Goal: Task Accomplishment & Management: Use online tool/utility

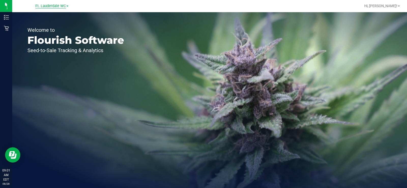
click at [39, 6] on span "Ft. Lauderdale WC" at bounding box center [50, 6] width 31 height 5
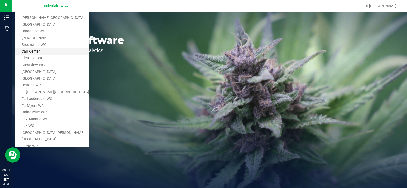
click at [48, 50] on link "Call Center" at bounding box center [52, 51] width 74 height 7
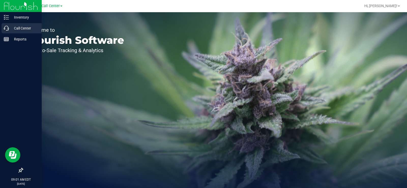
click at [3, 25] on div "Call Center" at bounding box center [22, 28] width 40 height 10
click at [10, 29] on p "Call Center" at bounding box center [24, 28] width 31 height 6
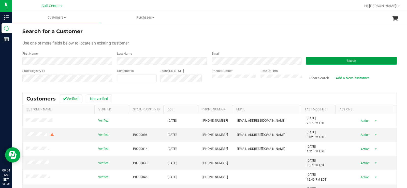
click at [160, 52] on button "Search" at bounding box center [351, 61] width 91 height 8
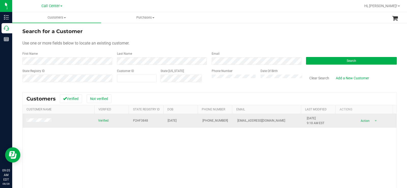
drag, startPoint x: 186, startPoint y: 119, endPoint x: 163, endPoint y: 120, distance: 23.2
click at [160, 52] on td "10/05/1964" at bounding box center [182, 121] width 35 height 14
copy span "10/05/1964"
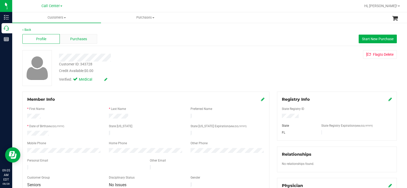
click at [92, 41] on div "Purchases" at bounding box center [78, 39] width 37 height 10
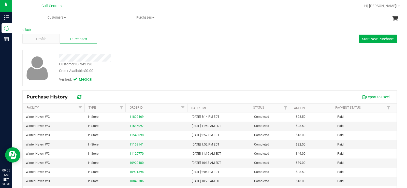
click at [160, 44] on div "Profile Purchases Start New Purchase" at bounding box center [209, 39] width 375 height 14
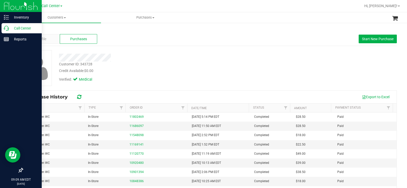
click at [4, 26] on div "Call Center" at bounding box center [22, 28] width 40 height 10
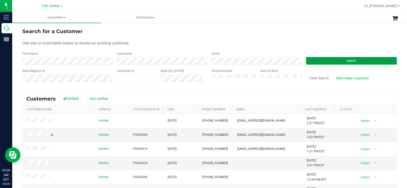
click at [160, 52] on button "Search" at bounding box center [351, 61] width 91 height 8
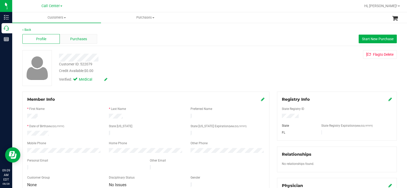
click at [82, 40] on span "Purchases" at bounding box center [78, 38] width 17 height 5
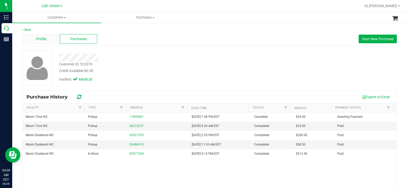
click at [43, 37] on span "Profile" at bounding box center [41, 38] width 10 height 5
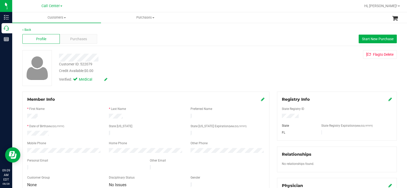
click at [100, 52] on div at bounding box center [150, 58] width 191 height 8
click at [60, 52] on div at bounding box center [150, 58] width 191 height 8
click at [144, 52] on div "Customer ID: 522079 Credit Available: $0.00" at bounding box center [150, 68] width 191 height 12
click at [95, 40] on div "Purchases" at bounding box center [78, 39] width 37 height 10
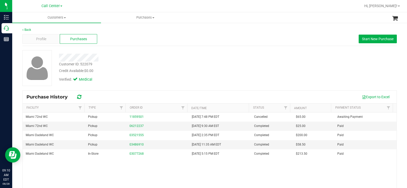
click at [160, 52] on div at bounding box center [150, 58] width 191 height 8
click at [160, 42] on button "Start New Purchase" at bounding box center [378, 39] width 38 height 9
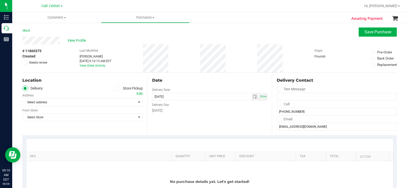
click at [117, 52] on icon at bounding box center [117, 88] width 3 height 0
click at [0, 0] on input "Store Pickup" at bounding box center [0, 0] width 0 height 0
click at [84, 52] on span "Select Store" at bounding box center [79, 102] width 113 height 7
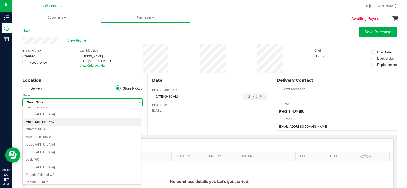
scroll to position [153, 0]
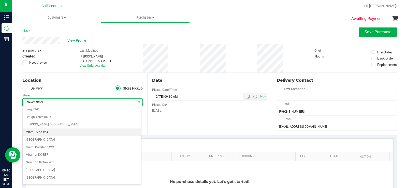
click at [51, 52] on li "Miami 72nd WC" at bounding box center [82, 132] width 119 height 8
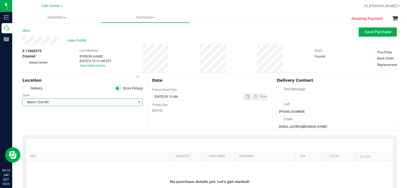
click at [160, 52] on div "Date Pickup Date/Time 08/28/2025 Now 08/28/2025 09:10 AM Now Pickup Day Thursday" at bounding box center [209, 104] width 125 height 62
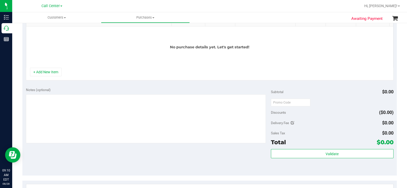
scroll to position [178, 0]
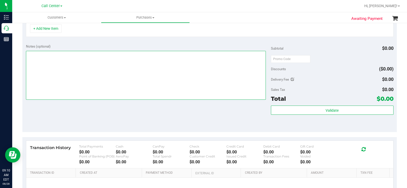
click at [99, 52] on textarea at bounding box center [146, 75] width 240 height 49
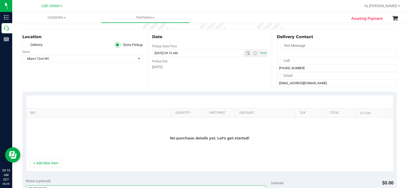
scroll to position [0, 0]
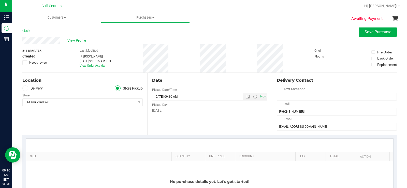
type textarea "CC MB 08/28"
click at [160, 31] on span "Save Purchase" at bounding box center [378, 32] width 27 height 5
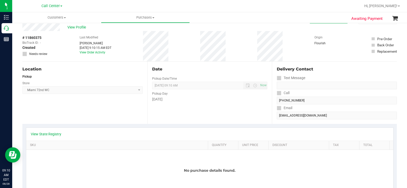
scroll to position [25, 0]
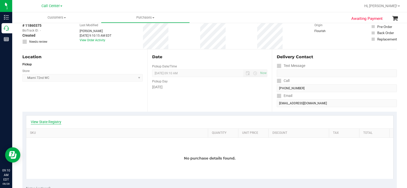
click at [53, 52] on link "View State Registry" at bounding box center [46, 121] width 31 height 5
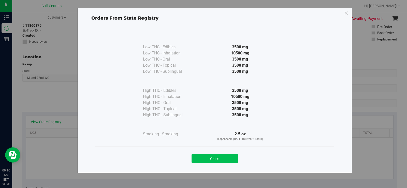
click at [160, 52] on button "Close" at bounding box center [215, 158] width 46 height 9
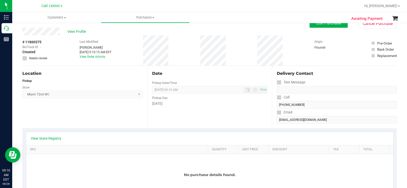
scroll to position [0, 0]
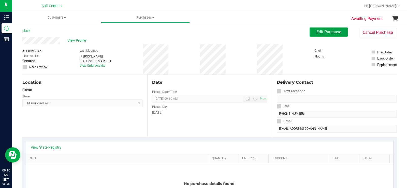
click at [160, 34] on button "Edit Purchase" at bounding box center [329, 31] width 38 height 9
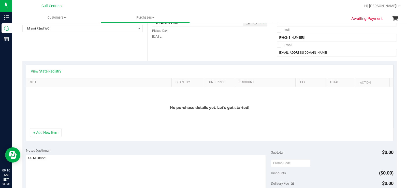
scroll to position [76, 0]
click at [52, 52] on button "+ Add New Item" at bounding box center [46, 132] width 32 height 9
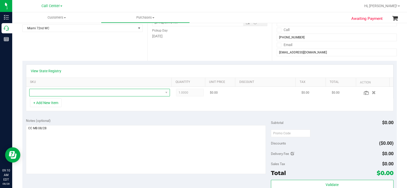
click at [82, 52] on span "NO DATA FOUND" at bounding box center [97, 92] width 134 height 7
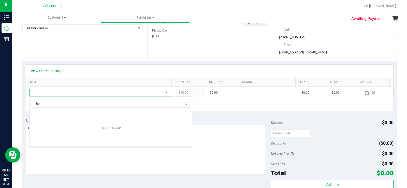
scroll to position [8, 136]
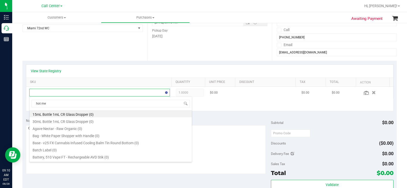
type input "hot mes"
click at [88, 52] on li "FD 3.5g Flower Greenhouse Hot Mess (Hybrid) (15)" at bounding box center [111, 113] width 162 height 7
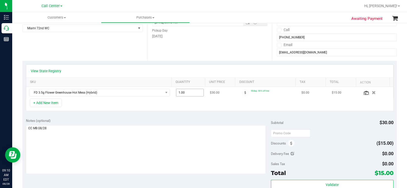
click at [160, 52] on span "1.00 1" at bounding box center [190, 93] width 28 height 8
click at [160, 52] on input "1" at bounding box center [189, 92] width 27 height 7
type input "2"
type input "2.00"
drag, startPoint x: 184, startPoint y: 101, endPoint x: 181, endPoint y: 104, distance: 4.1
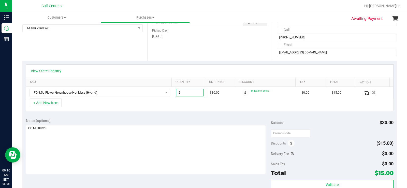
click at [160, 52] on div "+ Add New Item" at bounding box center [210, 104] width 368 height 13
click at [50, 52] on button "+ Add New Item" at bounding box center [46, 102] width 32 height 9
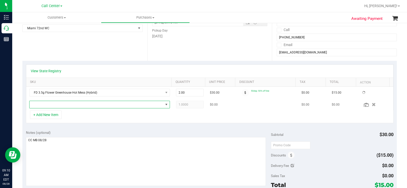
drag, startPoint x: 71, startPoint y: 103, endPoint x: 72, endPoint y: 106, distance: 2.7
click at [71, 52] on span "NO DATA FOUND" at bounding box center [97, 104] width 134 height 7
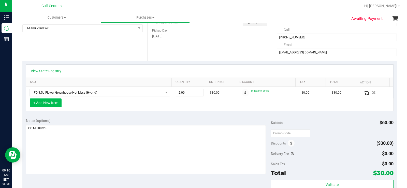
click at [57, 52] on button "+ Add New Item" at bounding box center [46, 102] width 32 height 9
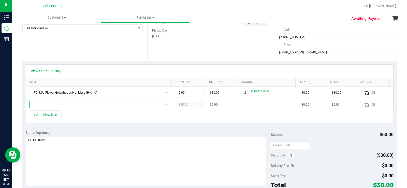
click at [62, 52] on span "NO DATA FOUND" at bounding box center [97, 104] width 134 height 7
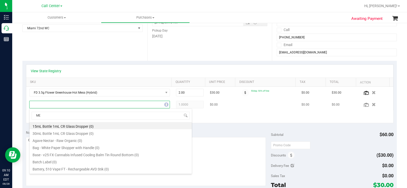
type input "MEC"
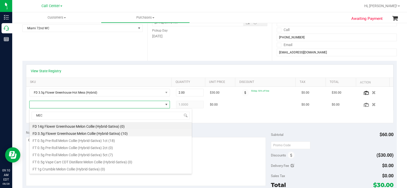
click at [118, 52] on li "FD 3.5g Flower Greenhouse Melon Collie (Hybrid-Sativa) (10)" at bounding box center [111, 132] width 162 height 7
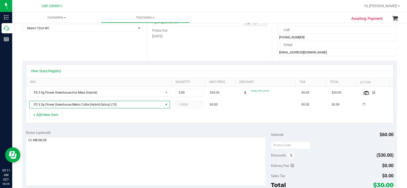
drag, startPoint x: 164, startPoint y: 127, endPoint x: 156, endPoint y: 126, distance: 8.0
click at [160, 52] on div "Notes (optional) Subtotal $60.00 Discounts ($30.00) Delivery Fee $0.00 Sales Ta…" at bounding box center [209, 173] width 375 height 92
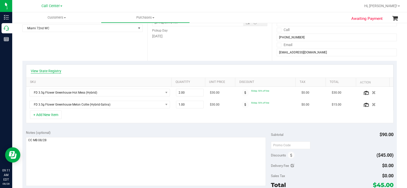
click at [59, 52] on link "View State Registry" at bounding box center [46, 70] width 31 height 5
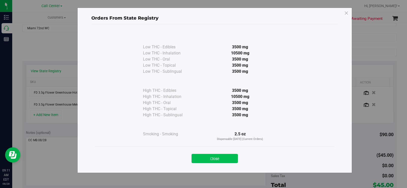
click at [160, 52] on button "Close" at bounding box center [215, 158] width 46 height 9
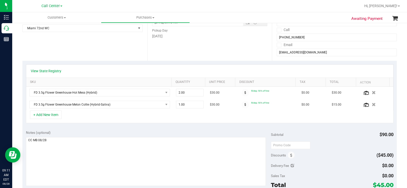
click at [160, 52] on div "+ Add New Item" at bounding box center [210, 116] width 368 height 13
click at [41, 52] on button "+ Add New Item" at bounding box center [46, 114] width 32 height 9
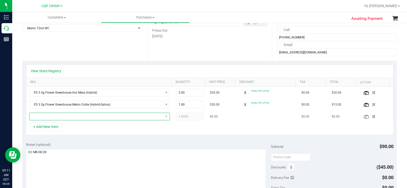
click at [113, 52] on span "NO DATA FOUND" at bounding box center [97, 116] width 134 height 7
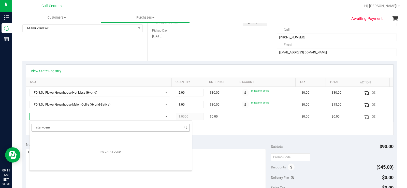
type input "strawberry"
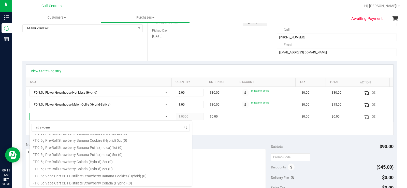
scroll to position [102, 0]
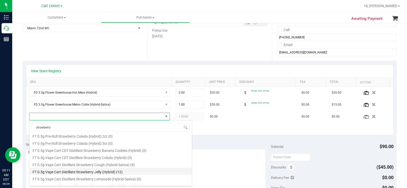
click at [108, 52] on li "FT 0.5g Vape Cart Distillate Strawberry Jelly (Hybrid) (12)" at bounding box center [111, 171] width 162 height 7
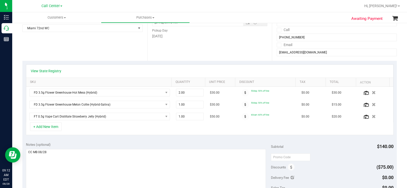
click at [160, 52] on div "Notes (optional)" at bounding box center [148, 144] width 245 height 5
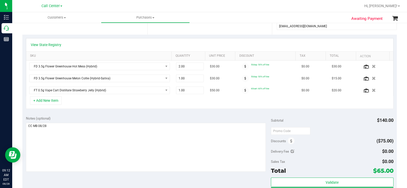
scroll to position [127, 0]
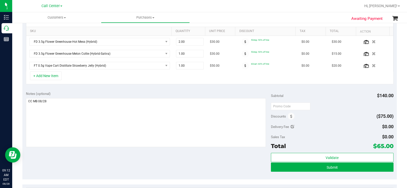
drag, startPoint x: 392, startPoint y: 145, endPoint x: 385, endPoint y: 149, distance: 8.2
click at [160, 52] on div "Notes (optional) Subtotal $140.00 Discounts ($75.00) Delivery Fee $0.00 Sales T…" at bounding box center [209, 134] width 375 height 92
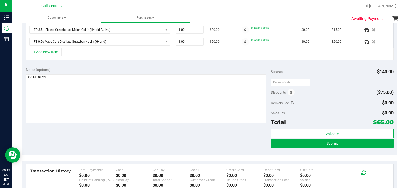
scroll to position [153, 0]
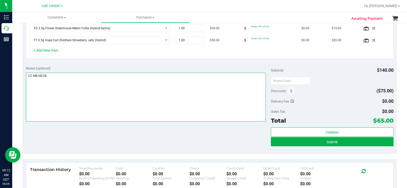
drag, startPoint x: 137, startPoint y: 85, endPoint x: 27, endPoint y: 82, distance: 109.9
click at [27, 52] on textarea at bounding box center [146, 97] width 240 height 49
click at [160, 52] on textarea at bounding box center [146, 97] width 240 height 49
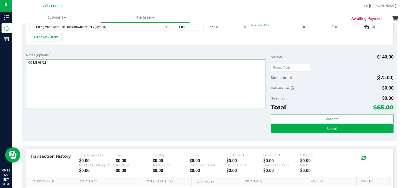
scroll to position [178, 0]
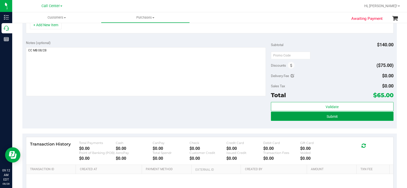
click at [160, 52] on button "Submit" at bounding box center [332, 116] width 123 height 9
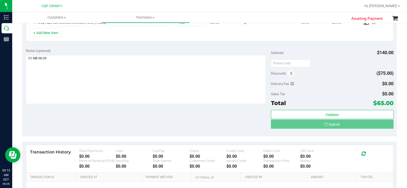
scroll to position [162, 0]
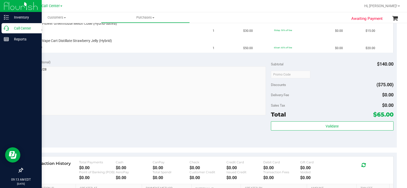
click at [3, 30] on div "Call Center" at bounding box center [22, 28] width 40 height 10
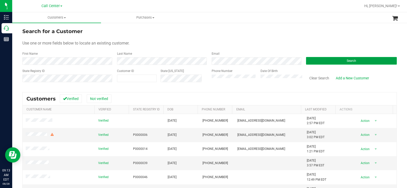
click at [160, 52] on span "Search" at bounding box center [351, 61] width 9 height 4
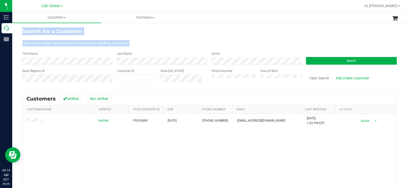
drag, startPoint x: 138, startPoint y: 45, endPoint x: 26, endPoint y: 27, distance: 113.5
click at [20, 27] on div "Search for a Customer Use one or more fields below to locate an existing custom…" at bounding box center [209, 135] width 395 height 227
click at [126, 42] on span "Use one or more fields below to locate an existing customer." at bounding box center [75, 43] width 107 height 5
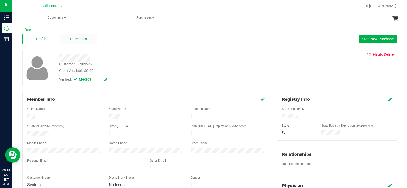
click at [88, 38] on div "Purchases" at bounding box center [78, 39] width 37 height 10
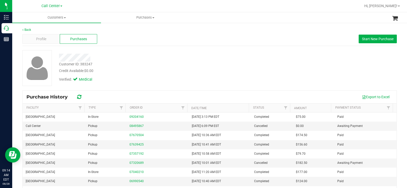
click at [160, 52] on div at bounding box center [150, 58] width 191 height 8
click at [160, 37] on span "Start New Purchase" at bounding box center [378, 39] width 32 height 4
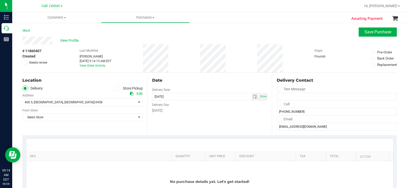
click at [118, 52] on span at bounding box center [118, 88] width 6 height 6
click at [0, 0] on input "Store Pickup" at bounding box center [0, 0] width 0 height 0
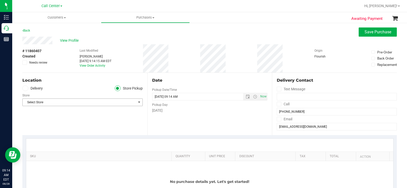
click at [87, 52] on span "Select Store" at bounding box center [79, 102] width 113 height 7
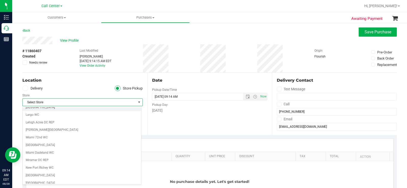
scroll to position [178, 0]
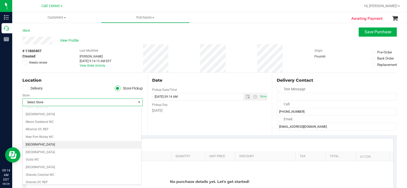
click at [62, 52] on li "[GEOGRAPHIC_DATA]" at bounding box center [82, 145] width 119 height 8
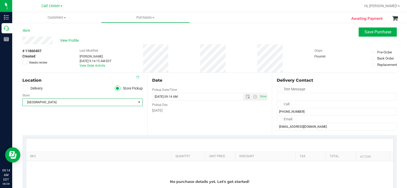
scroll to position [127, 0]
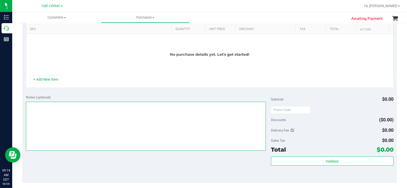
click at [100, 52] on textarea at bounding box center [146, 126] width 240 height 49
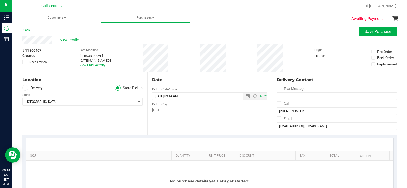
scroll to position [0, 0]
type textarea "CC MB 08/28"
click at [160, 29] on button "Save Purchase" at bounding box center [378, 31] width 38 height 9
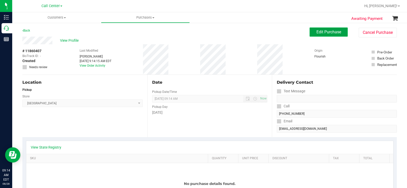
click at [160, 34] on span "Edit Purchase" at bounding box center [328, 32] width 25 height 5
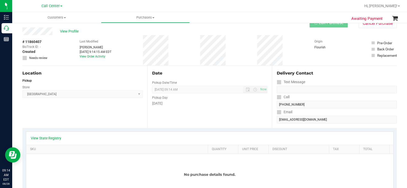
scroll to position [25, 0]
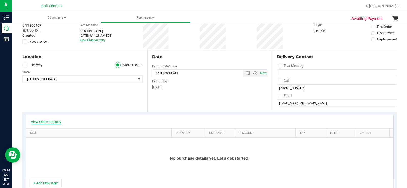
click at [55, 52] on link "View State Registry" at bounding box center [46, 121] width 31 height 5
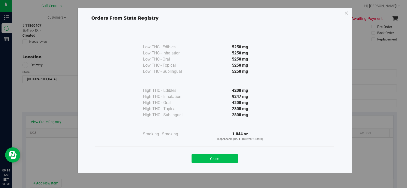
click at [160, 52] on button "Close" at bounding box center [215, 158] width 46 height 9
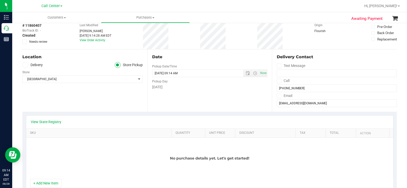
scroll to position [76, 0]
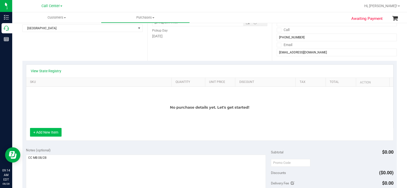
click at [58, 52] on button "+ Add New Item" at bounding box center [46, 132] width 32 height 9
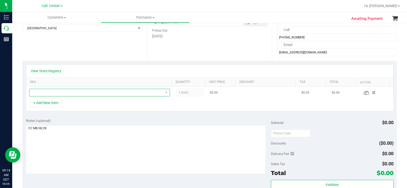
click at [78, 52] on span "NO DATA FOUND" at bounding box center [97, 92] width 134 height 7
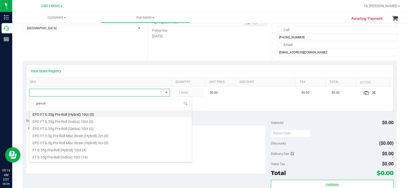
scroll to position [25, 0]
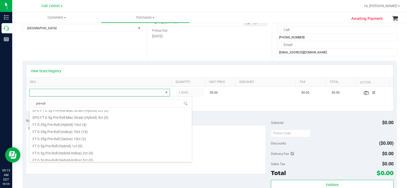
type input "pre-roll"
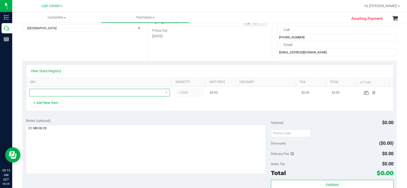
click at [54, 52] on span "NO DATA FOUND" at bounding box center [97, 92] width 134 height 7
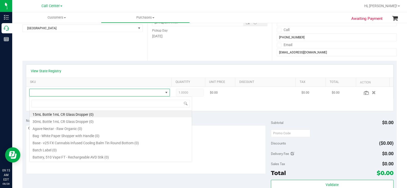
scroll to position [8, 136]
type input "pre-roll"
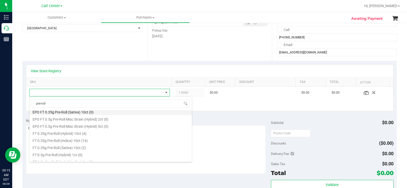
scroll to position [25, 0]
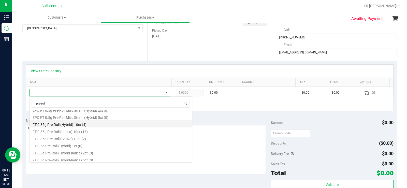
click at [105, 52] on li "FT 0.35g Pre-Roll (Hybrid) 10ct (4)" at bounding box center [111, 123] width 162 height 7
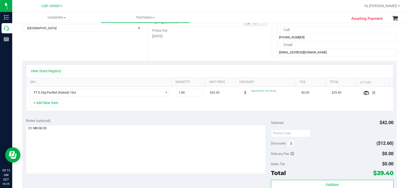
drag, startPoint x: 252, startPoint y: 109, endPoint x: 407, endPoint y: 106, distance: 154.5
click at [160, 52] on div "+ Add New Item" at bounding box center [210, 104] width 368 height 13
click at [160, 52] on div at bounding box center [376, 92] width 28 height 5
click at [160, 52] on icon at bounding box center [366, 93] width 5 height 4
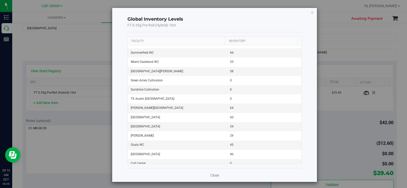
scroll to position [673, 0]
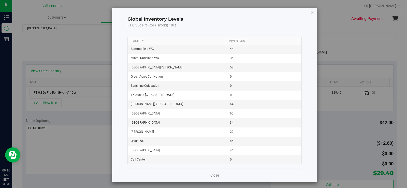
click at [160, 52] on div "Close" at bounding box center [214, 175] width 175 height 14
click at [160, 52] on link "Close" at bounding box center [214, 175] width 9 height 5
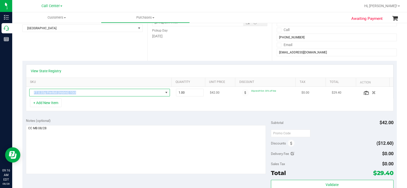
drag, startPoint x: 76, startPoint y: 93, endPoint x: 28, endPoint y: 92, distance: 47.9
click at [28, 52] on td "FT 0.35g Pre-Roll (Hybrid) 10ct" at bounding box center [99, 93] width 147 height 12
copy span "FT 0.35g Pre-Roll (Hybrid) 10ct"
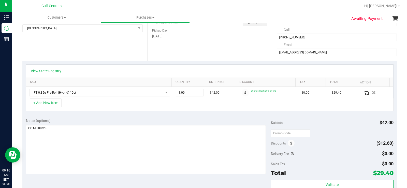
click at [147, 52] on div "View State Registry SKU Quantity Unit Price Discount Tax Total Action FT 0.35g …" at bounding box center [209, 88] width 375 height 54
drag, startPoint x: 183, startPoint y: 93, endPoint x: 169, endPoint y: 96, distance: 14.2
click at [160, 52] on td "1.00 1" at bounding box center [190, 93] width 34 height 12
type input "4"
type input "4.00"
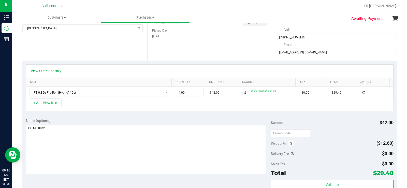
click at [160, 52] on div "View State Registry SKU Quantity Unit Price Discount Tax Total Action FT 0.35g …" at bounding box center [209, 88] width 375 height 54
click at [59, 52] on link "View State Registry" at bounding box center [46, 70] width 31 height 5
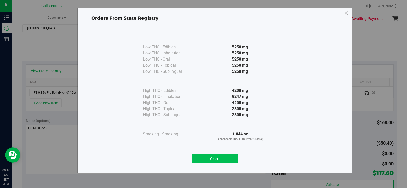
click at [160, 52] on button "Close" at bounding box center [215, 158] width 46 height 9
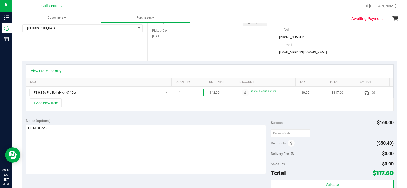
drag, startPoint x: 190, startPoint y: 93, endPoint x: 175, endPoint y: 94, distance: 14.5
click at [160, 52] on span "4.00 4" at bounding box center [190, 93] width 28 height 8
type input "8"
type input "8.00"
click at [160, 52] on div "View State Registry SKU Quantity Unit Price Discount Tax Total Action FT 0.35g …" at bounding box center [209, 88] width 375 height 54
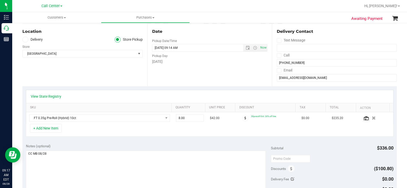
scroll to position [0, 0]
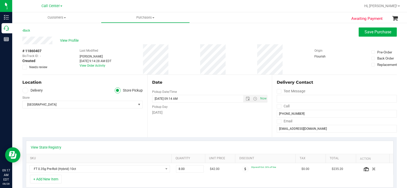
click at [160, 52] on div "[DATE]" at bounding box center [210, 112] width 116 height 5
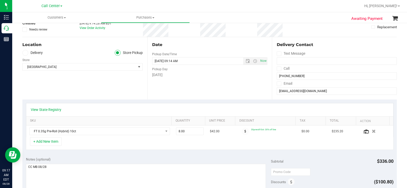
scroll to position [102, 0]
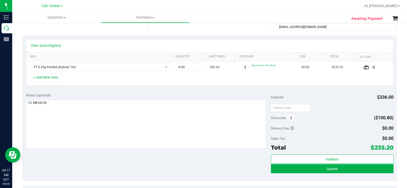
click at [160, 52] on div "Notes (optional)" at bounding box center [148, 121] width 245 height 57
click at [57, 47] on link "View State Registry" at bounding box center [46, 45] width 31 height 5
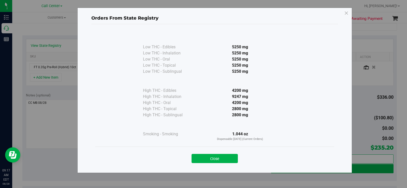
click at [160, 52] on button "Close" at bounding box center [215, 158] width 46 height 9
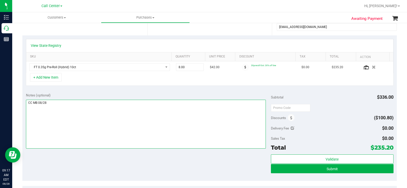
drag, startPoint x: 174, startPoint y: 104, endPoint x: 27, endPoint y: 103, distance: 146.5
click at [27, 52] on textarea at bounding box center [146, 124] width 240 height 49
click at [160, 52] on textarea at bounding box center [146, 124] width 240 height 49
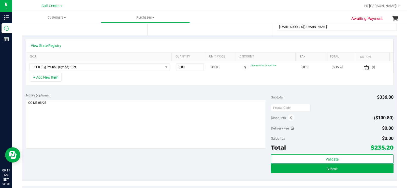
drag, startPoint x: 393, startPoint y: 149, endPoint x: 388, endPoint y: 150, distance: 4.9
click at [160, 52] on div "Awaiting Payment Back Save Purchase View Profile # 11860407 BioTrack ID: - Crea…" at bounding box center [209, 106] width 395 height 371
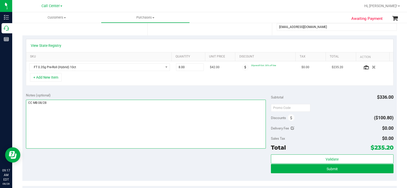
click at [134, 52] on textarea at bounding box center [146, 124] width 240 height 49
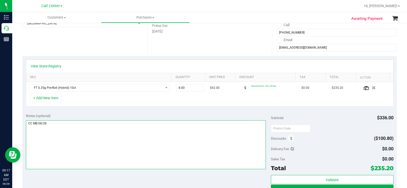
scroll to position [51, 0]
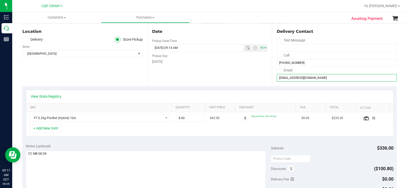
drag, startPoint x: 277, startPoint y: 80, endPoint x: 266, endPoint y: 80, distance: 11.2
click at [160, 52] on div "Location Delivery Store Pickup Store North Palm Beach WC Select Store Bonita Sp…" at bounding box center [209, 55] width 375 height 62
click at [160, 52] on div "View State Registry SKU Quantity Unit Price Discount Tax Total Action FT 0.35g …" at bounding box center [209, 113] width 375 height 54
drag, startPoint x: 308, startPoint y: 79, endPoint x: 272, endPoint y: 79, distance: 35.9
click at [160, 52] on div "Delivery Contact Text Message Call (561) 503-0500 Email kgkindt@aol.com" at bounding box center [334, 55] width 125 height 62
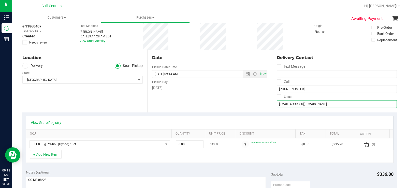
scroll to position [0, 0]
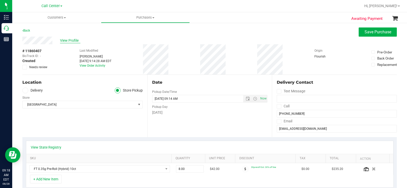
click at [73, 40] on span "View Profile" at bounding box center [70, 40] width 20 height 5
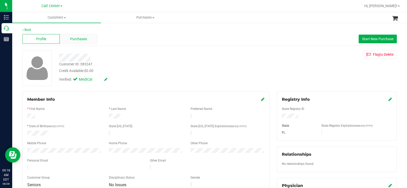
click at [93, 40] on div "Purchases" at bounding box center [78, 39] width 37 height 10
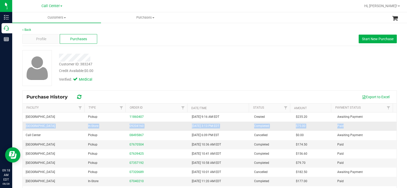
drag, startPoint x: 329, startPoint y: 127, endPoint x: 24, endPoint y: 125, distance: 305.1
click at [24, 52] on tr "North Palm Beach WC In-Store 09204160 5/16/2024 3:13 PM EDT Completed $75.00 Pa…" at bounding box center [210, 126] width 374 height 9
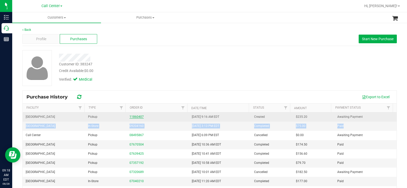
click at [135, 52] on link "11860407" at bounding box center [136, 117] width 14 height 4
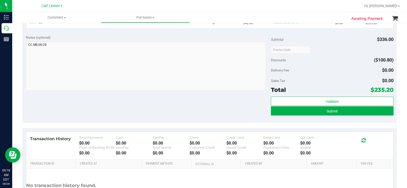
scroll to position [153, 0]
click at [25, 48] on div "Notes (optional) Subtotal $336.00 Discounts ($100.80) Delivery Fee $0.00 Sales …" at bounding box center [209, 77] width 375 height 92
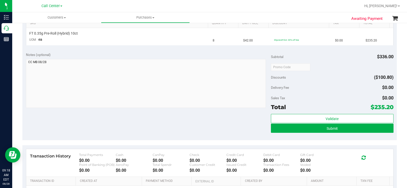
scroll to position [127, 0]
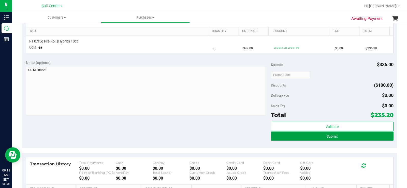
click at [160, 52] on button "Submit" at bounding box center [332, 136] width 123 height 9
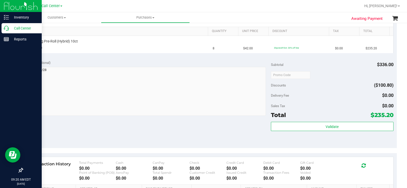
click at [7, 28] on icon at bounding box center [6, 28] width 5 height 5
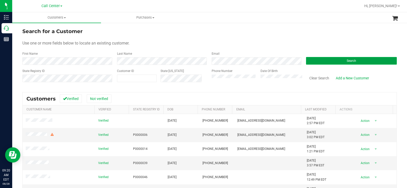
click at [160, 52] on button "Search" at bounding box center [351, 61] width 91 height 8
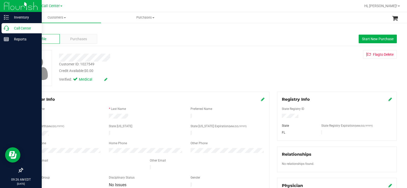
click at [9, 27] on p "Call Center" at bounding box center [24, 28] width 31 height 6
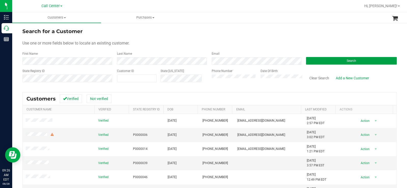
click at [160, 52] on button "Search" at bounding box center [351, 61] width 91 height 8
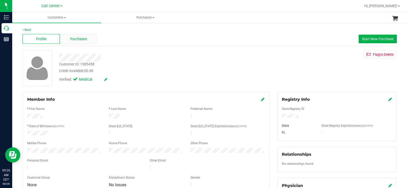
click at [85, 39] on span "Purchases" at bounding box center [78, 38] width 17 height 5
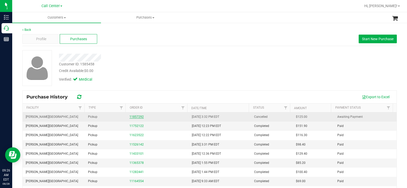
click at [134, 52] on link "11857292" at bounding box center [136, 117] width 14 height 4
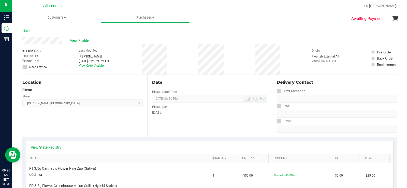
click at [24, 31] on link "Back" at bounding box center [26, 31] width 8 height 4
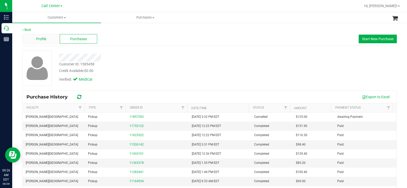
click at [47, 39] on div "Profile" at bounding box center [40, 39] width 37 height 10
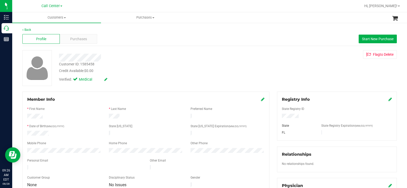
drag, startPoint x: 301, startPoint y: 117, endPoint x: 188, endPoint y: 97, distance: 114.4
click at [160, 52] on div "Registry Info State Registry ID State State Registry Expiration (MM/DD/YYYY) FL" at bounding box center [337, 116] width 120 height 49
click at [83, 39] on span "Purchases" at bounding box center [78, 38] width 17 height 5
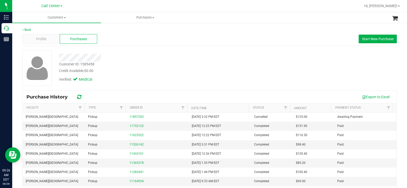
click at [59, 52] on div "Customer ID: 1585458 Credit Available: $0.00 Verified: Medical" at bounding box center [150, 67] width 191 height 35
click at [158, 52] on div "Credit Available: $0.00" at bounding box center [150, 70] width 183 height 5
click at [90, 52] on span "$0.00" at bounding box center [88, 71] width 9 height 4
drag, startPoint x: 103, startPoint y: 69, endPoint x: 59, endPoint y: 53, distance: 47.3
click at [59, 52] on div "Customer ID: 1585458 Credit Available: $0.00 Verified: Medical" at bounding box center [150, 67] width 191 height 35
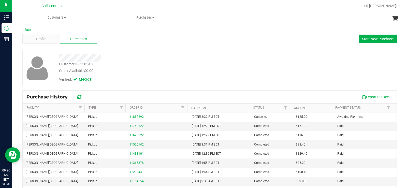
click at [129, 52] on div "Customer ID: 1585458 Credit Available: $0.00" at bounding box center [150, 68] width 191 height 12
click at [26, 28] on link "Back" at bounding box center [26, 30] width 9 height 4
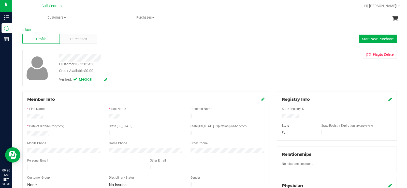
click at [160, 52] on div at bounding box center [150, 58] width 191 height 8
drag, startPoint x: 296, startPoint y: 118, endPoint x: 278, endPoint y: 117, distance: 18.3
click at [160, 52] on div at bounding box center [337, 117] width 118 height 6
click at [52, 52] on div at bounding box center [64, 134] width 82 height 6
drag, startPoint x: 52, startPoint y: 135, endPoint x: 23, endPoint y: 135, distance: 29.3
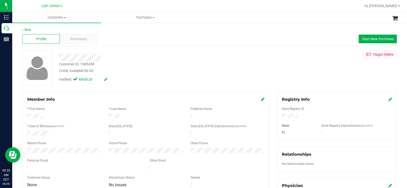
click at [23, 52] on div "Member Info * First Name * Last Name Preferred Name * Date of Birth (MM/DD/YYYY…" at bounding box center [145, 143] width 247 height 102
click at [24, 52] on div at bounding box center [64, 134] width 82 height 6
drag, startPoint x: 27, startPoint y: 133, endPoint x: 52, endPoint y: 133, distance: 24.9
click at [52, 52] on div at bounding box center [64, 134] width 82 height 6
click at [76, 41] on span "Purchases" at bounding box center [78, 38] width 17 height 5
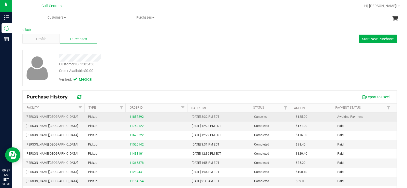
click at [131, 52] on div "11857292" at bounding box center [157, 116] width 56 height 5
click at [133, 52] on link "11857292" at bounding box center [136, 117] width 14 height 4
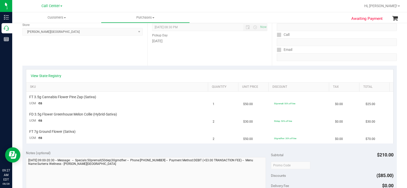
scroll to position [102, 0]
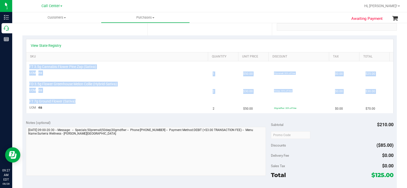
drag, startPoint x: 80, startPoint y: 102, endPoint x: 30, endPoint y: 64, distance: 62.9
click at [30, 52] on tbody "FT 3.5g Cannabis Flower Pine Zap (Sativa) UOM ea 1 $50.00 50premall: 50% off li…" at bounding box center [209, 87] width 367 height 52
click at [71, 52] on span "FT 7g Ground Flower (Sativa)" at bounding box center [52, 101] width 46 height 5
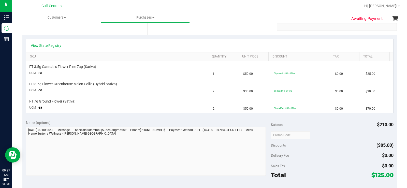
click at [52, 47] on link "View State Registry" at bounding box center [46, 45] width 31 height 5
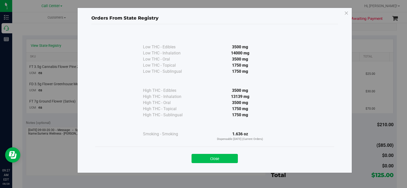
click at [160, 52] on button "Close" at bounding box center [215, 158] width 46 height 9
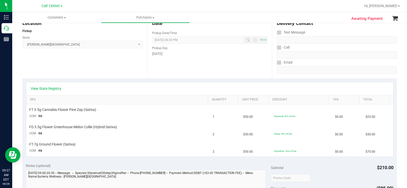
scroll to position [51, 0]
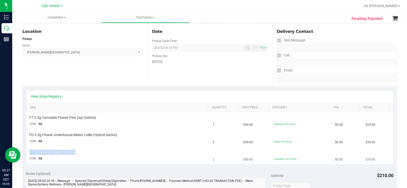
drag, startPoint x: 79, startPoint y: 154, endPoint x: 27, endPoint y: 152, distance: 52.4
click at [27, 52] on td "FT 7g Ground Flower (Sativa) UOM ea" at bounding box center [118, 155] width 184 height 17
click at [122, 52] on div "FT 7g Ground Flower (Sativa)" at bounding box center [118, 152] width 178 height 5
drag, startPoint x: 72, startPoint y: 155, endPoint x: 30, endPoint y: 151, distance: 42.2
click at [30, 52] on td "FT 7g Ground Flower (Sativa) UOM ea" at bounding box center [118, 155] width 184 height 17
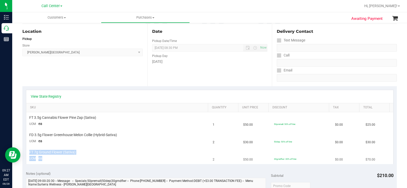
click at [123, 52] on div "FT 7g Ground Flower (Sativa)" at bounding box center [118, 152] width 178 height 5
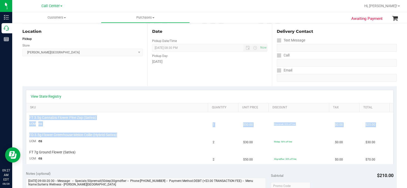
drag, startPoint x: 118, startPoint y: 134, endPoint x: 25, endPoint y: 133, distance: 93.4
click at [25, 52] on div "View State Registry SKU Quantity Unit Price Discount Tax Total FT 3.5g Cannabis…" at bounding box center [209, 126] width 375 height 81
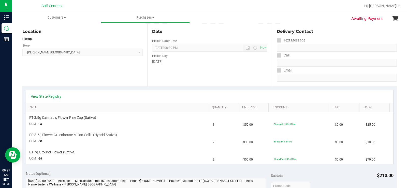
click at [93, 52] on td "FD 3.5g Flower Greenhouse Melon Collie (Hybrid-Sativa) UOM ea" at bounding box center [118, 138] width 184 height 17
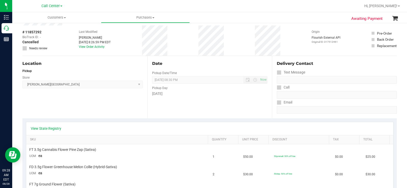
scroll to position [0, 0]
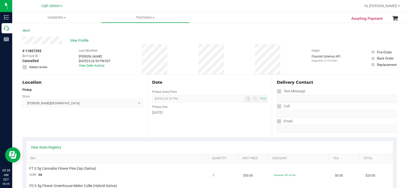
click at [160, 52] on div "# 11857292 BioTrack ID: - Cancelled Needs review Last Modified Cliff Kobrin Aug…" at bounding box center [209, 59] width 375 height 30
click at [107, 52] on div "FT 3.5g Cannabis Flower Pine Zap (Sativa)" at bounding box center [118, 168] width 178 height 5
copy span "FT 3.5g Cannabis Flower Pine Zap (Sativa)"
drag, startPoint x: 101, startPoint y: 170, endPoint x: 28, endPoint y: 167, distance: 72.3
click at [28, 52] on td "FT 3.5g Cannabis Flower Pine Zap (Sativa) UOM ea" at bounding box center [118, 171] width 184 height 17
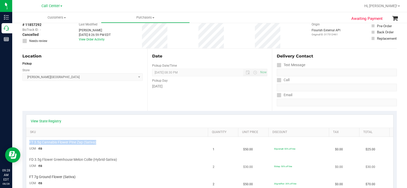
scroll to position [51, 0]
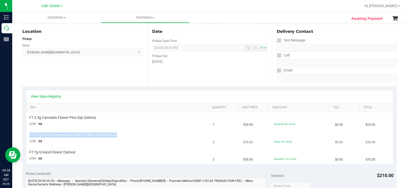
drag, startPoint x: 118, startPoint y: 135, endPoint x: 30, endPoint y: 136, distance: 87.8
click at [30, 52] on div "FD 3.5g Flower Greenhouse Melon Collie (Hybrid-Sativa)" at bounding box center [118, 135] width 178 height 5
copy span "FD 3.5g Flower Greenhouse Melon Collie (Hybrid-Sativa)"
click at [57, 52] on link "View State Registry" at bounding box center [46, 96] width 31 height 5
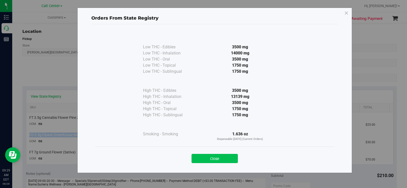
click at [160, 52] on button "Close" at bounding box center [215, 158] width 46 height 9
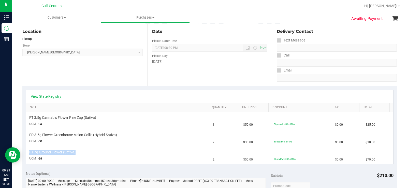
copy span "FT 7g Ground Flower (Sativa)"
drag, startPoint x: 71, startPoint y: 153, endPoint x: 27, endPoint y: 153, distance: 44.0
click at [27, 52] on td "FT 7g Ground Flower (Sativa) UOM ea" at bounding box center [118, 155] width 184 height 17
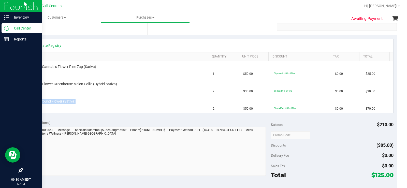
click at [5, 30] on icon at bounding box center [6, 28] width 5 height 5
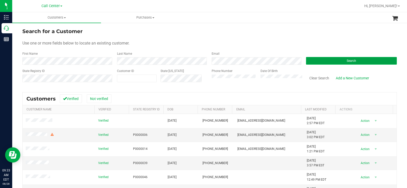
click at [160, 52] on span "Search" at bounding box center [351, 61] width 9 height 4
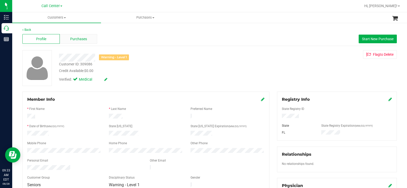
click at [89, 36] on div "Purchases" at bounding box center [78, 39] width 37 height 10
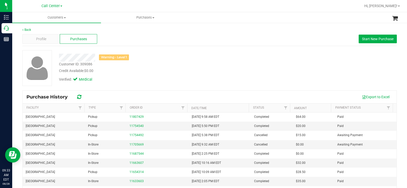
click at [153, 52] on div "Warning - Level 1" at bounding box center [150, 58] width 191 height 8
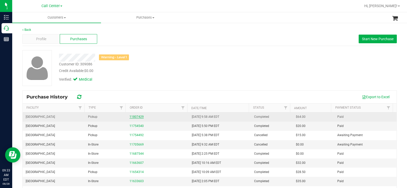
click at [131, 52] on link "11807429" at bounding box center [136, 117] width 14 height 4
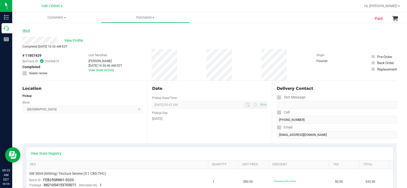
click at [24, 30] on link "Back" at bounding box center [26, 31] width 8 height 4
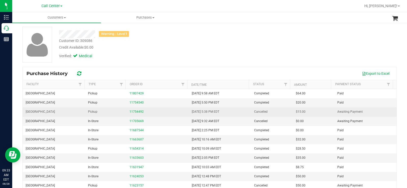
scroll to position [44, 0]
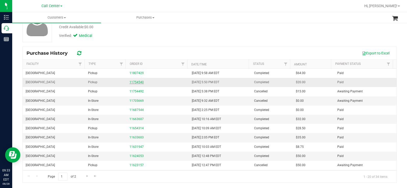
click at [138, 52] on link "11754540" at bounding box center [136, 82] width 14 height 4
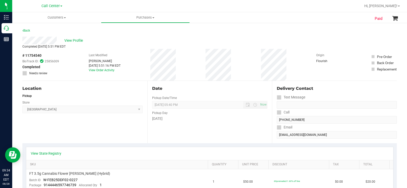
click at [106, 35] on div "Back" at bounding box center [209, 31] width 375 height 9
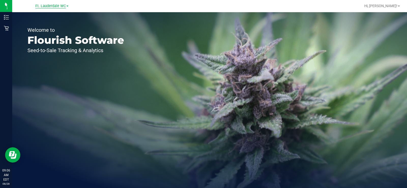
click at [49, 5] on span "Ft. Lauderdale WC" at bounding box center [50, 6] width 31 height 5
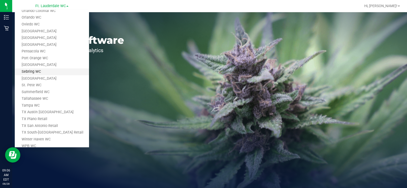
scroll to position [210, 0]
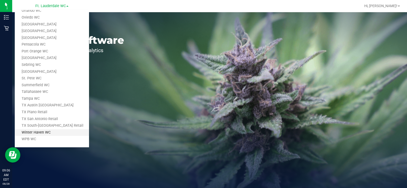
click at [43, 52] on link "Winter Haven WC" at bounding box center [52, 132] width 74 height 7
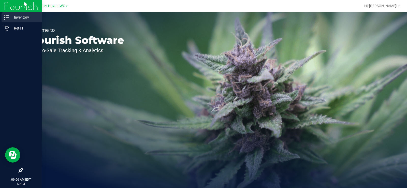
click at [17, 17] on p "Inventory" at bounding box center [24, 17] width 31 height 6
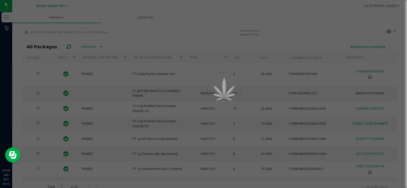
click at [97, 30] on div at bounding box center [203, 94] width 407 height 188
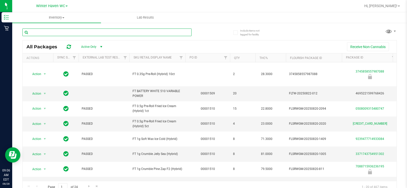
click at [94, 34] on input "text" at bounding box center [106, 32] width 169 height 8
type input "LMZ"
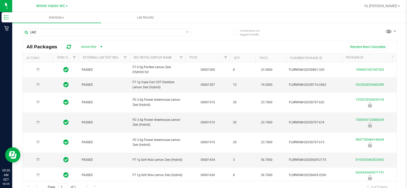
click at [160, 28] on div "LMZ All Packages Active Only Active Only Lab Samples Locked All External Intern…" at bounding box center [209, 108] width 375 height 169
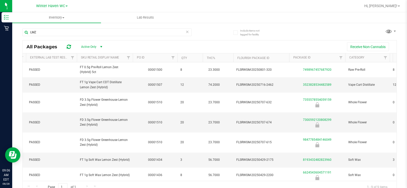
scroll to position [0, 77]
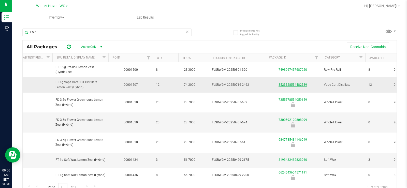
click at [160, 52] on link "3523828534482589" at bounding box center [293, 85] width 28 height 4
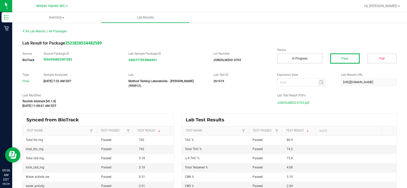
click at [160, 52] on span "JUN25LMZ02-0703.pdf" at bounding box center [293, 103] width 32 height 8
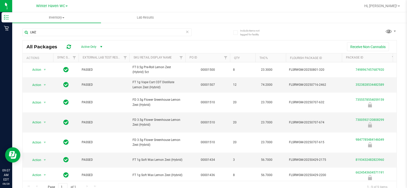
click at [160, 34] on icon at bounding box center [187, 31] width 4 height 6
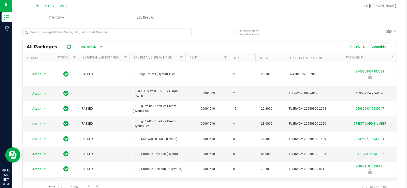
click at [53, 5] on span "Winter Haven WC" at bounding box center [50, 6] width 29 height 4
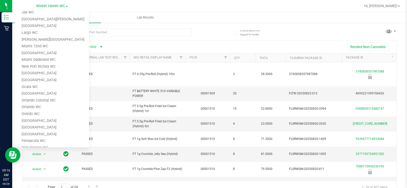
scroll to position [108, 0]
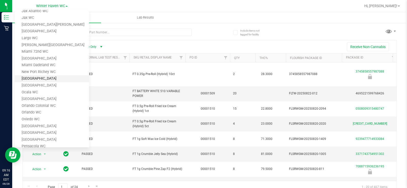
click at [49, 52] on link "[GEOGRAPHIC_DATA]" at bounding box center [52, 78] width 74 height 7
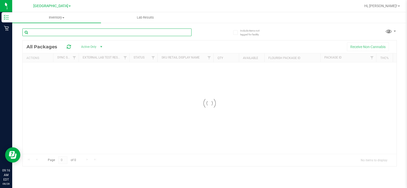
click at [72, 28] on input "text" at bounding box center [106, 32] width 169 height 8
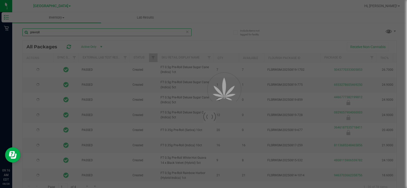
click at [81, 35] on input "pre-roll" at bounding box center [106, 32] width 169 height 8
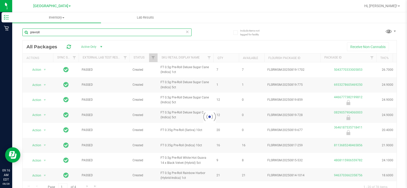
click at [82, 33] on input "pre-roll" at bounding box center [106, 32] width 169 height 8
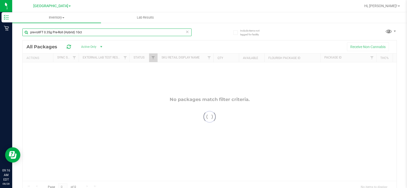
drag, startPoint x: 39, startPoint y: 34, endPoint x: 42, endPoint y: 40, distance: 6.9
click at [39, 34] on input "pre-rollFT 0.35g Pre-Roll (Hybrid) 10ct" at bounding box center [106, 32] width 169 height 8
type input "FT 0.35g Pre-Roll (Hybrid) 10ct"
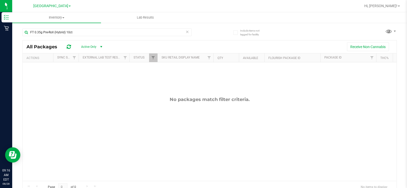
drag, startPoint x: 218, startPoint y: 49, endPoint x: 179, endPoint y: 44, distance: 39.0
click at [160, 49] on div "Receive Non-Cannabis" at bounding box center [250, 46] width 284 height 9
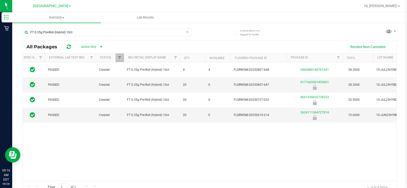
scroll to position [0, 38]
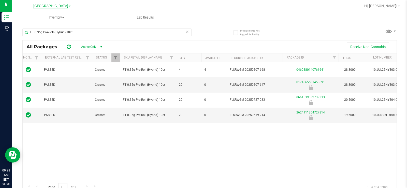
click at [59, 4] on span "[GEOGRAPHIC_DATA]" at bounding box center [50, 6] width 35 height 5
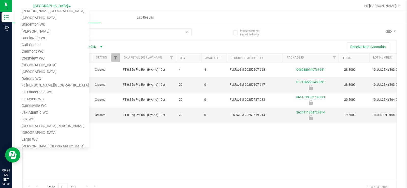
scroll to position [0, 0]
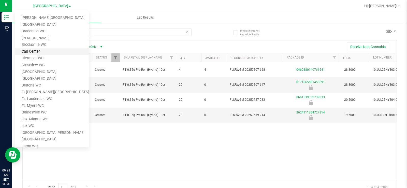
click at [38, 51] on link "Call Center" at bounding box center [52, 51] width 74 height 7
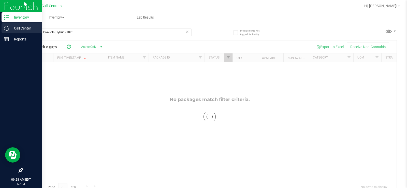
click at [7, 30] on icon at bounding box center [6, 28] width 5 height 5
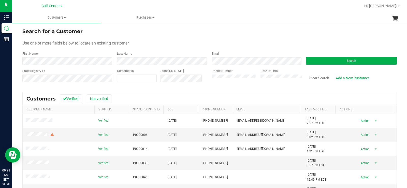
click at [73, 52] on div "State Registry ID" at bounding box center [67, 78] width 91 height 18
click at [160, 52] on button "Search" at bounding box center [351, 61] width 91 height 8
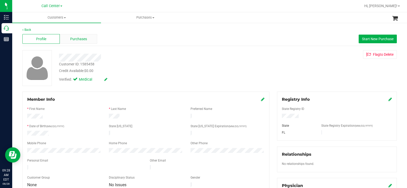
click at [83, 42] on div "Purchases" at bounding box center [78, 39] width 37 height 10
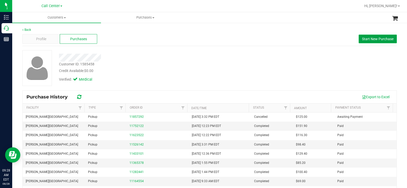
click at [160, 40] on span "Start New Purchase" at bounding box center [378, 39] width 32 height 4
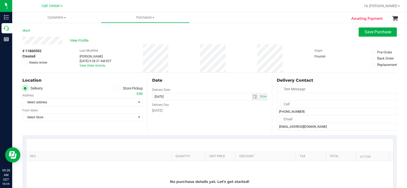
click at [117, 52] on span at bounding box center [118, 88] width 6 height 6
click at [0, 0] on input "Store Pickup" at bounding box center [0, 0] width 0 height 0
click at [98, 52] on span "Select Store" at bounding box center [79, 102] width 113 height 7
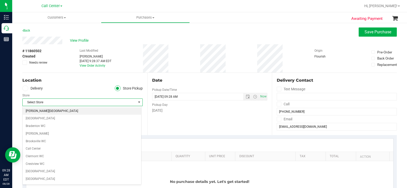
click at [69, 52] on li "[PERSON_NAME][GEOGRAPHIC_DATA]" at bounding box center [82, 111] width 119 height 8
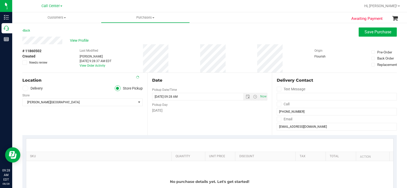
click at [160, 52] on div "Date Pickup Date/Time 08/28/2025 Now 08/28/2025 09:28 AM Now Pickup Day Thursday" at bounding box center [209, 104] width 125 height 62
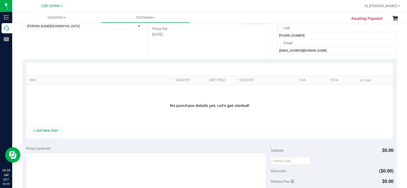
scroll to position [76, 0]
click at [44, 52] on button "+ Add New Item" at bounding box center [46, 130] width 32 height 9
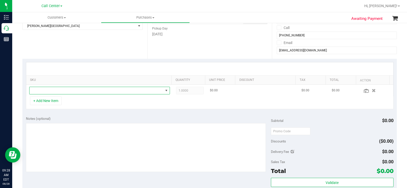
click at [64, 52] on span "NO DATA FOUND" at bounding box center [97, 90] width 134 height 7
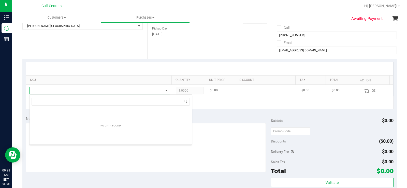
type input "FT 3.5g Cannabis Flower Pine Zap (Sativa)"
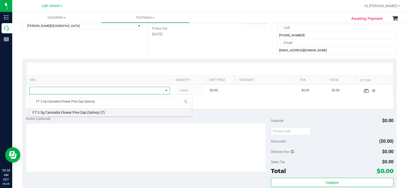
click at [62, 52] on li "FT 3.5g Cannabis Flower Pine Zap (Sativa) (7)" at bounding box center [111, 111] width 162 height 7
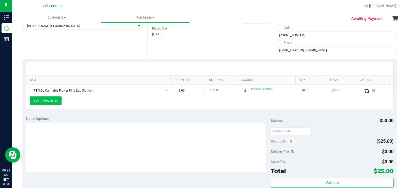
click at [49, 52] on button "+ Add New Item" at bounding box center [46, 100] width 32 height 9
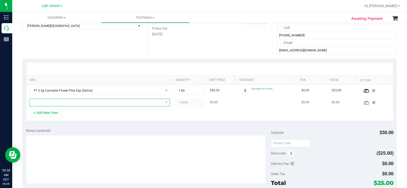
click at [52, 52] on span "NO DATA FOUND" at bounding box center [97, 102] width 134 height 7
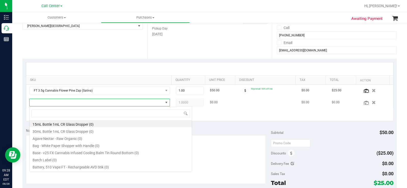
type input "FD 3.5g Flower Greenhouse Melon Collie (Hybrid-Sativa)"
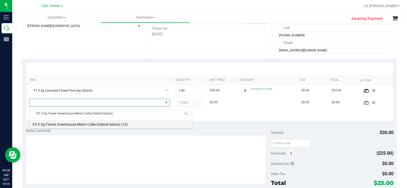
click at [105, 52] on li "FD 3.5g Flower Greenhouse Melon Collie (Hybrid-Sativa) (16)" at bounding box center [111, 123] width 162 height 7
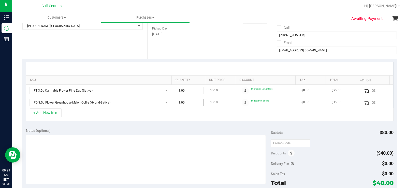
click at [160, 52] on span "1.00 1" at bounding box center [190, 103] width 28 height 8
click at [160, 52] on input "1" at bounding box center [189, 102] width 27 height 7
type input "2"
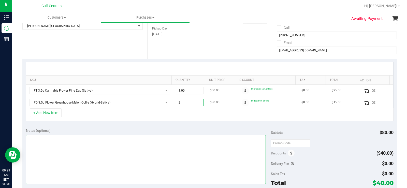
type input "2.00"
click at [160, 52] on textarea at bounding box center [146, 159] width 240 height 49
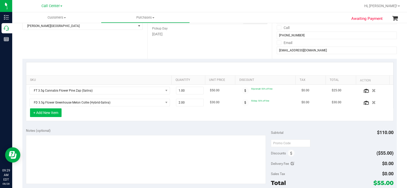
click at [50, 52] on button "+ Add New Item" at bounding box center [46, 112] width 32 height 9
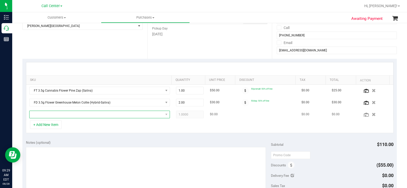
click at [73, 52] on span "NO DATA FOUND" at bounding box center [97, 114] width 134 height 7
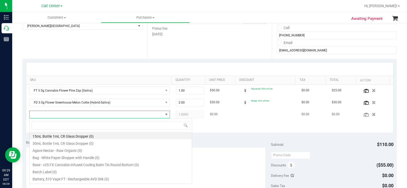
type input "FT 7g Ground Flower (Sativa)"
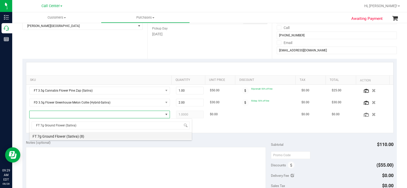
click at [78, 52] on li "FT 7g Ground Flower (Sativa) (8)" at bounding box center [111, 135] width 162 height 7
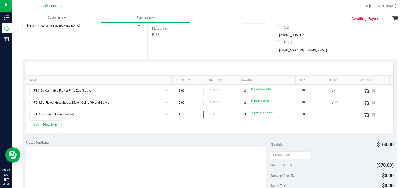
click at [160, 52] on span "1.00 1" at bounding box center [190, 115] width 28 height 8
click at [160, 52] on input "1" at bounding box center [189, 114] width 27 height 7
type input "2"
type input "2.00"
click at [160, 52] on div "SKU Quantity Unit Price Discount Tax Total Action FT 3.5g Cannabis Flower Pine …" at bounding box center [209, 98] width 375 height 78
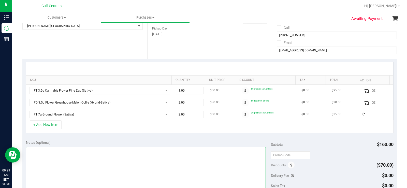
click at [129, 52] on textarea at bounding box center [146, 171] width 240 height 49
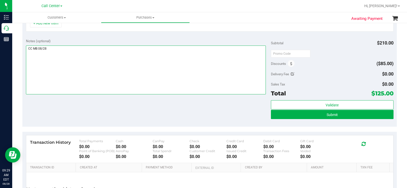
scroll to position [178, 0]
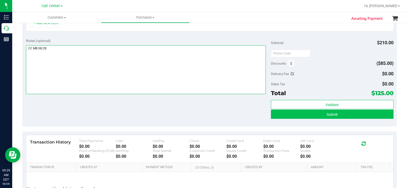
type textarea "CC MB 08/28"
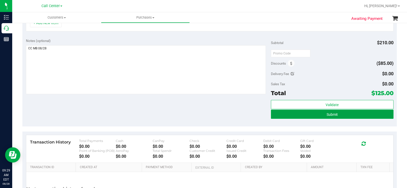
click at [160, 52] on span "Submit" at bounding box center [332, 114] width 11 height 4
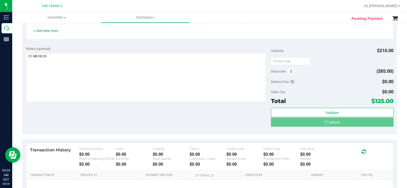
scroll to position [162, 0]
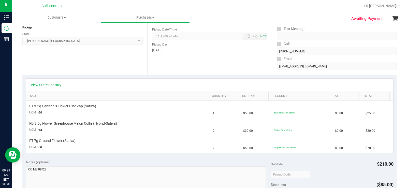
scroll to position [35, 0]
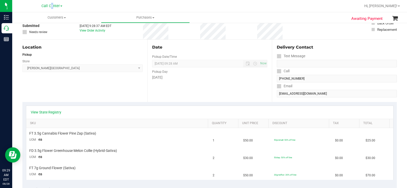
click at [50, 9] on div "Call Center Bonita Springs WC Boynton Beach WC Bradenton WC Brandon WC Brooksvi…" at bounding box center [52, 6] width 74 height 8
click at [50, 9] on div "Call Center Bonita Springs WC Boynton Beach WC Bradenton WC Brandon WC Brooksvi…" at bounding box center [51, 6] width 21 height 6
click at [53, 8] on span "Call Center" at bounding box center [50, 6] width 18 height 5
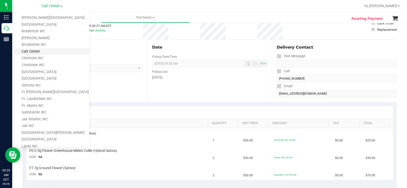
click at [43, 52] on link "Call Center" at bounding box center [52, 51] width 74 height 7
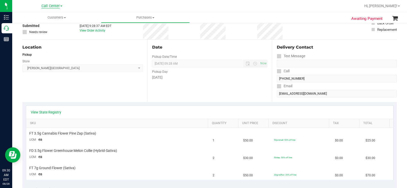
click at [54, 6] on span "Call Center" at bounding box center [50, 6] width 18 height 5
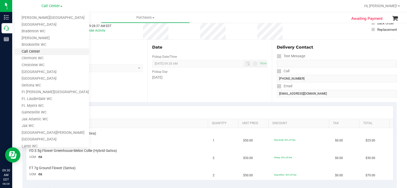
click at [39, 51] on link "Call Center" at bounding box center [52, 51] width 74 height 7
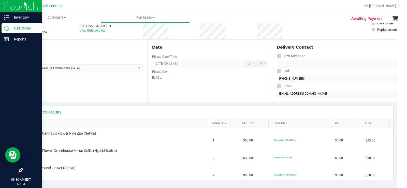
click at [4, 25] on div "Call Center" at bounding box center [22, 28] width 40 height 10
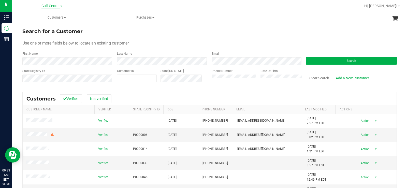
click at [54, 7] on span "Call Center" at bounding box center [50, 6] width 18 height 5
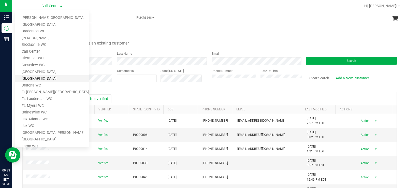
click at [54, 52] on link "[GEOGRAPHIC_DATA]" at bounding box center [52, 78] width 74 height 7
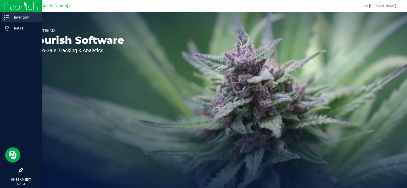
click at [11, 16] on p "Inventory" at bounding box center [24, 17] width 31 height 6
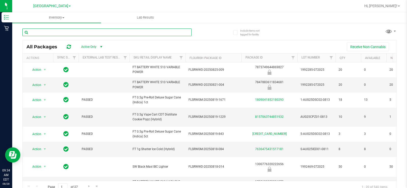
click at [105, 33] on input "text" at bounding box center [106, 32] width 169 height 8
click at [49, 32] on input "text" at bounding box center [106, 32] width 169 height 8
type input "LMZ"
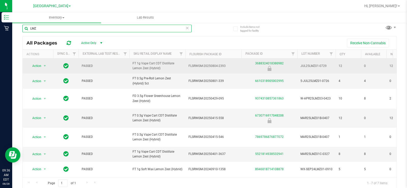
scroll to position [5, 0]
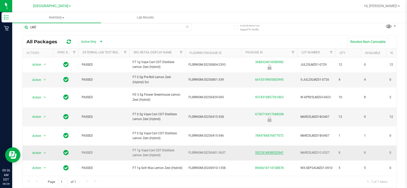
click at [160, 52] on link "5521814938532941" at bounding box center [269, 153] width 28 height 4
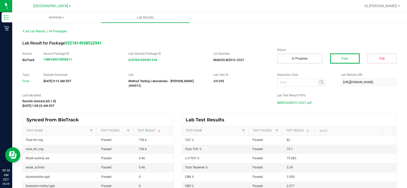
click at [160, 52] on span "MAR25LMZ01C-0327.pdf" at bounding box center [294, 103] width 35 height 8
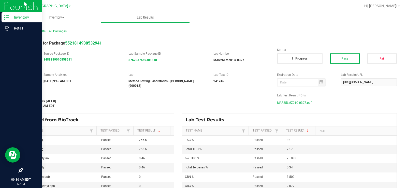
click at [25, 19] on p "Inventory" at bounding box center [24, 17] width 31 height 6
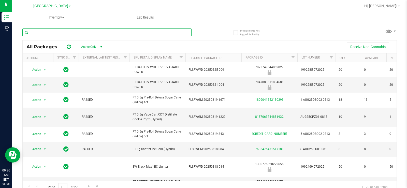
click at [159, 31] on input "text" at bounding box center [106, 32] width 169 height 8
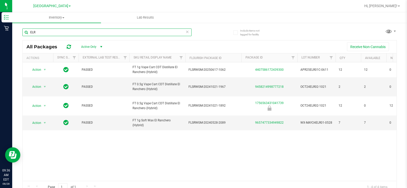
type input "ELR"
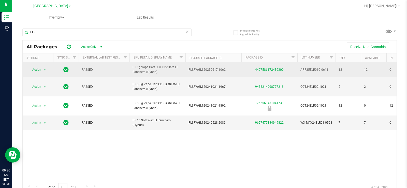
click at [160, 52] on div "4407586172439300" at bounding box center [269, 69] width 57 height 5
click at [160, 52] on link "4407586172439300" at bounding box center [269, 70] width 28 height 4
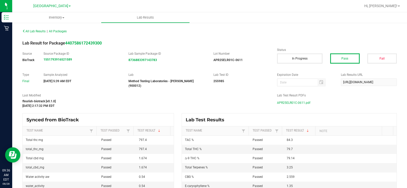
click at [160, 52] on span "APR25ELR01C-0611.pdf" at bounding box center [293, 103] width 33 height 8
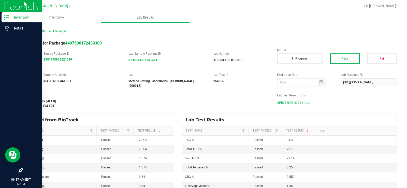
click at [6, 17] on line at bounding box center [7, 17] width 3 height 0
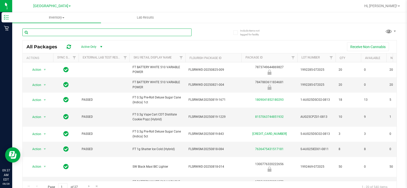
click at [131, 34] on input "text" at bounding box center [106, 32] width 169 height 8
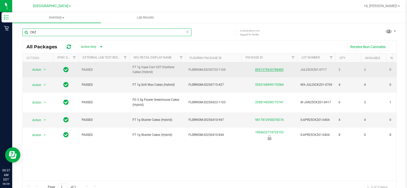
type input "CKZ"
click at [160, 52] on link "8951375630788485" at bounding box center [269, 70] width 28 height 4
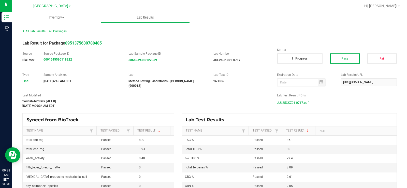
click at [160, 52] on span "JUL25CKZ01-0717.pdf" at bounding box center [293, 103] width 32 height 8
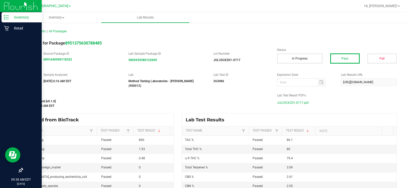
click at [10, 20] on p "Inventory" at bounding box center [24, 17] width 31 height 6
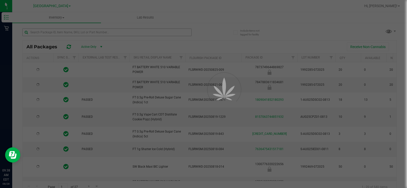
click at [122, 33] on div at bounding box center [203, 94] width 407 height 188
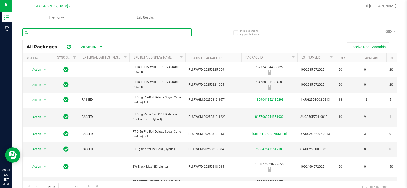
click at [122, 33] on input "text" at bounding box center [106, 32] width 169 height 8
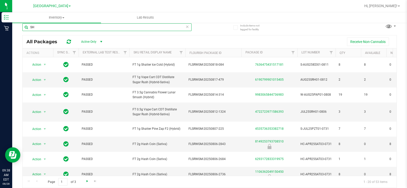
type input "SH"
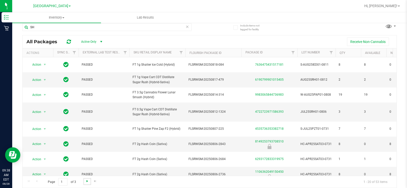
click at [85, 52] on span "Go to the next page" at bounding box center [87, 181] width 4 height 4
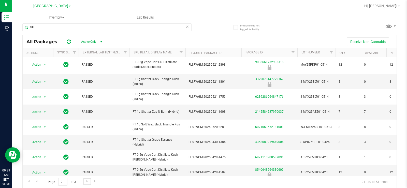
scroll to position [201, 0]
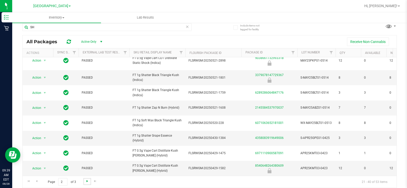
click at [86, 52] on span "Go to the next page" at bounding box center [87, 181] width 4 height 4
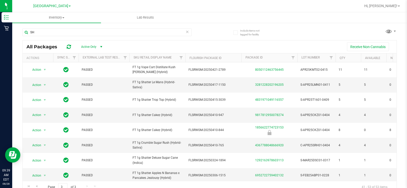
drag, startPoint x: 239, startPoint y: 2, endPoint x: 381, endPoint y: 15, distance: 142.6
click at [160, 15] on ul "Inventory All packages All inventory Waste log Lab Results" at bounding box center [215, 17] width 407 height 11
drag, startPoint x: 381, startPoint y: 2, endPoint x: 296, endPoint y: 20, distance: 86.6
click at [160, 20] on ul "Inventory All packages All inventory Waste log Lab Results" at bounding box center [215, 17] width 407 height 11
drag, startPoint x: 377, startPoint y: 0, endPoint x: 292, endPoint y: 11, distance: 85.9
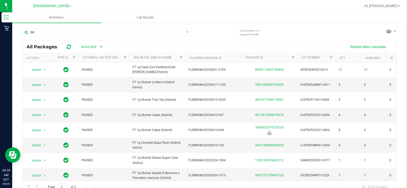
click at [160, 11] on nav "Delray Beach WC Bonita Springs WC Boynton Beach WC Bradenton WC Brandon WC Broo…" at bounding box center [209, 6] width 395 height 12
drag, startPoint x: 387, startPoint y: 0, endPoint x: 386, endPoint y: 9, distance: 8.8
click at [160, 16] on ul "Inventory All packages All inventory Waste log Lab Results" at bounding box center [215, 17] width 407 height 11
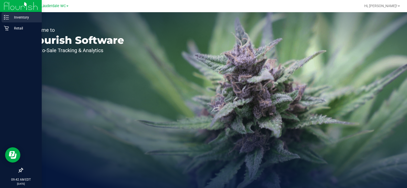
click at [5, 17] on icon at bounding box center [6, 17] width 5 height 5
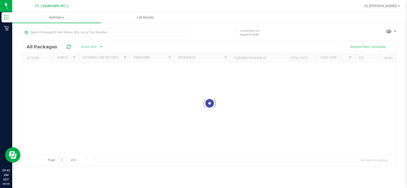
click at [52, 5] on span "Ft. Lauderdale WC" at bounding box center [50, 6] width 31 height 4
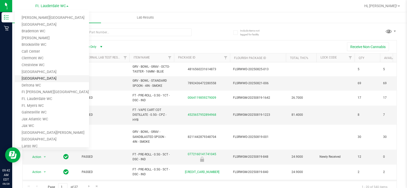
click at [42, 79] on link "[GEOGRAPHIC_DATA]" at bounding box center [52, 78] width 74 height 7
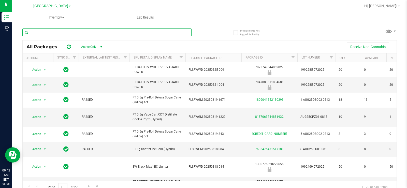
click at [124, 31] on input "text" at bounding box center [106, 32] width 169 height 8
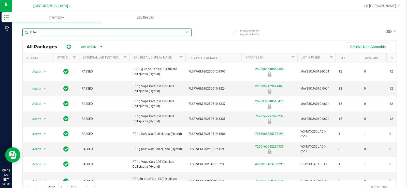
type input "CJA"
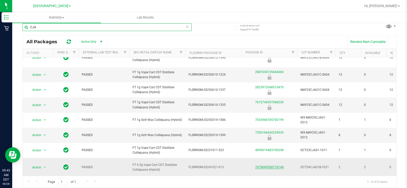
scroll to position [14, 0]
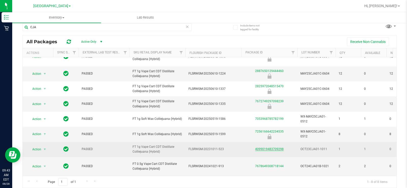
click at [264, 147] on link "4099019483709298" at bounding box center [269, 149] width 28 height 4
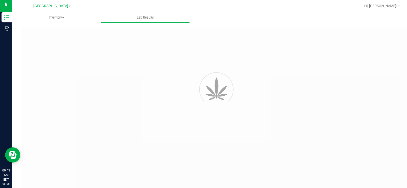
type input "FLSRWGM-20231011-425"
type input "2310CBR0101-002"
type input "05/19/2025 9:08 AM"
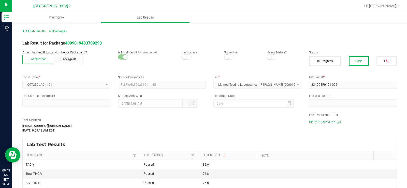
click at [311, 124] on span "OCT23CJA01-1011.pdf" at bounding box center [325, 123] width 32 height 8
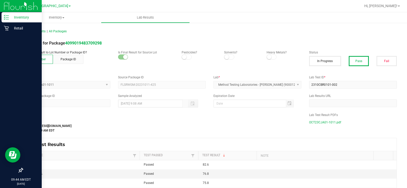
click at [5, 17] on icon at bounding box center [6, 17] width 5 height 5
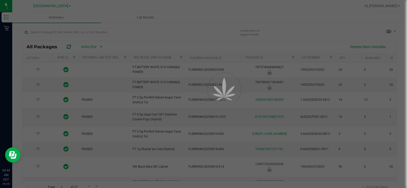
click at [116, 34] on div at bounding box center [203, 94] width 407 height 188
type input "2026-02-15"
click at [118, 33] on div at bounding box center [203, 94] width 407 height 188
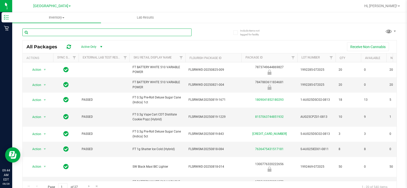
click at [118, 33] on input "text" at bounding box center [106, 32] width 169 height 8
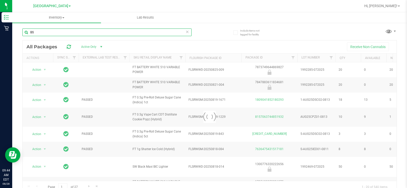
type input "BSW"
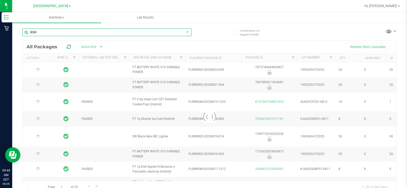
type input "2026-02-15"
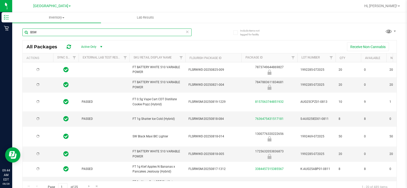
type input "2026-02-15"
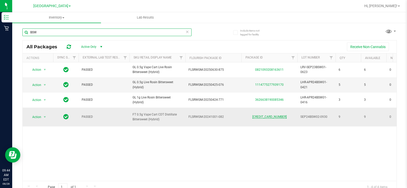
type input "BSW"
click at [273, 117] on link "6104206690807206" at bounding box center [269, 117] width 34 height 4
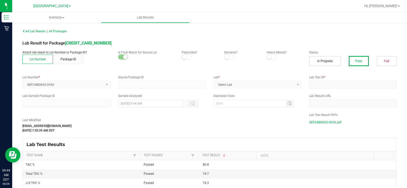
type input "6104206690807206"
type input "IJ01006-01"
type input "10/04/2024 12:33 PM"
click at [336, 122] on span "SEP24BSW02-0930.pdf" at bounding box center [325, 123] width 32 height 8
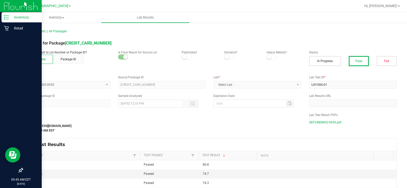
click at [11, 20] on p "Inventory" at bounding box center [24, 17] width 31 height 6
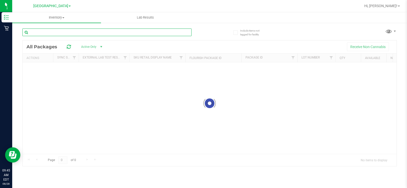
click at [102, 35] on div "Inventory All packages All inventory Waste log Lab Results Include items not ta…" at bounding box center [209, 100] width 395 height 176
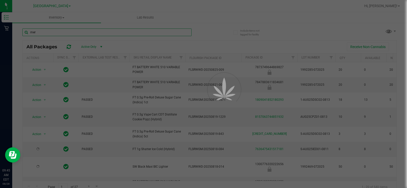
type input "mer"
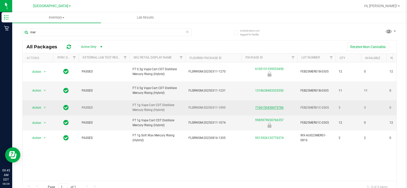
click at [271, 109] on link "7106150438475786" at bounding box center [269, 108] width 28 height 4
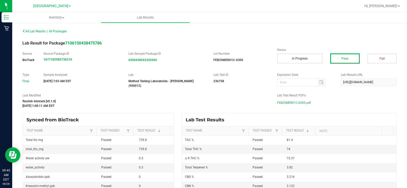
click at [298, 102] on span "FEB25MER01C-0305.pdf" at bounding box center [294, 103] width 34 height 8
click at [278, 101] on span "FEB25MER01C-0305.pdf" at bounding box center [294, 103] width 34 height 8
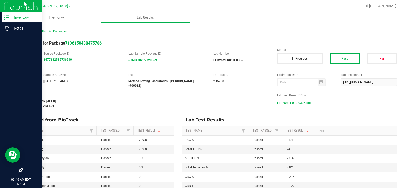
click at [12, 16] on p "Inventory" at bounding box center [24, 17] width 31 height 6
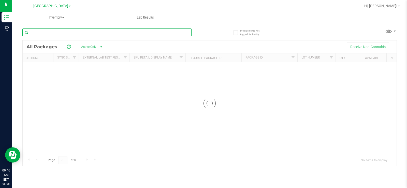
click at [74, 34] on input "text" at bounding box center [106, 32] width 169 height 8
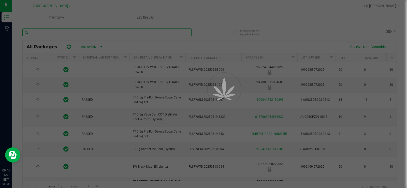
type input "D"
type input "2026-02-15"
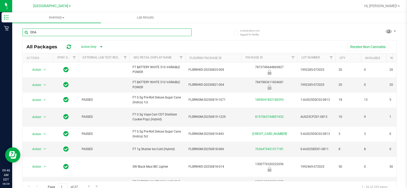
type input "DDA"
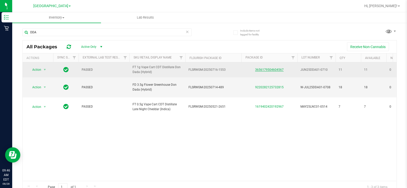
click at [263, 70] on link "3656179504604567" at bounding box center [269, 70] width 28 height 4
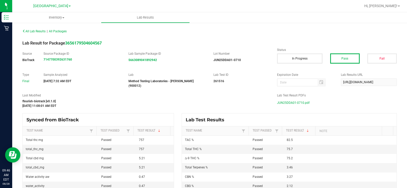
click at [282, 104] on span "JUN25DDA01-0710.pdf" at bounding box center [293, 103] width 33 height 8
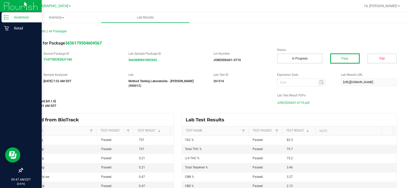
click at [10, 18] on p "Inventory" at bounding box center [24, 17] width 31 height 6
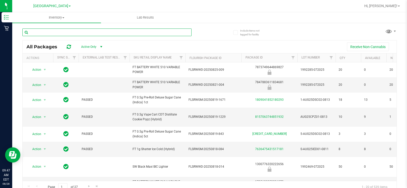
click at [75, 32] on input "text" at bounding box center [106, 32] width 169 height 8
type input "ABP"
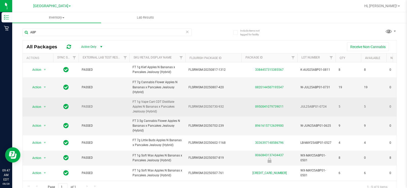
click at [279, 108] on div "0950041079739011" at bounding box center [269, 106] width 57 height 5
click at [278, 107] on link "0950041079739011" at bounding box center [269, 107] width 28 height 4
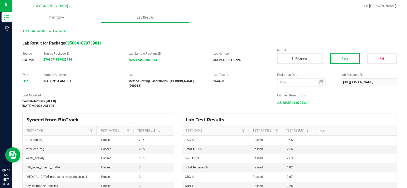
click at [286, 101] on span "JUL25ABP01-0724.pdf" at bounding box center [293, 103] width 32 height 8
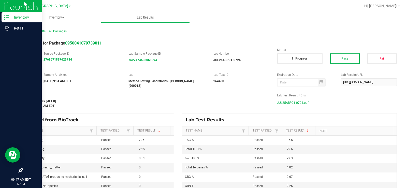
click at [6, 17] on icon at bounding box center [6, 17] width 5 height 5
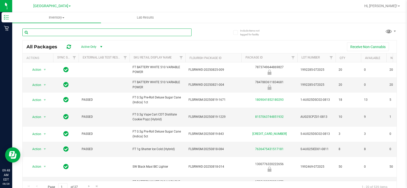
click at [185, 34] on input "text" at bounding box center [106, 32] width 169 height 8
click at [210, 32] on div "All Packages Active Only Active Only Lab Samples Locked All External Internal R…" at bounding box center [209, 108] width 375 height 169
click at [149, 30] on input "text" at bounding box center [106, 32] width 169 height 8
click at [88, 32] on input "text" at bounding box center [106, 32] width 169 height 8
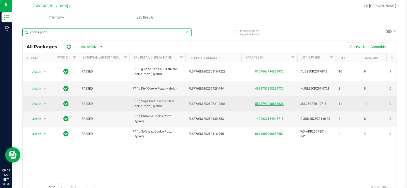
type input "cookie popz"
click at [272, 104] on link "5524790498612626" at bounding box center [269, 104] width 28 height 4
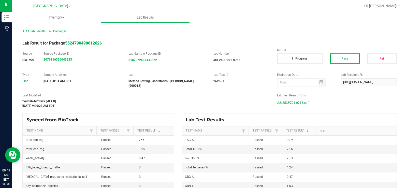
click at [300, 102] on span "JUL25CPZ01-0715.pdf" at bounding box center [293, 103] width 32 height 8
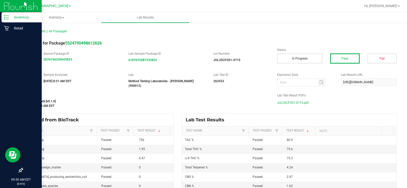
click at [8, 18] on icon at bounding box center [6, 17] width 5 height 5
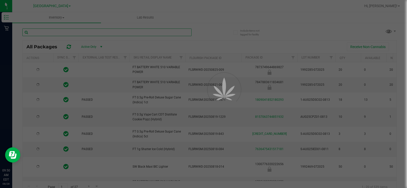
click at [81, 33] on input "text" at bounding box center [106, 32] width 169 height 8
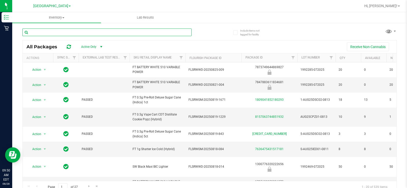
click at [81, 33] on input "text" at bounding box center [106, 32] width 169 height 8
type input "AMZ"
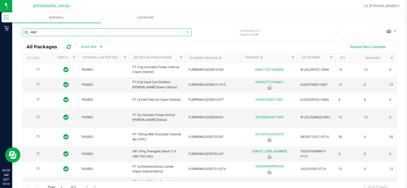
type input "2026-01-18"
type input "2025-12-30"
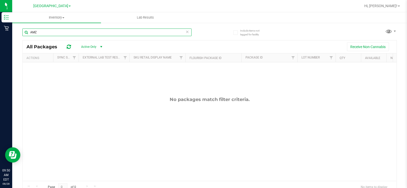
click at [151, 34] on input "AMZ" at bounding box center [106, 32] width 169 height 8
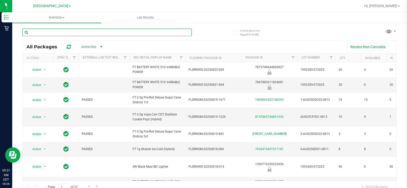
click at [70, 30] on input "text" at bounding box center [106, 32] width 169 height 8
type input "bsw"
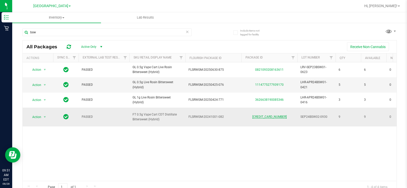
click at [266, 116] on link "6104206690807206" at bounding box center [269, 117] width 34 height 4
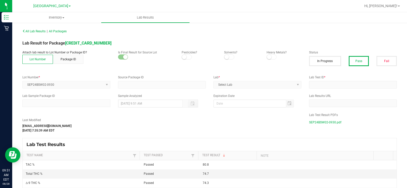
type input "6104206690807206"
type input "IJ01006-01"
type input "10/04/2024 12:33 PM"
click at [328, 121] on span "SEP24BSW02-0930.pdf" at bounding box center [325, 123] width 32 height 8
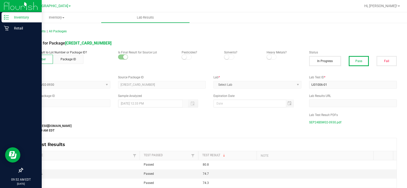
click at [5, 17] on icon at bounding box center [6, 17] width 5 height 5
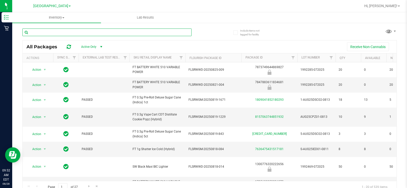
click at [70, 32] on input "text" at bounding box center [106, 32] width 169 height 8
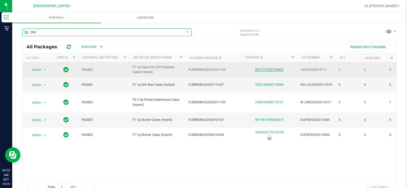
type input "CKZ"
click at [274, 71] on link "8951375630788485" at bounding box center [269, 70] width 28 height 4
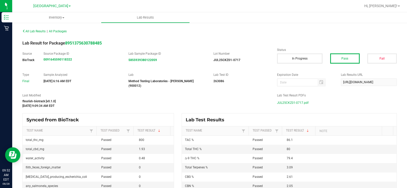
click at [281, 99] on span "JUL25CKZ01-0717.pdf" at bounding box center [293, 103] width 32 height 8
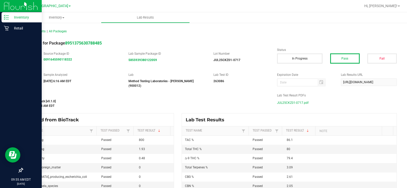
click at [9, 15] on p "Inventory" at bounding box center [24, 17] width 31 height 6
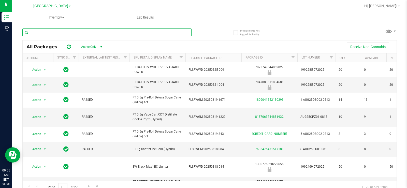
click at [87, 34] on input "text" at bounding box center [106, 32] width 169 height 8
type input "CJA"
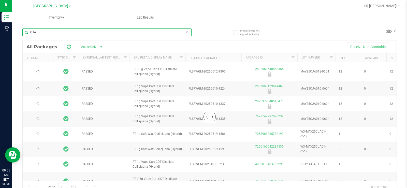
type input "2022-03-01"
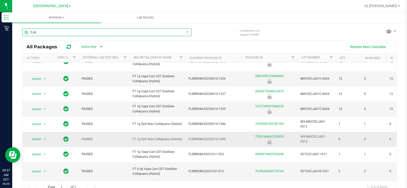
scroll to position [14, 0]
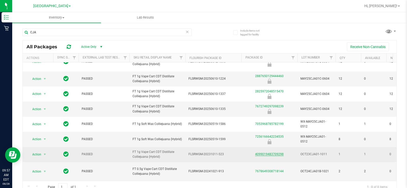
click at [270, 152] on link "4099019483709298" at bounding box center [269, 154] width 28 height 4
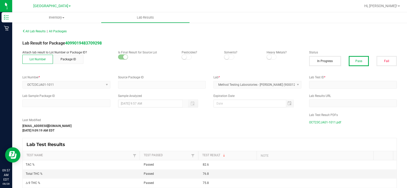
type input "FLSRWGM-20231011-425"
type input "2310CBR0101-002"
type input "05/19/2025 9:08 AM"
click at [325, 121] on span "OCT23CJA01-1011.pdf" at bounding box center [325, 123] width 32 height 8
click at [52, 8] on div "Delray Beach WC Bonita Springs WC Boynton Beach WC Bradenton WC Brandon WC Broo…" at bounding box center [51, 6] width 37 height 6
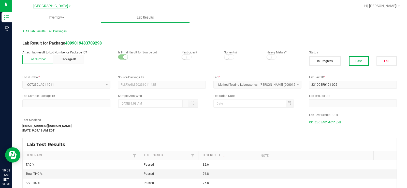
click at [48, 8] on span "[GEOGRAPHIC_DATA]" at bounding box center [50, 6] width 35 height 5
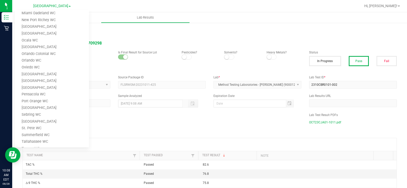
scroll to position [159, 0]
click at [38, 68] on link "Oviedo WC" at bounding box center [52, 68] width 74 height 7
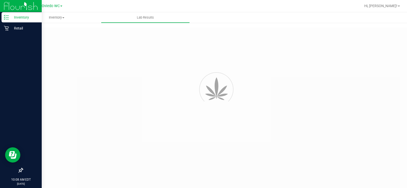
click at [4, 19] on icon at bounding box center [6, 17] width 5 height 5
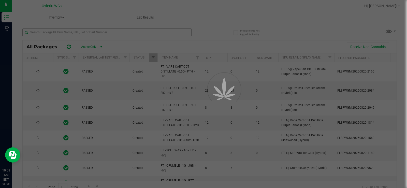
type input "2026-08-12"
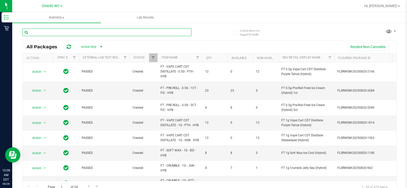
click at [68, 31] on input "text" at bounding box center [106, 32] width 169 height 8
type input "DSC"
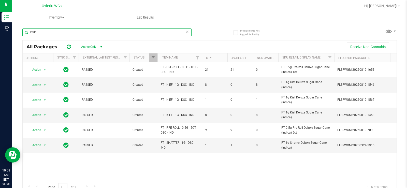
click at [134, 33] on input "DSC" at bounding box center [106, 32] width 169 height 8
click at [114, 163] on div "Action Action Global inventory Package audit log Print package label Print prod…" at bounding box center [210, 121] width 374 height 119
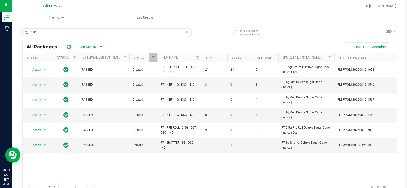
click at [57, 7] on span "Oviedo WC" at bounding box center [51, 6] width 18 height 5
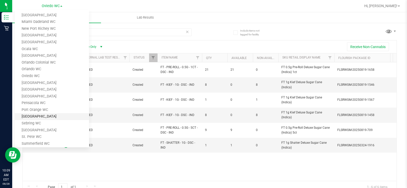
scroll to position [153, 0]
click at [49, 69] on link "Orlando WC" at bounding box center [52, 68] width 74 height 7
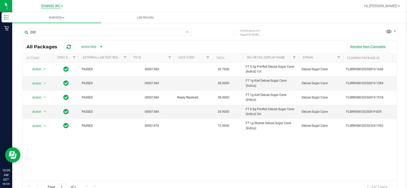
click at [54, 7] on span "Orlando WC" at bounding box center [51, 6] width 20 height 5
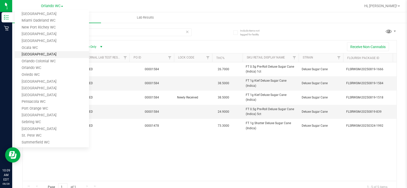
click at [53, 54] on link "[GEOGRAPHIC_DATA]" at bounding box center [52, 54] width 74 height 7
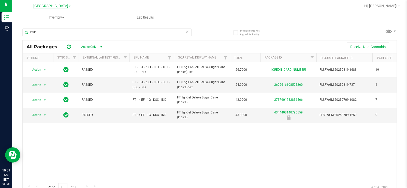
click at [55, 5] on span "[GEOGRAPHIC_DATA]" at bounding box center [50, 6] width 35 height 5
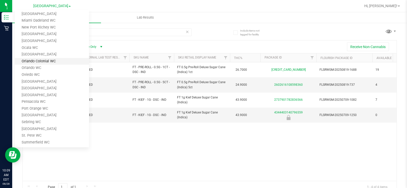
click at [53, 60] on link "Orlando Colonial WC" at bounding box center [52, 61] width 74 height 7
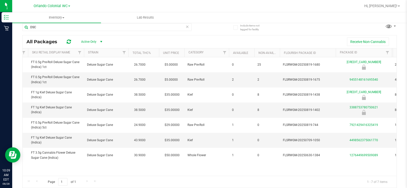
scroll to position [0, 154]
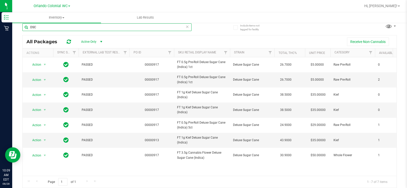
click at [105, 27] on input "DSC" at bounding box center [106, 27] width 169 height 8
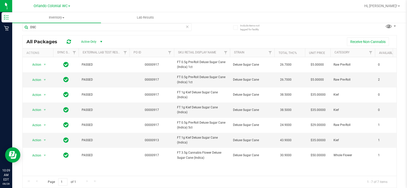
click at [185, 27] on icon at bounding box center [187, 26] width 4 height 6
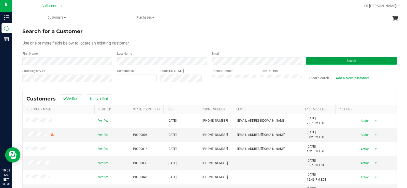
click at [357, 61] on button "Search" at bounding box center [351, 61] width 91 height 8
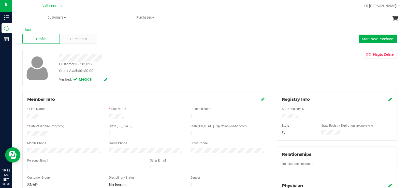
drag, startPoint x: 81, startPoint y: 70, endPoint x: 56, endPoint y: 56, distance: 28.4
click at [56, 56] on div "Customer ID: 585837 Credit Available: $0.00 Verified: Medical" at bounding box center [150, 67] width 191 height 35
click at [113, 67] on div "Customer ID: 585837 Credit Available: $0.00" at bounding box center [150, 68] width 191 height 12
drag, startPoint x: 97, startPoint y: 73, endPoint x: 51, endPoint y: 57, distance: 48.5
click at [51, 57] on div "Customer ID: 585837 Credit Available: $0.00 Verified: Medical Flag to [GEOGRAPH…" at bounding box center [210, 68] width 382 height 36
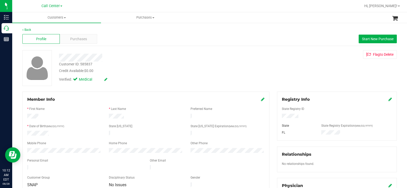
click at [102, 68] on div "Credit Available: $0.00" at bounding box center [150, 70] width 183 height 5
drag, startPoint x: 98, startPoint y: 69, endPoint x: 58, endPoint y: 56, distance: 42.7
click at [58, 56] on div "Customer ID: 585837 Credit Available: $0.00 Verified: Medical" at bounding box center [150, 67] width 191 height 35
click at [120, 66] on div "Customer ID: 585837 Credit Available: $0.00" at bounding box center [150, 68] width 191 height 12
drag, startPoint x: 81, startPoint y: 70, endPoint x: 75, endPoint y: 68, distance: 6.9
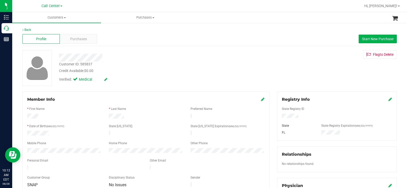
click at [71, 68] on div "Credit Available: $0.00" at bounding box center [150, 70] width 183 height 5
click at [95, 71] on div "Credit Available: $0.00" at bounding box center [150, 70] width 183 height 5
drag, startPoint x: 90, startPoint y: 71, endPoint x: 57, endPoint y: 55, distance: 36.8
click at [57, 55] on div "Customer ID: 585837 Credit Available: $0.00 Verified: Medical" at bounding box center [150, 67] width 191 height 35
click at [91, 63] on div "Customer ID: 585837" at bounding box center [75, 64] width 33 height 5
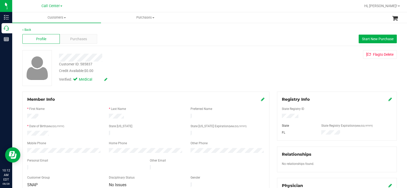
click at [59, 55] on div "Customer ID: 585837 Credit Available: $0.00 Verified: Medical" at bounding box center [150, 67] width 191 height 35
click at [107, 66] on div "Customer ID: 585837 Credit Available: $0.00" at bounding box center [150, 68] width 191 height 12
click at [99, 70] on div "Credit Available: $0.00" at bounding box center [150, 70] width 183 height 5
drag, startPoint x: 89, startPoint y: 70, endPoint x: 59, endPoint y: 57, distance: 33.3
click at [59, 57] on div "Customer ID: 585837 Credit Available: $0.00 Verified: Medical" at bounding box center [150, 67] width 191 height 35
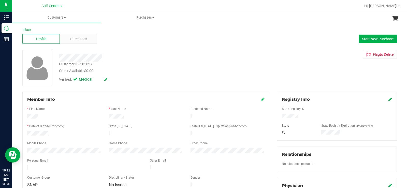
click at [106, 69] on div "Credit Available: $0.00" at bounding box center [150, 70] width 183 height 5
drag, startPoint x: 95, startPoint y: 70, endPoint x: 57, endPoint y: 56, distance: 41.0
click at [57, 56] on div "Customer ID: 585837 Credit Available: $0.00 Verified: Medical" at bounding box center [150, 67] width 191 height 35
click at [91, 38] on div "Purchases" at bounding box center [78, 39] width 37 height 10
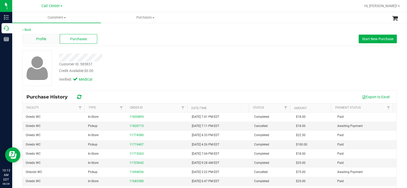
click at [50, 39] on div "Profile" at bounding box center [40, 39] width 37 height 10
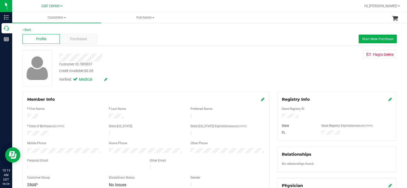
click at [124, 40] on div "Profile Purchases Start New Purchase" at bounding box center [209, 39] width 375 height 14
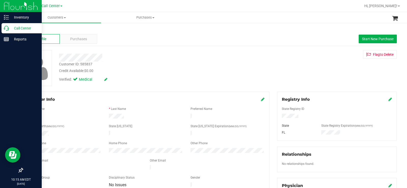
click at [7, 28] on icon at bounding box center [6, 28] width 5 height 5
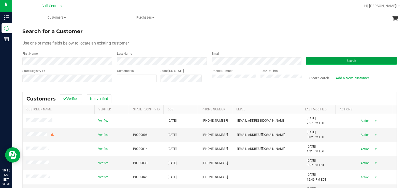
click at [333, 59] on button "Search" at bounding box center [351, 61] width 91 height 8
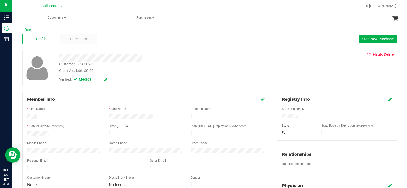
drag, startPoint x: 97, startPoint y: 70, endPoint x: 59, endPoint y: 56, distance: 41.4
click at [59, 56] on div "Customer ID: 1618903 Credit Available: $0.00 Verified: Medical" at bounding box center [150, 67] width 191 height 35
click at [135, 74] on div "Verified: Medical" at bounding box center [150, 79] width 191 height 11
click at [60, 57] on div "Customer ID: 1618903 Credit Available: $0.00 Verified: Medical" at bounding box center [150, 67] width 191 height 35
click at [95, 73] on div "Credit Available: $0.00" at bounding box center [150, 70] width 183 height 5
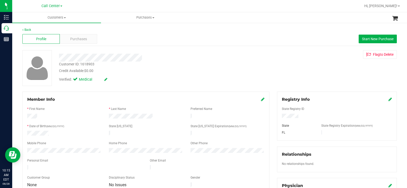
click at [60, 56] on div "Customer ID: 1618903 Credit Available: $0.00 Verified: Medical" at bounding box center [150, 67] width 191 height 35
click at [104, 73] on div "Credit Available: $0.00" at bounding box center [150, 70] width 183 height 5
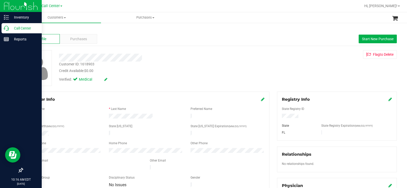
click at [2, 31] on div "Call Center" at bounding box center [22, 28] width 40 height 10
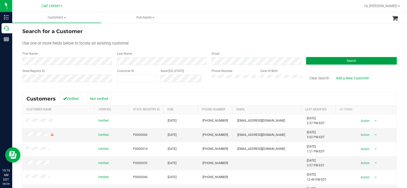
click at [349, 62] on span "Search" at bounding box center [351, 61] width 9 height 4
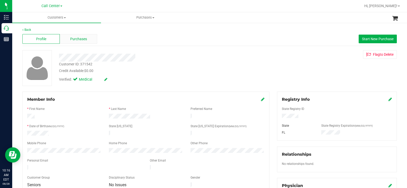
click at [89, 39] on div "Purchases" at bounding box center [78, 39] width 37 height 10
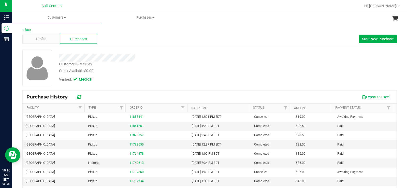
click at [176, 53] on div at bounding box center [150, 55] width 191 height 11
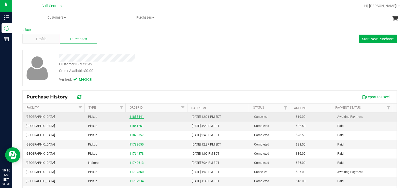
click at [136, 117] on link "11855441" at bounding box center [136, 117] width 14 height 4
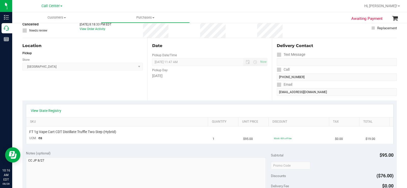
scroll to position [25, 0]
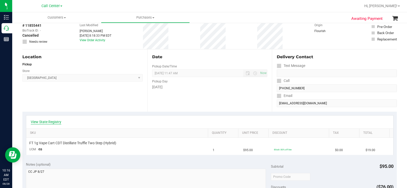
click at [55, 123] on link "View State Registry" at bounding box center [46, 121] width 31 height 5
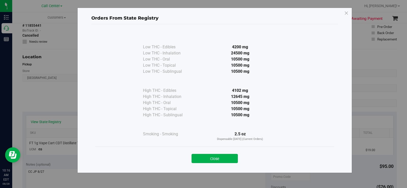
click at [220, 157] on button "Close" at bounding box center [215, 158] width 46 height 9
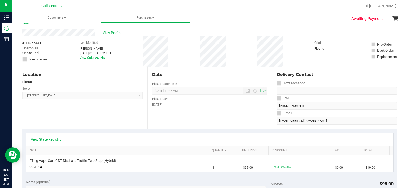
scroll to position [0, 0]
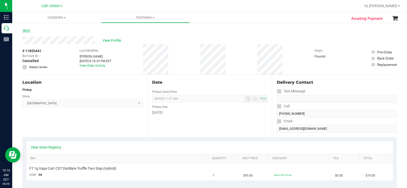
click at [27, 30] on link "Back" at bounding box center [26, 31] width 8 height 4
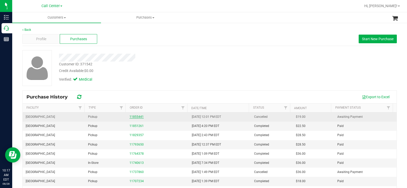
click at [140, 116] on link "11855441" at bounding box center [136, 117] width 14 height 4
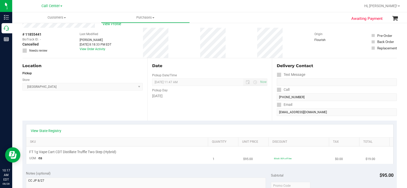
scroll to position [25, 0]
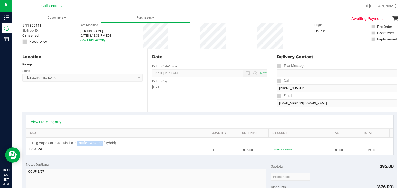
drag, startPoint x: 78, startPoint y: 143, endPoint x: 103, endPoint y: 144, distance: 24.7
click at [103, 144] on span "FT 1g Vape Cart CDT Distillate Truffle Two Step (Hybrid)" at bounding box center [72, 143] width 87 height 5
copy span "Truffle Two Step"
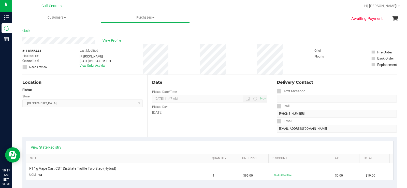
click at [28, 30] on link "Back" at bounding box center [26, 31] width 8 height 4
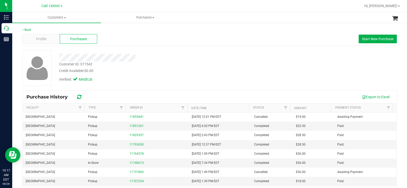
click at [165, 48] on div "Back Profile Purchases Start New Purchase Customer ID: 371542 Credit Available:…" at bounding box center [209, 126] width 375 height 199
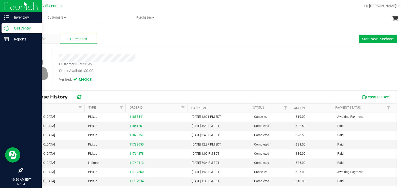
click at [7, 28] on icon at bounding box center [6, 28] width 5 height 5
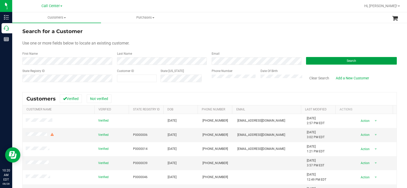
click at [329, 63] on button "Search" at bounding box center [351, 61] width 91 height 8
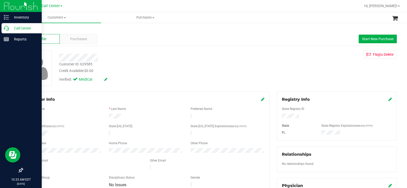
click at [9, 26] on icon at bounding box center [6, 28] width 5 height 5
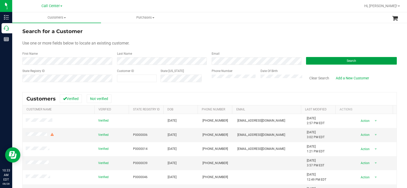
click at [324, 62] on button "Search" at bounding box center [351, 61] width 91 height 8
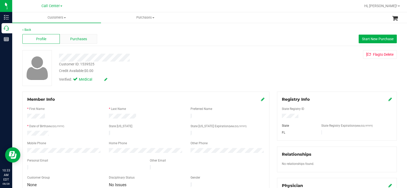
click at [79, 39] on span "Purchases" at bounding box center [78, 38] width 17 height 5
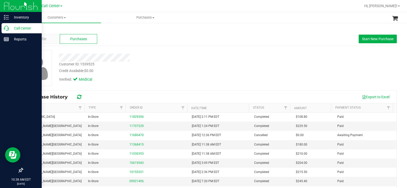
click at [11, 28] on p "Call Center" at bounding box center [24, 28] width 31 height 6
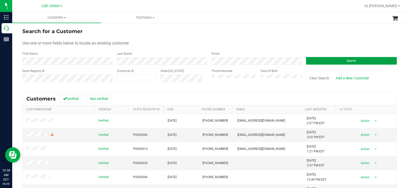
click at [318, 61] on button "Search" at bounding box center [351, 61] width 91 height 8
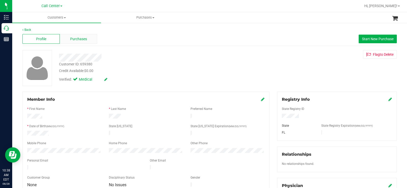
click at [77, 36] on span "Purchases" at bounding box center [78, 38] width 17 height 5
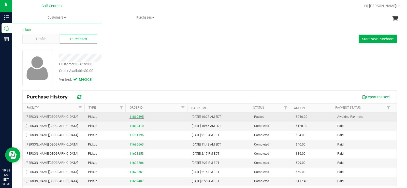
click at [140, 116] on link "11860895" at bounding box center [136, 117] width 14 height 4
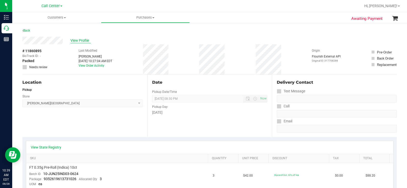
click at [83, 41] on span "View Profile" at bounding box center [80, 40] width 20 height 5
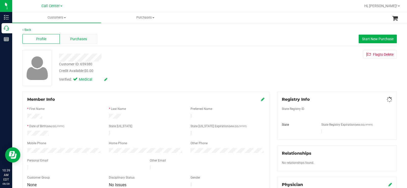
click at [85, 40] on span "Purchases" at bounding box center [78, 38] width 17 height 5
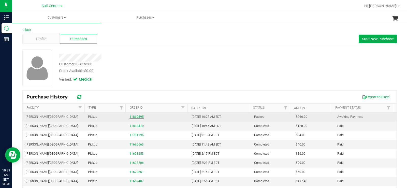
click at [132, 116] on link "11860895" at bounding box center [136, 117] width 14 height 4
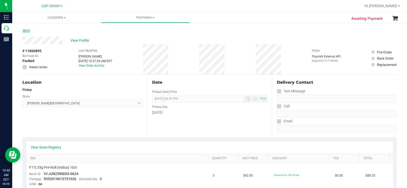
click at [29, 31] on link "Back" at bounding box center [26, 31] width 8 height 4
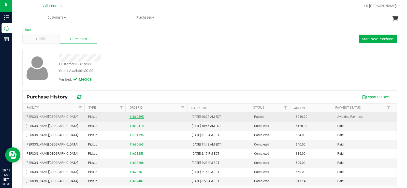
click at [140, 118] on link "11860895" at bounding box center [136, 117] width 14 height 4
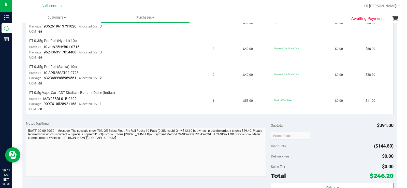
scroll to position [127, 0]
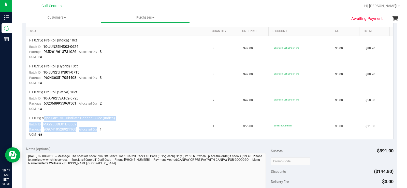
drag, startPoint x: 98, startPoint y: 131, endPoint x: 45, endPoint y: 119, distance: 55.4
click at [45, 119] on td "FT 0.5g Vape Cart CDT Distillate Banana Dulce (Indica) Batch ID MAY25BDL01B-060…" at bounding box center [118, 127] width 184 height 26
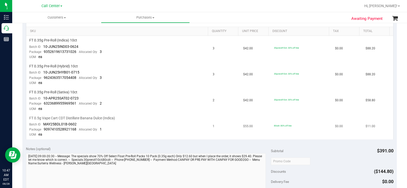
click at [46, 134] on td "FT 0.5g Vape Cart CDT Distillate Banana Dulce (Indica) Batch ID MAY25BDL01B-060…" at bounding box center [118, 127] width 184 height 26
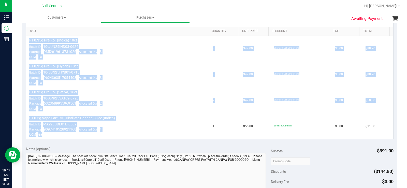
drag, startPoint x: 44, startPoint y: 135, endPoint x: 29, endPoint y: 38, distance: 97.7
click at [29, 38] on tbody "FT 0.35g Pre-Roll (Indica) 10ct Batch ID 10-JUN25IND03-0624 Package 93526196137…" at bounding box center [209, 87] width 367 height 103
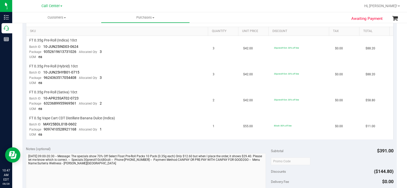
click at [151, 151] on div "Notes (optional)" at bounding box center [148, 148] width 245 height 5
click at [129, 149] on div "Notes (optional)" at bounding box center [148, 148] width 245 height 5
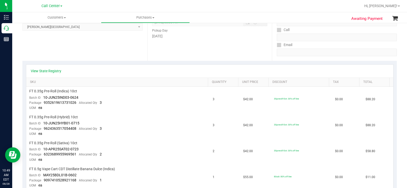
scroll to position [0, 0]
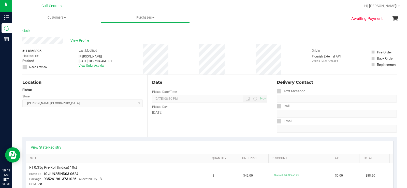
click at [26, 30] on link "Back" at bounding box center [26, 31] width 8 height 4
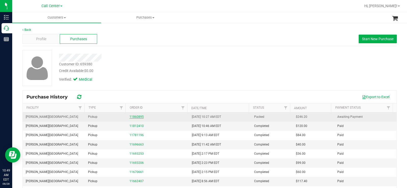
click at [132, 116] on link "11860895" at bounding box center [136, 117] width 14 height 4
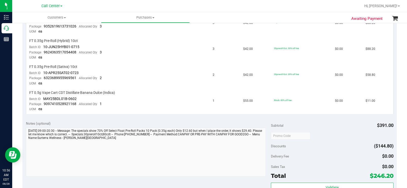
scroll to position [204, 0]
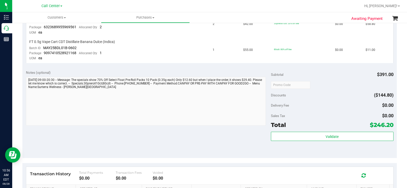
click at [23, 81] on div "Notes (optional) Subtotal $391.00 Discounts ($144.80) Delivery Fee $0.00 Sales …" at bounding box center [209, 112] width 375 height 92
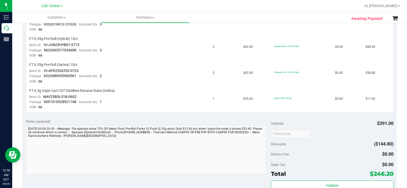
scroll to position [153, 0]
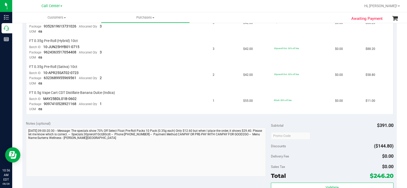
click at [25, 133] on div "Notes (optional) Subtotal $391.00 Discounts ($144.80) Delivery Fee $0.00 Sales …" at bounding box center [209, 163] width 375 height 92
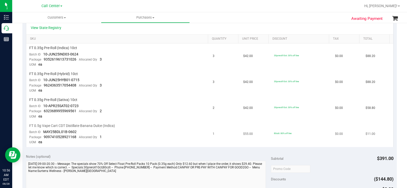
scroll to position [127, 0]
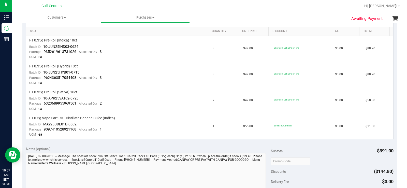
click at [24, 155] on div "Notes (optional) Subtotal $391.00 Discounts ($144.80) Delivery Fee $0.00 Sales …" at bounding box center [209, 189] width 375 height 92
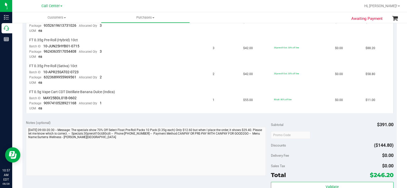
scroll to position [178, 0]
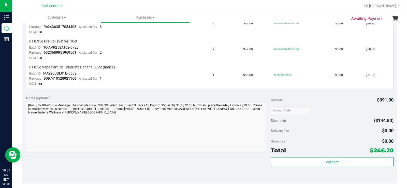
drag, startPoint x: 392, startPoint y: 150, endPoint x: 374, endPoint y: 151, distance: 17.8
click at [374, 151] on div "Notes (optional) Subtotal $391.00 Discounts ($144.80) Delivery Fee $0.00 Sales …" at bounding box center [209, 138] width 375 height 92
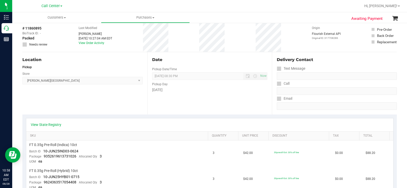
scroll to position [0, 0]
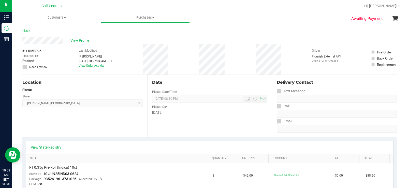
click at [79, 40] on span "View Profile" at bounding box center [80, 40] width 20 height 5
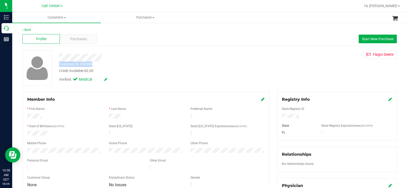
copy div "Customer ID: 659380"
drag, startPoint x: 94, startPoint y: 64, endPoint x: 59, endPoint y: 65, distance: 34.4
click at [59, 65] on div "Customer ID: 659380 Credit Available: $0.00" at bounding box center [150, 68] width 191 height 12
drag, startPoint x: 90, startPoint y: 65, endPoint x: 93, endPoint y: 64, distance: 3.1
click at [90, 65] on div "Customer ID: 659380" at bounding box center [75, 64] width 33 height 5
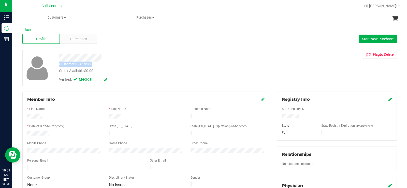
drag, startPoint x: 96, startPoint y: 63, endPoint x: 57, endPoint y: 64, distance: 38.7
click at [57, 64] on div "Customer ID: 659380 Credit Available: $0.00" at bounding box center [150, 68] width 191 height 12
copy div "Customer ID: 659380"
click at [97, 38] on div "Profile Purchases Start New Purchase" at bounding box center [209, 39] width 375 height 14
click at [92, 39] on div "Purchases" at bounding box center [78, 39] width 37 height 10
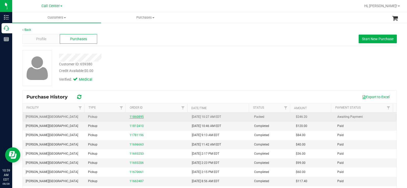
click at [135, 117] on link "11860895" at bounding box center [136, 117] width 14 height 4
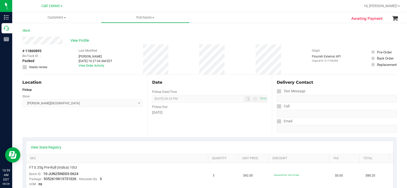
drag, startPoint x: 42, startPoint y: 51, endPoint x: 21, endPoint y: 52, distance: 21.2
click at [54, 50] on div "# 11860895 BioTrack ID: - Packed Needs review Last Modified [PERSON_NAME] [DATE…" at bounding box center [209, 59] width 375 height 30
drag, startPoint x: 42, startPoint y: 51, endPoint x: 21, endPoint y: 51, distance: 21.6
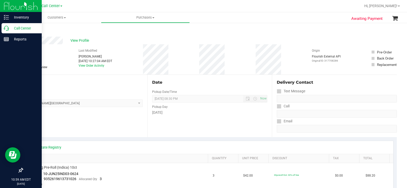
copy div "# 11860895"
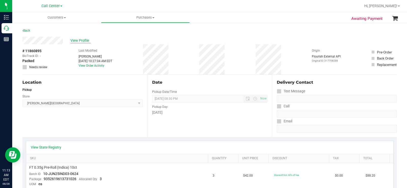
click at [86, 41] on span "View Profile" at bounding box center [80, 40] width 20 height 5
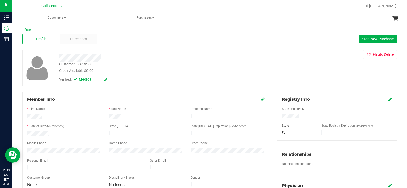
drag, startPoint x: 96, startPoint y: 118, endPoint x: 21, endPoint y: 114, distance: 74.9
click at [21, 114] on div "Member Info * First Name * Last Name Preferred Name * Date of Birth (MM/DD/YYYY…" at bounding box center [146, 169] width 255 height 155
click at [27, 148] on div at bounding box center [64, 151] width 82 height 6
drag, startPoint x: 299, startPoint y: 116, endPoint x: 278, endPoint y: 115, distance: 20.6
click at [279, 115] on div at bounding box center [337, 117] width 118 height 6
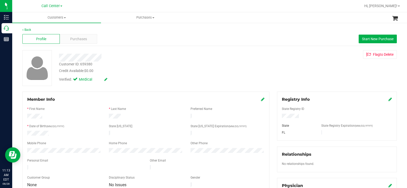
click at [53, 127] on label "Date of Birth (MM/DD/YYYY)" at bounding box center [46, 126] width 35 height 5
drag, startPoint x: 50, startPoint y: 131, endPoint x: 26, endPoint y: 123, distance: 25.0
click at [25, 132] on div at bounding box center [64, 134] width 82 height 6
click at [60, 158] on div "Personal Email" at bounding box center [84, 161] width 123 height 6
click at [27, 165] on div at bounding box center [84, 168] width 123 height 6
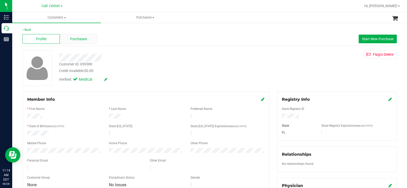
click at [82, 38] on span "Purchases" at bounding box center [78, 38] width 17 height 5
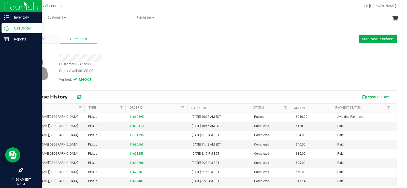
click at [11, 27] on p "Call Center" at bounding box center [24, 28] width 31 height 6
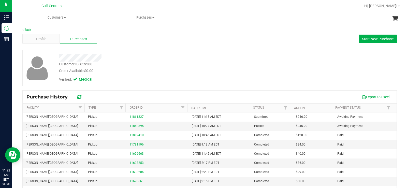
click at [41, 44] on div "Profile Purchases Start New Purchase" at bounding box center [209, 39] width 375 height 14
click at [43, 40] on span "Profile" at bounding box center [41, 38] width 10 height 5
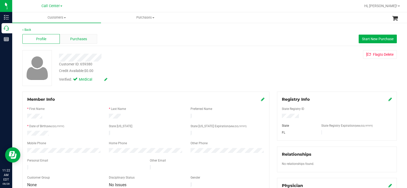
click at [66, 39] on div "Purchases" at bounding box center [78, 39] width 37 height 10
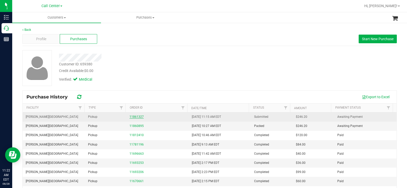
click at [138, 117] on link "11861327" at bounding box center [136, 117] width 14 height 4
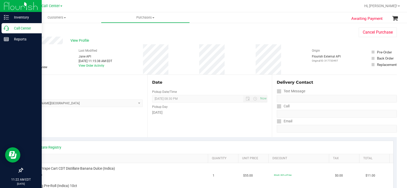
click at [6, 29] on icon at bounding box center [6, 28] width 5 height 5
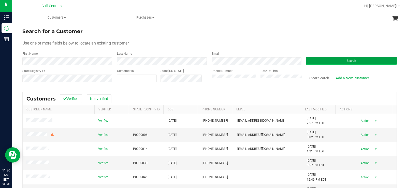
click at [317, 62] on button "Search" at bounding box center [351, 61] width 91 height 8
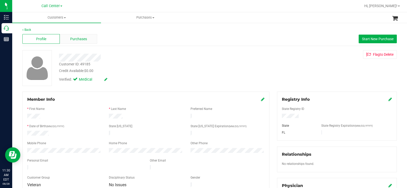
click at [82, 39] on span "Purchases" at bounding box center [78, 38] width 17 height 5
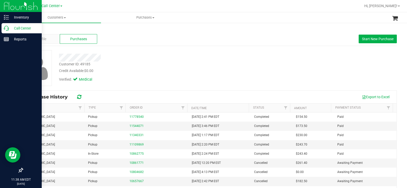
click at [6, 28] on icon at bounding box center [6, 28] width 5 height 5
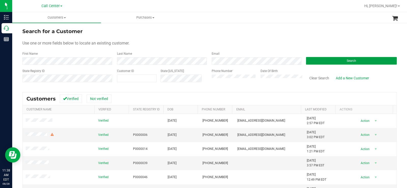
click at [341, 58] on button "Search" at bounding box center [351, 61] width 91 height 8
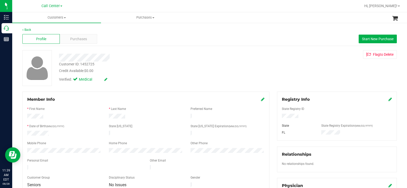
click at [141, 55] on div at bounding box center [150, 58] width 191 height 8
click at [86, 38] on span "Purchases" at bounding box center [78, 38] width 17 height 5
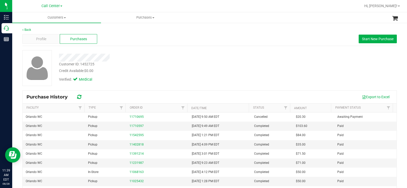
drag, startPoint x: 185, startPoint y: 48, endPoint x: 280, endPoint y: 35, distance: 96.6
click at [189, 48] on div "Back Profile Purchases Start New Purchase Customer ID: 1452725 Credit Available…" at bounding box center [209, 126] width 375 height 199
click at [369, 38] on span "Start New Purchase" at bounding box center [378, 39] width 32 height 4
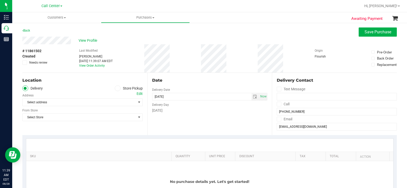
click at [117, 88] on icon at bounding box center [117, 88] width 3 height 0
click at [0, 0] on input "Store Pickup" at bounding box center [0, 0] width 0 height 0
click at [57, 104] on span "Select Store" at bounding box center [79, 102] width 113 height 7
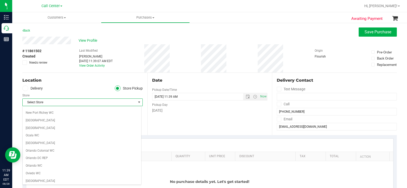
scroll to position [229, 0]
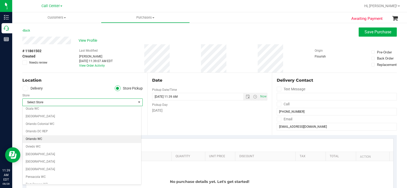
click at [59, 140] on li "Orlando WC" at bounding box center [82, 139] width 119 height 8
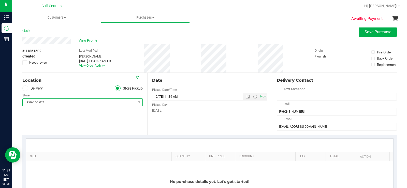
click at [123, 127] on div "Location Delivery Store Pickup Store Orlando WC Select Store Bonita Springs WC …" at bounding box center [84, 104] width 125 height 62
drag, startPoint x: 368, startPoint y: 31, endPoint x: 325, endPoint y: 38, distance: 43.1
click at [367, 31] on span "Save Purchase" at bounding box center [378, 32] width 27 height 5
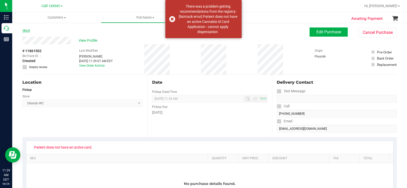
click at [26, 31] on link "Back" at bounding box center [26, 31] width 8 height 4
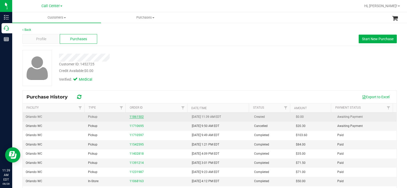
click at [138, 117] on link "11861502" at bounding box center [136, 117] width 14 height 4
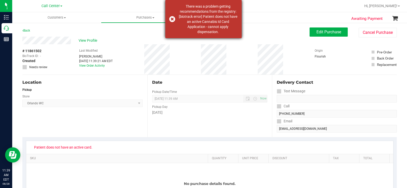
click at [227, 25] on dispensation "There was a problem getting recommendations from the registry: [biotrack error]…" at bounding box center [208, 19] width 60 height 31
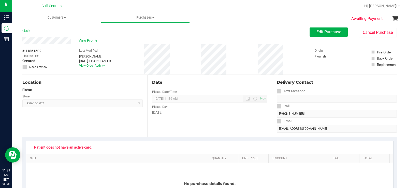
click at [203, 58] on div "# 11861502 BioTrack ID: - Created Needs review Last Modified Megan Cameron Aug …" at bounding box center [209, 59] width 375 height 30
drag, startPoint x: 174, startPoint y: 106, endPoint x: 164, endPoint y: 88, distance: 20.6
click at [172, 103] on div "Pickup Day" at bounding box center [210, 106] width 116 height 7
click at [86, 39] on span "View Profile" at bounding box center [89, 40] width 20 height 5
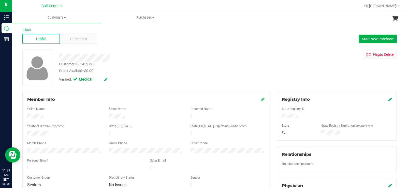
drag, startPoint x: 49, startPoint y: 133, endPoint x: 26, endPoint y: 133, distance: 23.4
click at [26, 133] on div at bounding box center [64, 134] width 82 height 6
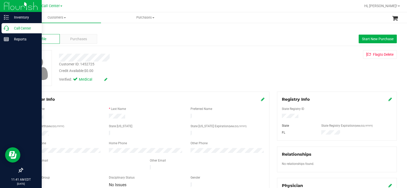
click at [9, 28] on p "Call Center" at bounding box center [24, 28] width 31 height 6
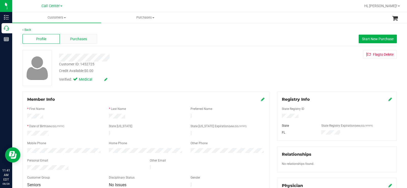
click at [70, 41] on span "Purchases" at bounding box center [78, 38] width 17 height 5
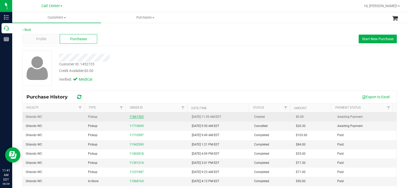
click at [137, 117] on link "11861502" at bounding box center [136, 117] width 14 height 4
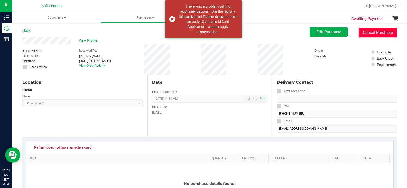
click at [371, 30] on button "Cancel Purchase" at bounding box center [378, 33] width 38 height 10
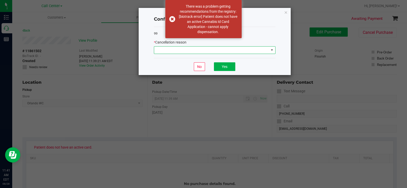
click at [200, 54] on span at bounding box center [211, 50] width 115 height 7
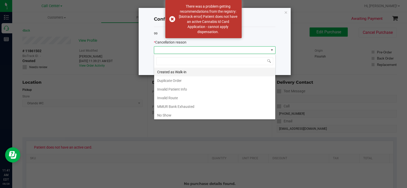
scroll to position [8, 122]
drag, startPoint x: 186, startPoint y: 98, endPoint x: 189, endPoint y: 107, distance: 10.1
click at [187, 108] on ul "Created as Walk-in Duplicate Order Invalid Patient Info Invalid Route MMUR Bank…" at bounding box center [214, 107] width 121 height 78
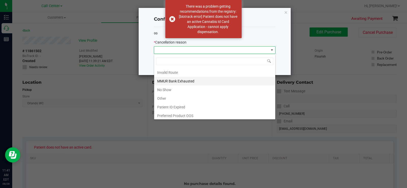
scroll to position [27, 0]
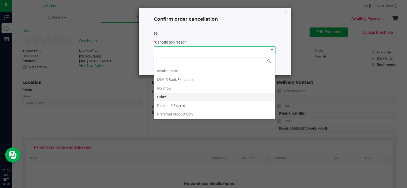
click at [163, 97] on li "Other" at bounding box center [214, 97] width 121 height 9
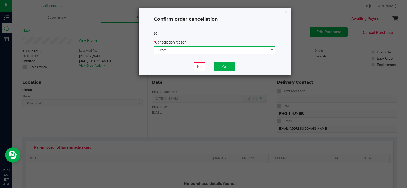
click at [235, 61] on div "No Yes" at bounding box center [215, 66] width 122 height 17
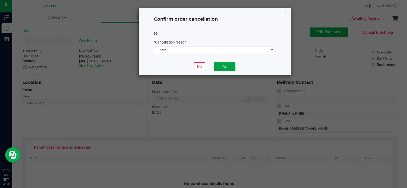
click at [228, 67] on button "Yes" at bounding box center [224, 66] width 21 height 9
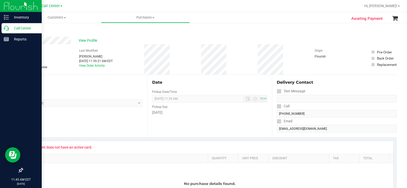
click at [7, 30] on icon at bounding box center [6, 28] width 5 height 5
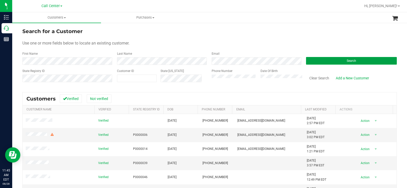
drag, startPoint x: 330, startPoint y: 59, endPoint x: 52, endPoint y: 39, distance: 278.6
click at [328, 59] on button "Search" at bounding box center [351, 61] width 91 height 8
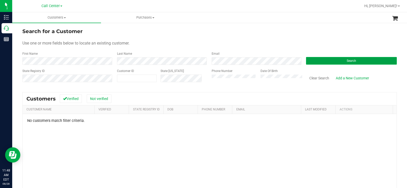
click at [323, 59] on button "Search" at bounding box center [351, 61] width 91 height 8
click at [357, 62] on button "Search" at bounding box center [351, 61] width 91 height 8
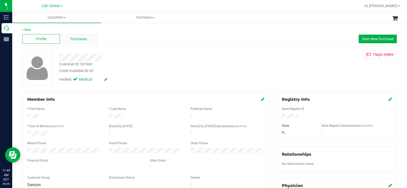
click at [78, 38] on span "Purchases" at bounding box center [78, 38] width 17 height 5
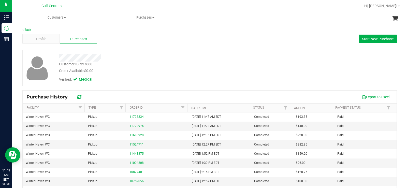
click at [128, 69] on div "Credit Available: $0.00" at bounding box center [150, 70] width 183 height 5
click at [390, 38] on button "Start New Purchase" at bounding box center [378, 39] width 38 height 9
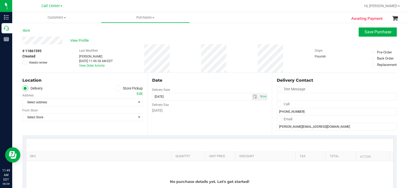
click at [116, 88] on icon at bounding box center [117, 88] width 3 height 0
click at [0, 0] on input "Store Pickup" at bounding box center [0, 0] width 0 height 0
drag, startPoint x: 101, startPoint y: 102, endPoint x: 78, endPoint y: 125, distance: 32.9
click at [101, 102] on span "Select Store" at bounding box center [79, 102] width 113 height 7
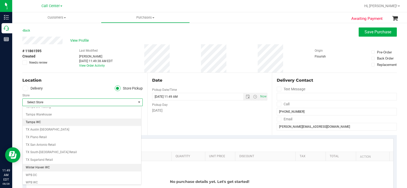
scroll to position [370, 0]
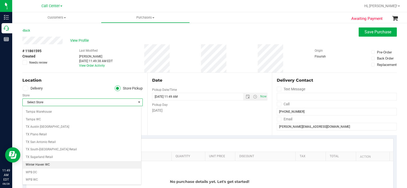
click at [53, 164] on li "Winter Haven WC" at bounding box center [82, 165] width 119 height 8
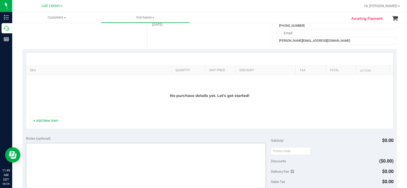
scroll to position [127, 0]
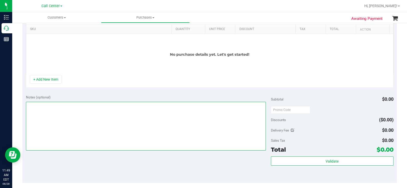
click at [126, 121] on textarea at bounding box center [146, 126] width 240 height 49
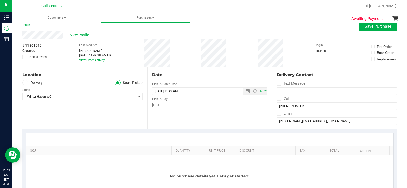
scroll to position [0, 0]
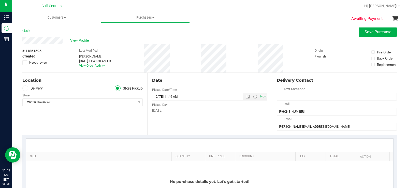
type textarea "CC MB 08/28"
click at [379, 32] on span "Save Purchase" at bounding box center [378, 32] width 27 height 5
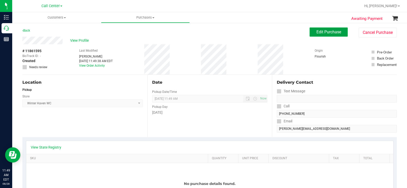
click at [328, 33] on span "Edit Purchase" at bounding box center [328, 32] width 25 height 5
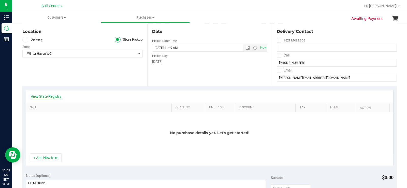
click at [56, 98] on link "View State Registry" at bounding box center [46, 96] width 31 height 5
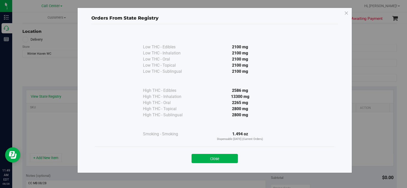
drag, startPoint x: 222, startPoint y: 153, endPoint x: 184, endPoint y: 163, distance: 38.5
click at [222, 153] on div "Close" at bounding box center [215, 157] width 232 height 13
click at [207, 157] on button "Close" at bounding box center [215, 158] width 46 height 9
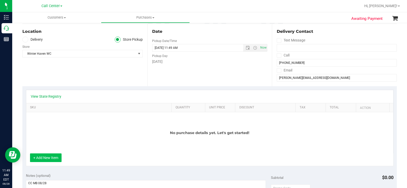
click at [51, 155] on button "+ Add New Item" at bounding box center [46, 157] width 32 height 9
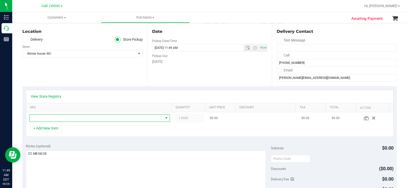
click at [65, 119] on span "NO DATA FOUND" at bounding box center [97, 117] width 134 height 7
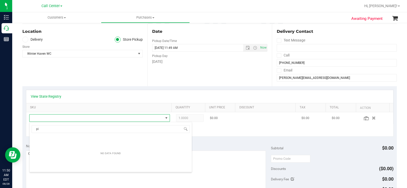
scroll to position [8, 136]
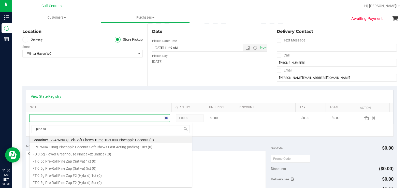
type input "pine zap"
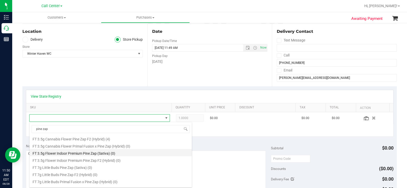
scroll to position [178, 0]
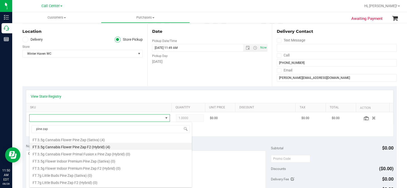
click at [101, 147] on li "FT 3.5g Cannabis Flower Pine Zap F2 (Hybrid) (4)" at bounding box center [111, 146] width 162 height 7
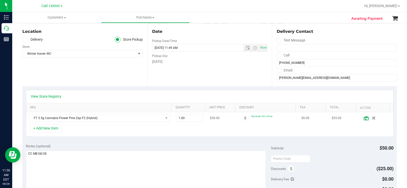
click at [364, 119] on icon at bounding box center [366, 118] width 5 height 4
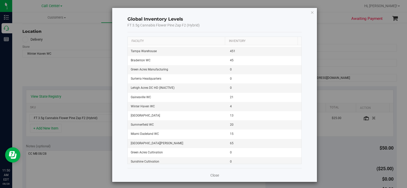
scroll to position [611, 0]
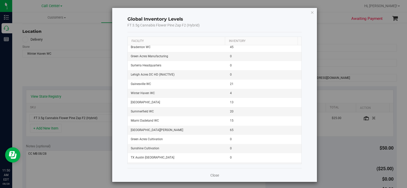
click at [208, 175] on div "Close" at bounding box center [214, 175] width 175 height 14
click at [210, 175] on link "Close" at bounding box center [214, 175] width 9 height 5
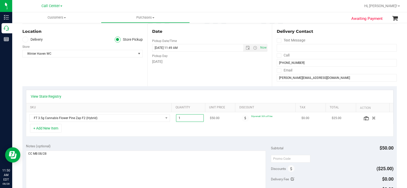
drag, startPoint x: 177, startPoint y: 119, endPoint x: 172, endPoint y: 119, distance: 4.3
click at [173, 119] on td "1.00 1" at bounding box center [190, 118] width 34 height 12
type input "4"
type input "4.00"
click at [186, 133] on div "+ Add New Item" at bounding box center [210, 130] width 368 height 13
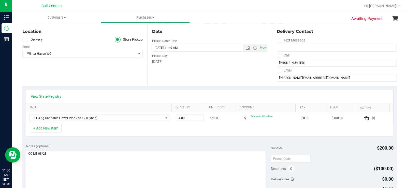
click at [148, 138] on div "View State Registry SKU Quantity Unit Price Discount Tax Total Action FT 3.5g C…" at bounding box center [209, 113] width 375 height 54
click at [53, 129] on button "+ Add New Item" at bounding box center [46, 128] width 32 height 9
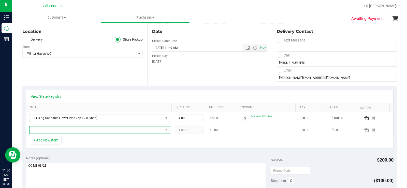
click at [53, 129] on span "NO DATA FOUND" at bounding box center [97, 129] width 134 height 7
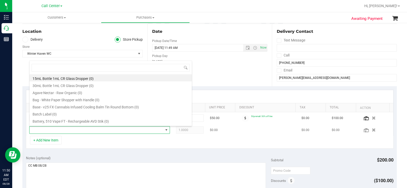
scroll to position [8, 136]
type input "PBS"
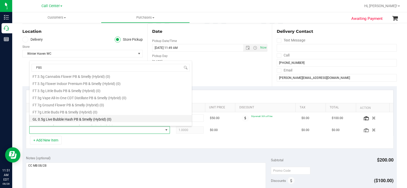
scroll to position [127, 0]
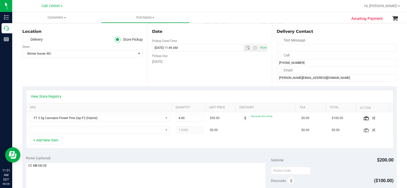
click at [123, 161] on div "Notes (optional)" at bounding box center [148, 183] width 245 height 57
click at [372, 132] on icon "button" at bounding box center [374, 130] width 4 height 4
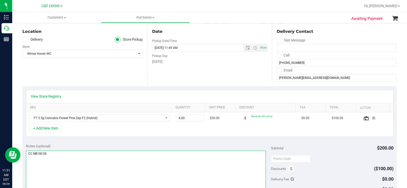
click at [113, 161] on textarea at bounding box center [146, 175] width 240 height 49
type textarea "CC MB 08/28"
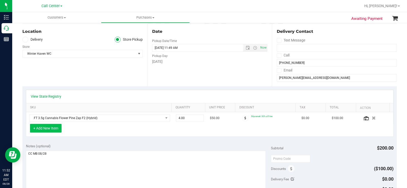
click at [57, 127] on button "+ Add New Item" at bounding box center [46, 128] width 32 height 9
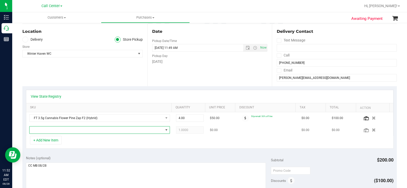
click at [60, 127] on span "NO DATA FOUND" at bounding box center [97, 129] width 134 height 7
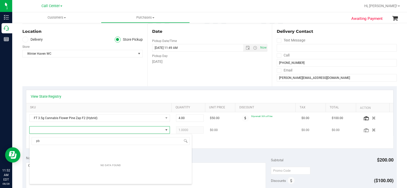
scroll to position [8, 136]
type input "pbs"
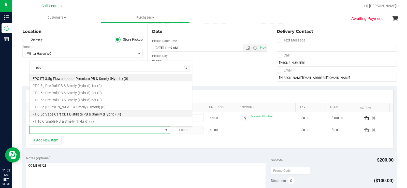
click at [130, 114] on li "FT 0.5g Vape Cart CDT Distillate PB & Smelly (Hybrid) (4)" at bounding box center [111, 113] width 162 height 7
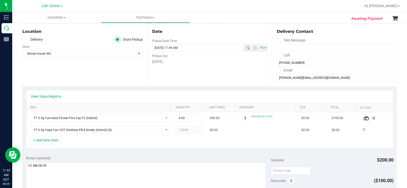
click at [202, 149] on div "View State Registry SKU Quantity Unit Price Discount Tax Total Action FT 3.5g C…" at bounding box center [209, 119] width 375 height 66
click at [54, 142] on button "+ Add New Item" at bounding box center [46, 140] width 32 height 9
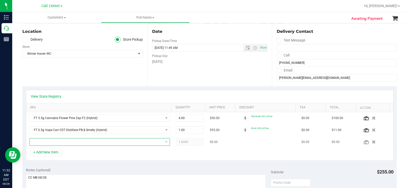
click at [57, 139] on span "NO DATA FOUND" at bounding box center [97, 141] width 134 height 7
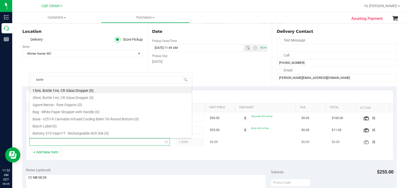
type input "batter"
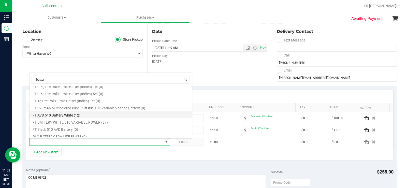
scroll to position [76, 0]
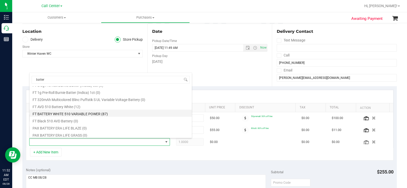
click at [106, 114] on li "FT BATTERY WHITE 510 VARIABLE POWER (87)" at bounding box center [111, 113] width 162 height 7
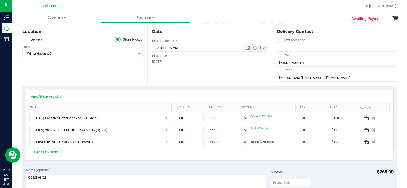
click at [197, 161] on div "View State Registry SKU Quantity Unit Price Discount Tax Total Action FT 3.5g C…" at bounding box center [209, 125] width 375 height 78
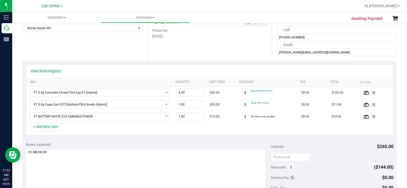
click at [144, 135] on div "+ Add New Item" at bounding box center [210, 128] width 368 height 13
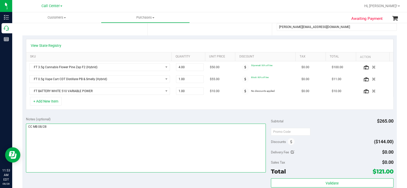
drag, startPoint x: 42, startPoint y: 128, endPoint x: 29, endPoint y: 128, distance: 13.5
click at [29, 128] on textarea at bounding box center [146, 148] width 240 height 49
click at [80, 135] on textarea at bounding box center [146, 148] width 240 height 49
drag, startPoint x: 66, startPoint y: 134, endPoint x: 24, endPoint y: 131, distance: 42.3
click at [24, 131] on div "Notes (optional) Subtotal $265.00 Discounts ($144.00) Delivery Fee $0.00 Sales …" at bounding box center [209, 159] width 375 height 92
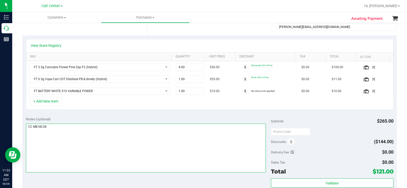
click at [102, 135] on textarea at bounding box center [146, 148] width 240 height 49
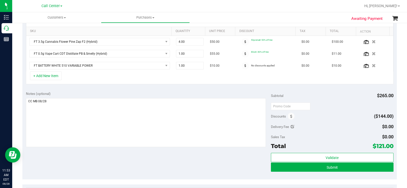
drag, startPoint x: 395, startPoint y: 148, endPoint x: 389, endPoint y: 144, distance: 7.1
click at [388, 147] on div "Awaiting Payment Back Save Purchase View Profile # 11861595 BioTrack ID: - Crea…" at bounding box center [209, 87] width 395 height 385
click at [279, 165] on button "Submit" at bounding box center [332, 167] width 123 height 9
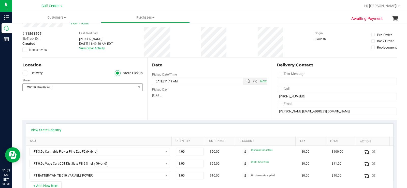
scroll to position [0, 0]
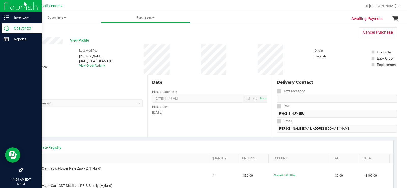
click at [8, 28] on icon at bounding box center [6, 28] width 5 height 5
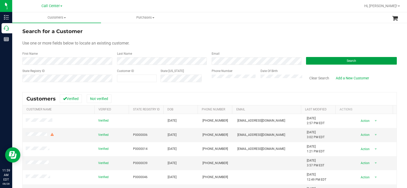
drag, startPoint x: 330, startPoint y: 62, endPoint x: 245, endPoint y: 44, distance: 87.3
click at [330, 62] on button "Search" at bounding box center [351, 61] width 91 height 8
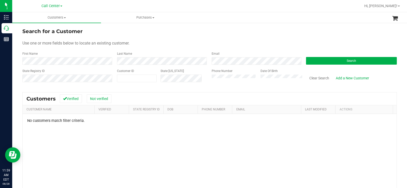
click at [204, 78] on div "State Registry ID Customer ID State ID Phone Number Date Of Birth Clear Search …" at bounding box center [209, 78] width 375 height 18
click at [309, 59] on button "Search" at bounding box center [351, 61] width 91 height 8
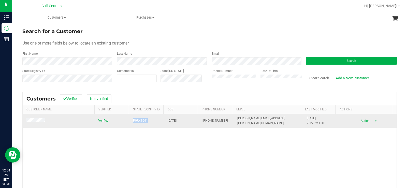
drag, startPoint x: 146, startPoint y: 122, endPoint x: 127, endPoint y: 123, distance: 18.8
click at [127, 123] on tr "Verified P0RX1641 09/26/1982 (540) 406-9958 jolean.dorvil@gmail.com 9/1/2023 7:…" at bounding box center [210, 121] width 374 height 14
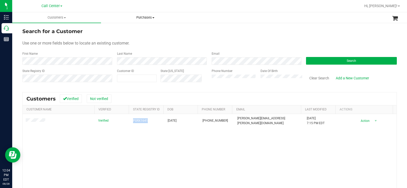
copy tr "P0RX1641"
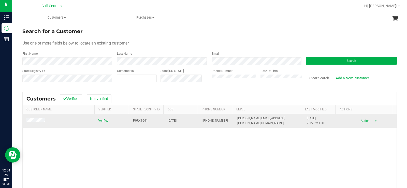
drag, startPoint x: 158, startPoint y: 125, endPoint x: 178, endPoint y: 123, distance: 20.0
click at [159, 125] on td "P0RX1641" at bounding box center [147, 121] width 35 height 14
drag, startPoint x: 182, startPoint y: 120, endPoint x: 162, endPoint y: 122, distance: 20.2
click at [165, 122] on td "09/26/1982" at bounding box center [182, 121] width 35 height 14
copy span "09/26/1982"
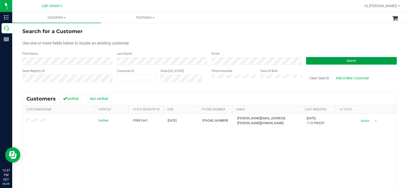
click at [361, 59] on button "Search" at bounding box center [351, 61] width 91 height 8
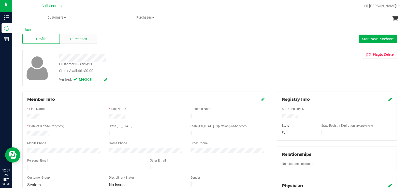
click at [91, 37] on div "Purchases" at bounding box center [78, 39] width 37 height 10
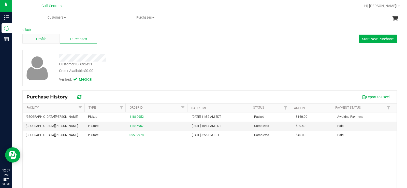
click at [35, 38] on div "Profile" at bounding box center [40, 39] width 37 height 10
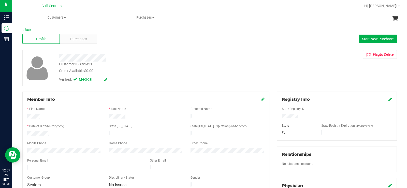
click at [279, 117] on div at bounding box center [337, 117] width 118 height 6
drag, startPoint x: 52, startPoint y: 133, endPoint x: 18, endPoint y: 132, distance: 33.9
click at [81, 33] on div "Profile Purchases Start New Purchase" at bounding box center [209, 39] width 375 height 14
click at [81, 34] on div "Purchases" at bounding box center [78, 39] width 37 height 10
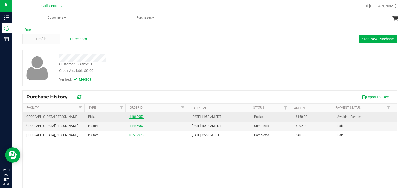
click at [135, 118] on link "11860952" at bounding box center [136, 117] width 14 height 4
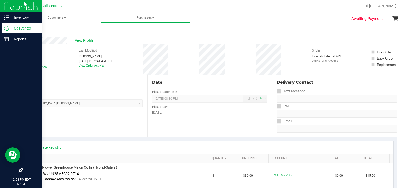
click at [11, 29] on p "Call Center" at bounding box center [24, 28] width 31 height 6
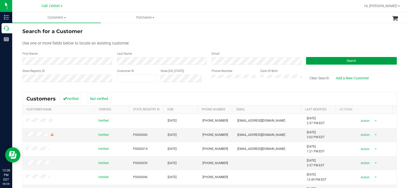
drag, startPoint x: 337, startPoint y: 61, endPoint x: 236, endPoint y: 52, distance: 101.4
click at [337, 61] on button "Search" at bounding box center [351, 61] width 91 height 8
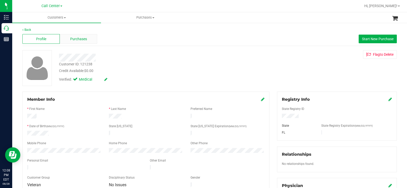
click at [78, 38] on span "Purchases" at bounding box center [78, 38] width 17 height 5
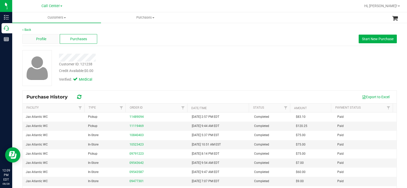
click at [43, 39] on span "Profile" at bounding box center [41, 38] width 10 height 5
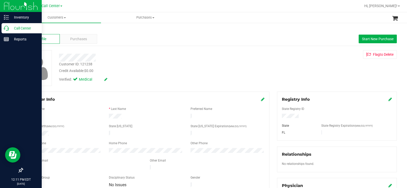
click at [10, 27] on p "Call Center" at bounding box center [24, 28] width 31 height 6
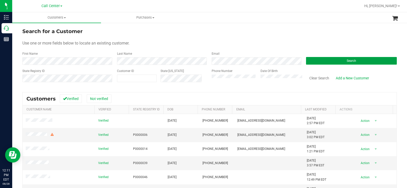
click at [354, 60] on button "Search" at bounding box center [351, 61] width 91 height 8
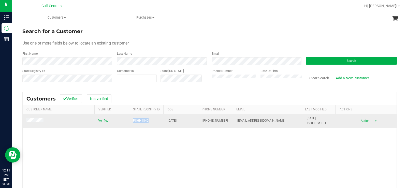
copy tr "P8HH1840"
drag, startPoint x: 151, startPoint y: 120, endPoint x: 127, endPoint y: 119, distance: 23.7
click at [127, 119] on tr "Verified P8HH1840 05/11/1996 (270) 363-5945 dtorres1196@icloud.com 6/5/2025 12:…" at bounding box center [210, 121] width 374 height 14
click at [89, 117] on td at bounding box center [59, 121] width 73 height 14
click at [176, 125] on td "05/11/1996" at bounding box center [182, 121] width 35 height 14
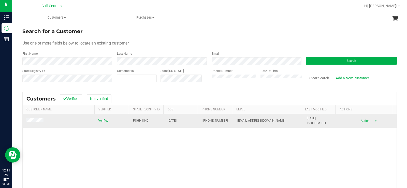
drag, startPoint x: 174, startPoint y: 122, endPoint x: 161, endPoint y: 122, distance: 13.3
click at [161, 122] on tr "Verified P8HH1840 05/11/1996 (270) 363-5945 dtorres1196@icloud.com 6/5/2025 12:…" at bounding box center [210, 121] width 374 height 14
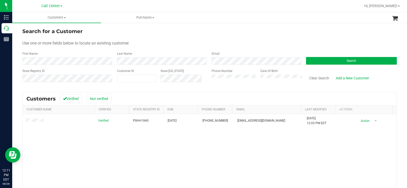
copy tr "05/11/1996"
click at [324, 58] on button "Search" at bounding box center [351, 61] width 91 height 8
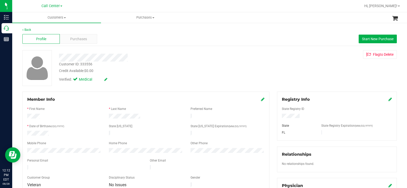
click at [60, 56] on div "Customer ID: 333556 Credit Available: $0.00 Verified: Medical" at bounding box center [150, 67] width 191 height 35
click at [148, 72] on div "Credit Available: $0.00" at bounding box center [150, 70] width 183 height 5
click at [110, 72] on div "Credit Available: $0.00" at bounding box center [150, 70] width 183 height 5
click at [59, 55] on div "Customer ID: 333556 Credit Available: $0.00 Verified: Medical" at bounding box center [150, 67] width 191 height 35
click at [177, 81] on div "Verified: Medical" at bounding box center [150, 79] width 191 height 11
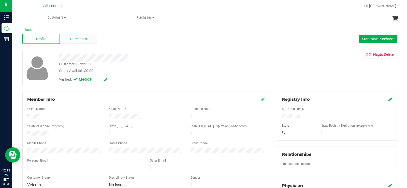
click at [91, 39] on div "Purchases" at bounding box center [78, 39] width 37 height 10
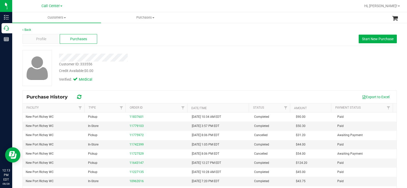
click at [156, 49] on div "Back Profile Purchases Start New Purchase Customer ID: 333556 Credit Available:…" at bounding box center [209, 126] width 375 height 199
drag, startPoint x: 96, startPoint y: 71, endPoint x: 57, endPoint y: 57, distance: 42.0
click at [57, 57] on div "Customer ID: 333556 Credit Available: $0.00 Verified: Medical" at bounding box center [150, 67] width 191 height 35
click at [135, 82] on div "Verified: Medical" at bounding box center [150, 79] width 191 height 11
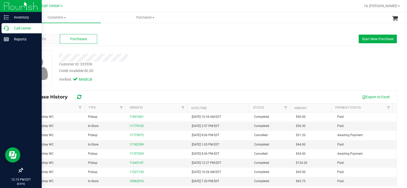
click at [5, 28] on icon at bounding box center [6, 28] width 5 height 5
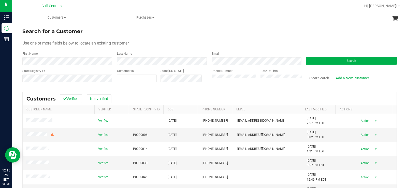
click at [351, 56] on div "Search" at bounding box center [349, 57] width 95 height 13
click at [352, 59] on button "Search" at bounding box center [351, 61] width 91 height 8
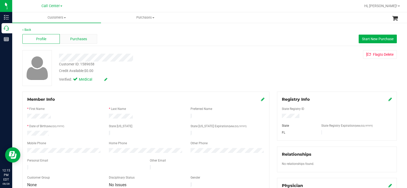
click at [88, 38] on div "Purchases" at bounding box center [78, 39] width 37 height 10
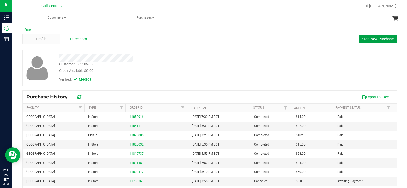
click at [369, 40] on span "Start New Purchase" at bounding box center [378, 39] width 32 height 4
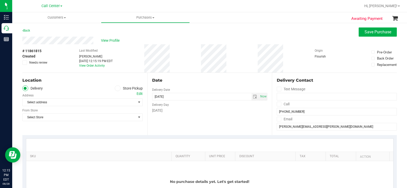
drag, startPoint x: 117, startPoint y: 87, endPoint x: 115, endPoint y: 91, distance: 3.8
click at [117, 88] on icon at bounding box center [117, 88] width 3 height 0
click at [0, 0] on input "Store Pickup" at bounding box center [0, 0] width 0 height 0
click at [95, 103] on span "Select Store" at bounding box center [79, 102] width 113 height 7
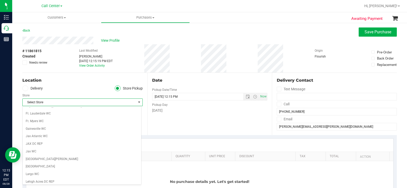
scroll to position [102, 0]
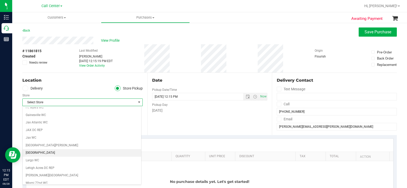
click at [69, 150] on li "[GEOGRAPHIC_DATA]" at bounding box center [82, 153] width 119 height 8
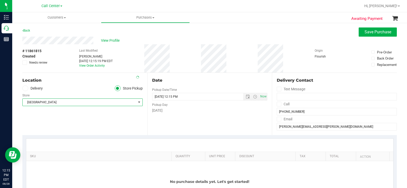
click at [171, 122] on div "Date Pickup Date/Time 08/28/2025 Now 08/28/2025 12:15 PM Now Pickup Day Thursday" at bounding box center [209, 104] width 125 height 62
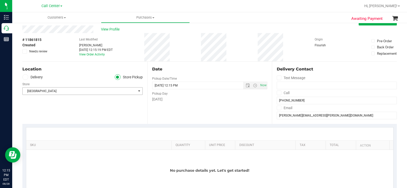
scroll to position [0, 0]
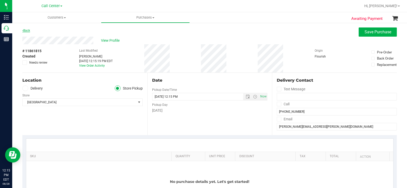
click at [23, 31] on icon at bounding box center [22, 30] width 1 height 3
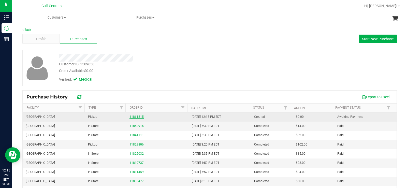
click at [135, 116] on link "11861815" at bounding box center [136, 117] width 14 height 4
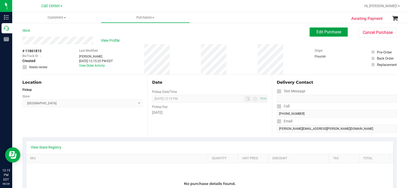
click at [319, 31] on span "Edit Purchase" at bounding box center [328, 32] width 25 height 5
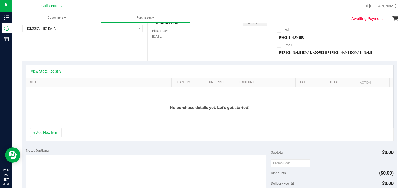
scroll to position [76, 0]
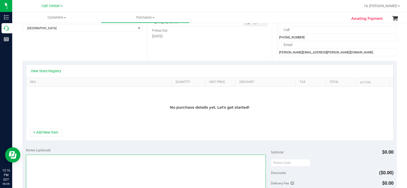
click at [142, 169] on textarea at bounding box center [146, 179] width 240 height 49
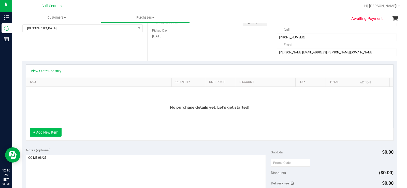
click at [49, 131] on button "+ Add New Item" at bounding box center [46, 132] width 32 height 9
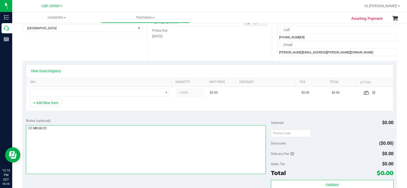
click at [89, 138] on textarea at bounding box center [146, 149] width 240 height 49
type textarea "CC MB 08/28"
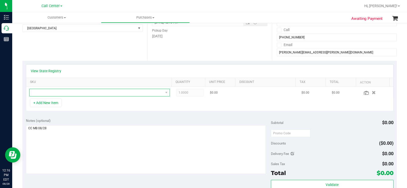
click at [93, 92] on span "NO DATA FOUND" at bounding box center [97, 92] width 134 height 7
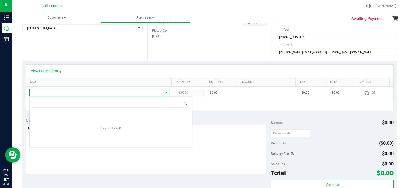
scroll to position [8, 136]
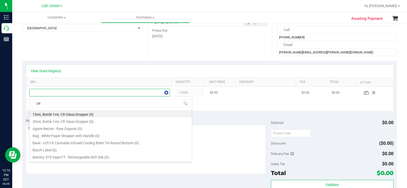
type input "LMZ"
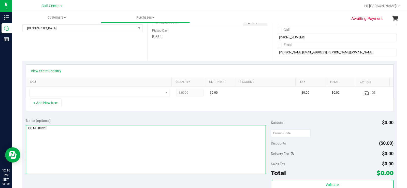
click at [221, 126] on textarea at bounding box center [146, 149] width 240 height 49
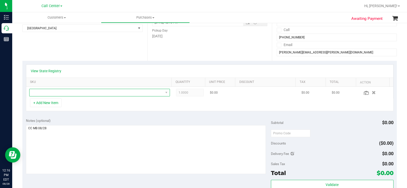
click at [143, 92] on span "NO DATA FOUND" at bounding box center [97, 92] width 134 height 7
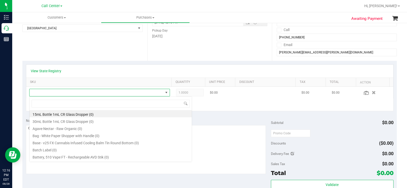
scroll to position [8, 136]
type input "BDL"
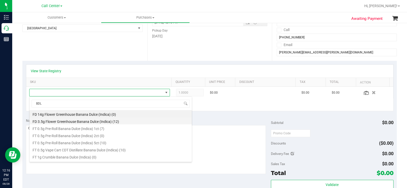
click at [130, 122] on li "FD 3.5g Flower Greenhouse Banana Dulce (Indica) (12)" at bounding box center [111, 120] width 162 height 7
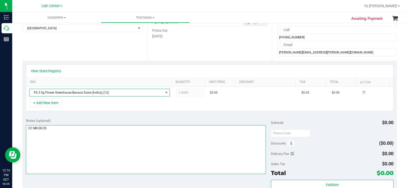
drag, startPoint x: 162, startPoint y: 127, endPoint x: 113, endPoint y: 120, distance: 49.4
click at [160, 127] on textarea at bounding box center [146, 149] width 240 height 49
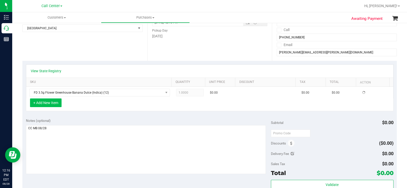
click at [45, 99] on button "+ Add New Item" at bounding box center [46, 102] width 32 height 9
click at [204, 117] on div "Notes (optional) Subtotal $30.00 Discounts ($15.00) Delivery Fee $0.00 Sales Ta…" at bounding box center [209, 161] width 375 height 92
click at [46, 100] on button "+ Add New Item" at bounding box center [46, 102] width 32 height 9
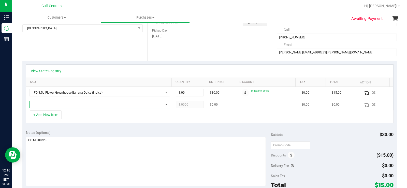
click at [81, 104] on span "NO DATA FOUND" at bounding box center [97, 104] width 134 height 7
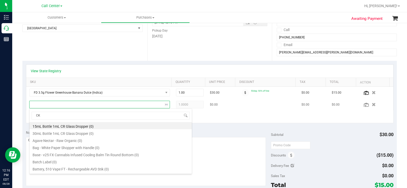
type input "CKZ"
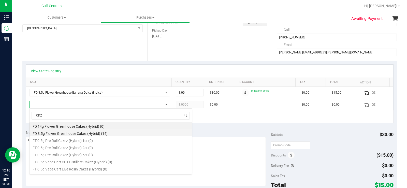
click at [97, 132] on li "FD 3.5g Flower Greenhouse Cakez (Hybrid) (14)" at bounding box center [111, 132] width 162 height 7
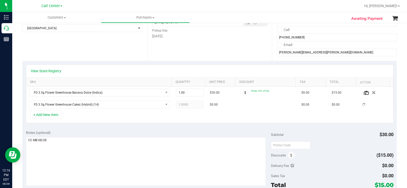
drag, startPoint x: 129, startPoint y: 133, endPoint x: 24, endPoint y: 116, distance: 106.2
click at [124, 133] on div "Notes (optional)" at bounding box center [148, 132] width 245 height 5
click at [36, 117] on button "+ Add New Item" at bounding box center [46, 114] width 32 height 9
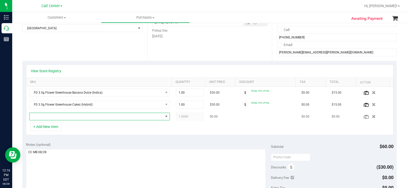
click at [39, 116] on span "NO DATA FOUND" at bounding box center [97, 116] width 134 height 7
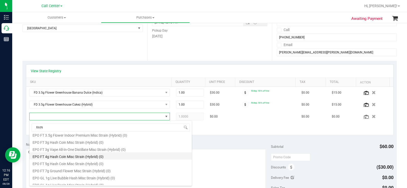
scroll to position [127, 0]
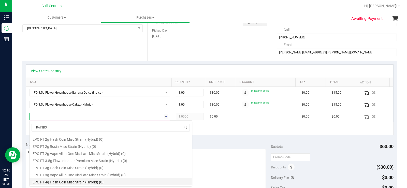
type input "RAINBOW"
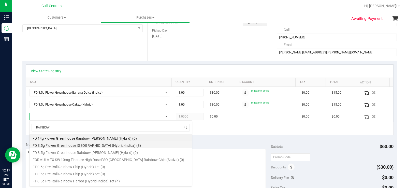
click at [136, 146] on li "FD 3.5g Flower Greenhouse Rainbow Harbor (Hybrid-Indica) (8)" at bounding box center [111, 144] width 162 height 7
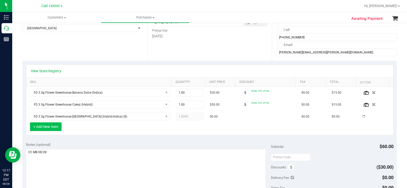
click at [54, 126] on button "+ Add New Item" at bounding box center [46, 126] width 32 height 9
click at [59, 129] on button "+ Add New Item" at bounding box center [46, 126] width 32 height 9
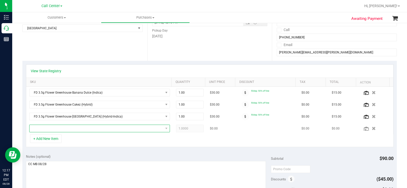
click at [68, 128] on span "NO DATA FOUND" at bounding box center [97, 128] width 134 height 7
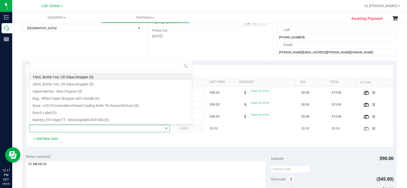
scroll to position [8, 136]
type input "DDA"
click at [126, 75] on li "FD 3.5g Flower Greenhouse Don Dada (Hybrid) (18)" at bounding box center [111, 76] width 162 height 7
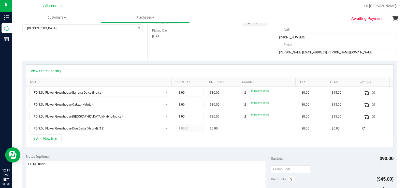
click at [218, 143] on div "+ Add New Item" at bounding box center [210, 140] width 368 height 13
click at [55, 72] on link "View State Registry" at bounding box center [46, 70] width 31 height 5
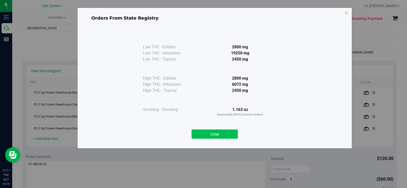
click at [228, 132] on button "Close" at bounding box center [215, 133] width 46 height 9
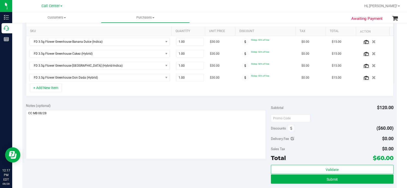
drag, startPoint x: 391, startPoint y: 160, endPoint x: 388, endPoint y: 159, distance: 3.6
click at [388, 159] on div "Notes (optional) Subtotal $120.00 Discounts ($60.00) Delivery Fee $0.00 Sales T…" at bounding box center [209, 146] width 375 height 92
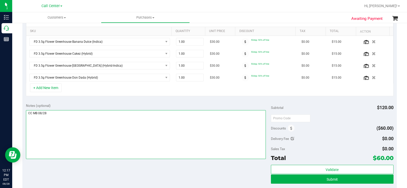
click at [126, 155] on textarea at bounding box center [146, 134] width 240 height 49
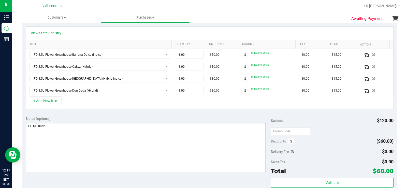
scroll to position [102, 0]
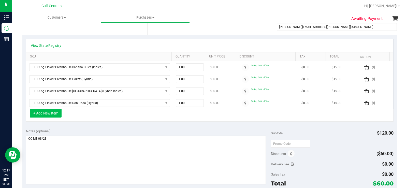
click at [56, 113] on button "+ Add New Item" at bounding box center [46, 113] width 32 height 9
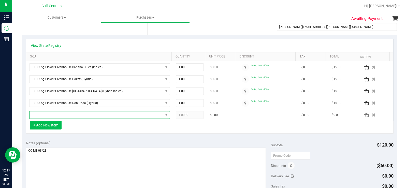
click at [56, 113] on span "NO DATA FOUND" at bounding box center [97, 114] width 134 height 7
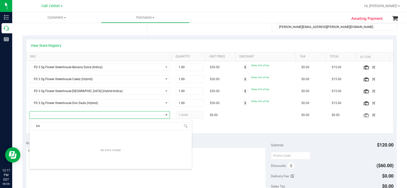
scroll to position [8, 136]
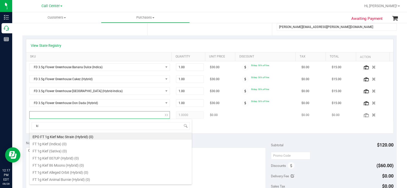
type input "k"
type input "DSC"
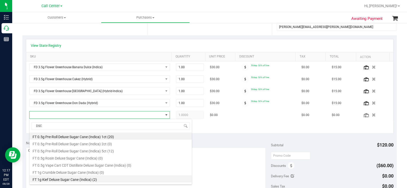
click at [80, 181] on li "FT 1g Kief Deluxe Sugar Cane (Indica) (2)" at bounding box center [111, 178] width 162 height 7
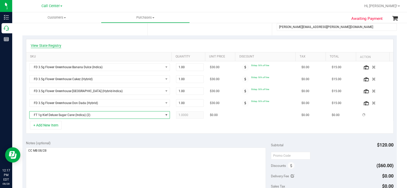
click at [56, 47] on link "View State Registry" at bounding box center [46, 45] width 31 height 5
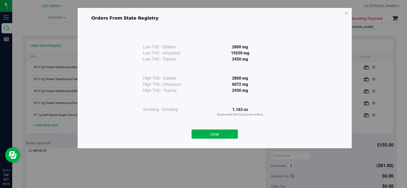
drag, startPoint x: 224, startPoint y: 136, endPoint x: 141, endPoint y: 140, distance: 83.1
click at [221, 136] on button "Close" at bounding box center [215, 133] width 46 height 9
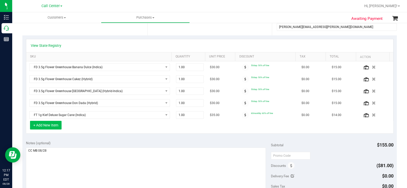
click at [56, 124] on button "+ Add New Item" at bounding box center [46, 125] width 32 height 9
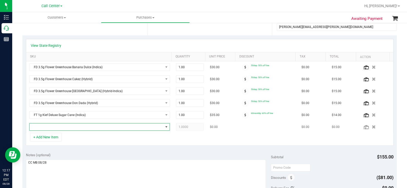
click at [69, 127] on span "NO DATA FOUND" at bounding box center [97, 126] width 134 height 7
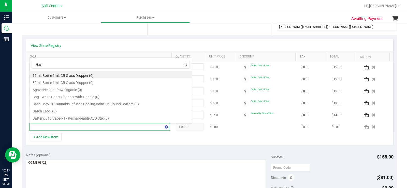
type input "Gasp"
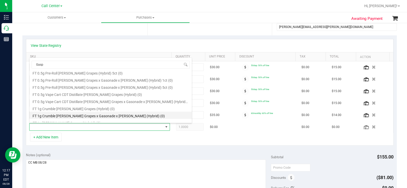
scroll to position [25, 0]
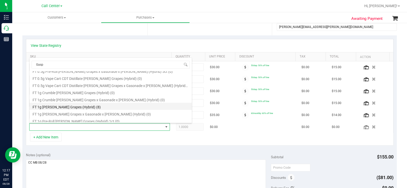
click at [115, 105] on li "FT 1g Kief Gaspar's Grapes (Hybrid) (8)" at bounding box center [111, 106] width 162 height 7
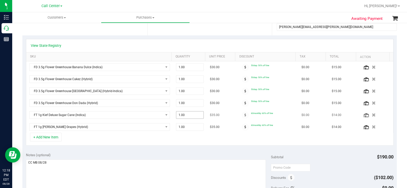
click at [183, 116] on span "1.00 1" at bounding box center [190, 115] width 28 height 8
click at [183, 116] on input "1" at bounding box center [189, 114] width 27 height 7
type input "3"
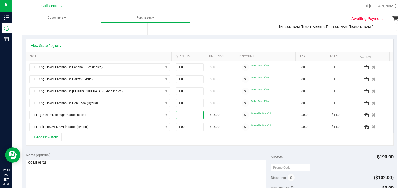
type input "3.00"
click at [193, 160] on textarea at bounding box center [146, 184] width 240 height 49
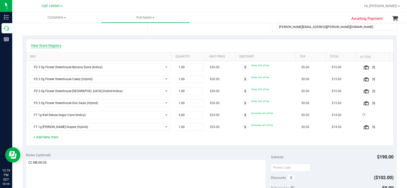
click at [56, 44] on link "View State Registry" at bounding box center [46, 45] width 31 height 5
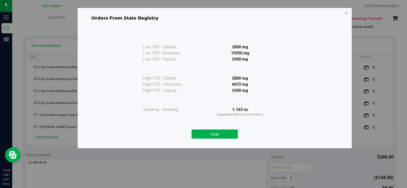
drag, startPoint x: 255, startPoint y: 89, endPoint x: 232, endPoint y: 86, distance: 23.3
click at [232, 86] on div "High THC - Edibles 2800 mg High THC - Inhalation 6072 mg" at bounding box center [214, 77] width 143 height 31
click at [252, 86] on div "6072 mg" at bounding box center [240, 84] width 93 height 6
drag, startPoint x: 252, startPoint y: 84, endPoint x: 231, endPoint y: 85, distance: 21.6
click at [231, 85] on div "6072 mg" at bounding box center [240, 84] width 93 height 6
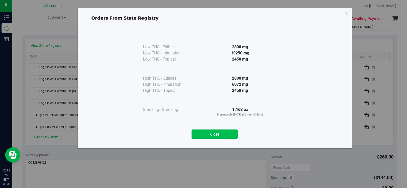
click at [215, 136] on button "Close" at bounding box center [215, 133] width 46 height 9
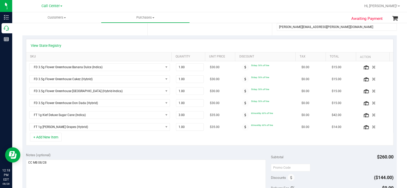
click at [186, 139] on div "+ Add New Item" at bounding box center [210, 139] width 368 height 13
click at [187, 117] on span "3.00 3" at bounding box center [190, 115] width 28 height 8
click at [187, 117] on input "3" at bounding box center [189, 114] width 27 height 7
type input "2"
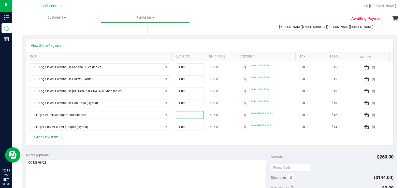
type input "2.00"
click at [196, 152] on div "Notes (optional)" at bounding box center [148, 154] width 245 height 5
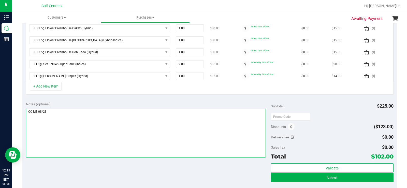
click at [173, 154] on textarea at bounding box center [146, 133] width 240 height 49
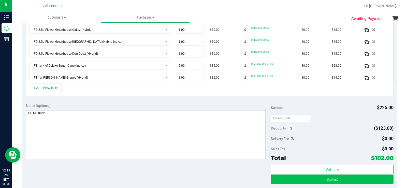
scroll to position [178, 0]
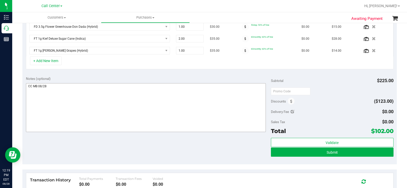
drag, startPoint x: 370, startPoint y: 130, endPoint x: 179, endPoint y: 120, distance: 191.1
click at [388, 131] on span "$102.00" at bounding box center [382, 130] width 22 height 7
click at [114, 103] on textarea at bounding box center [146, 107] width 240 height 49
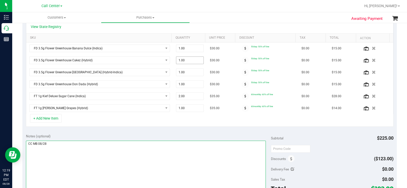
scroll to position [127, 0]
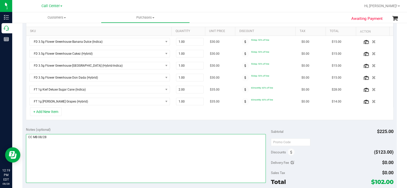
drag, startPoint x: 57, startPoint y: 139, endPoint x: 25, endPoint y: 133, distance: 33.1
click at [25, 133] on div "Notes (optional) Subtotal $225.00 Discounts ($123.00) Delivery Fee $0.00 Sales …" at bounding box center [209, 170] width 375 height 92
click at [133, 155] on textarea at bounding box center [146, 158] width 240 height 49
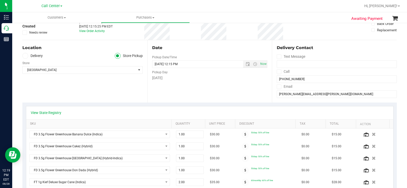
scroll to position [25, 0]
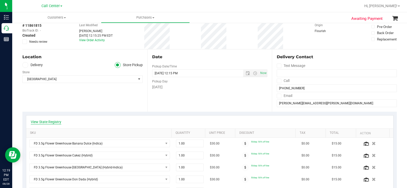
click at [45, 123] on link "View State Registry" at bounding box center [46, 121] width 31 height 5
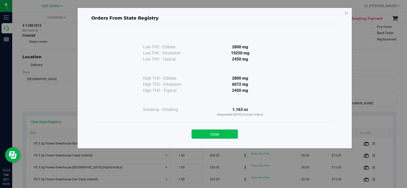
click at [223, 136] on button "Close" at bounding box center [215, 133] width 46 height 9
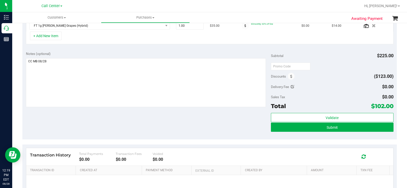
scroll to position [204, 0]
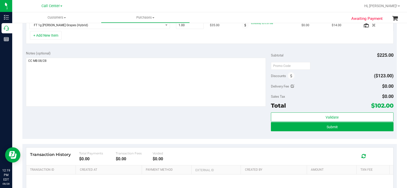
click at [296, 132] on div "Validate Submit" at bounding box center [332, 123] width 123 height 23
click at [292, 128] on button "Submit" at bounding box center [332, 126] width 123 height 9
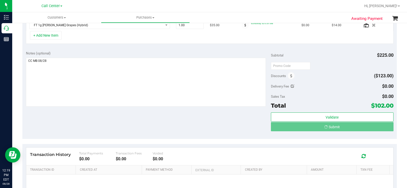
scroll to position [196, 0]
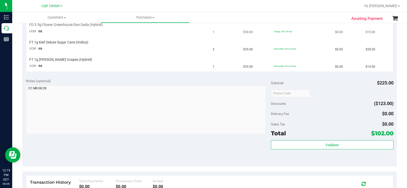
scroll to position [188, 0]
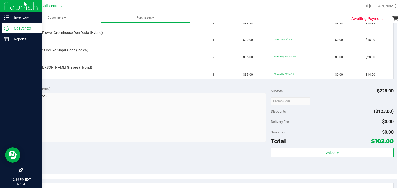
click at [7, 29] on icon at bounding box center [6, 28] width 5 height 5
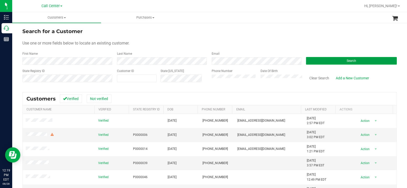
click at [316, 59] on button "Search" at bounding box center [351, 61] width 91 height 8
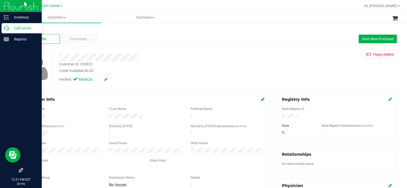
click at [5, 30] on icon at bounding box center [6, 28] width 5 height 5
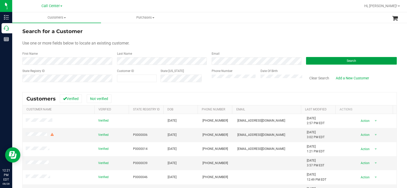
click at [317, 60] on button "Search" at bounding box center [351, 61] width 91 height 8
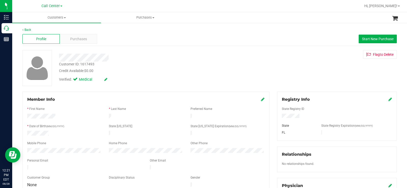
click at [113, 33] on div "Profile Purchases Start New Purchase" at bounding box center [209, 39] width 375 height 14
click at [85, 40] on span "Purchases" at bounding box center [78, 38] width 17 height 5
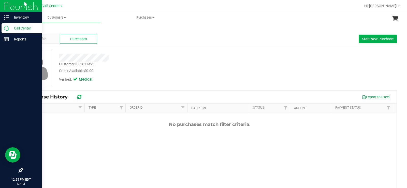
click at [9, 27] on p "Call Center" at bounding box center [24, 28] width 31 height 6
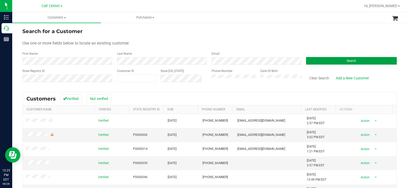
click at [338, 60] on button "Search" at bounding box center [351, 61] width 91 height 8
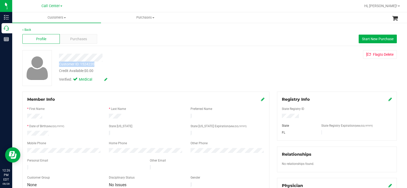
drag, startPoint x: 101, startPoint y: 66, endPoint x: 57, endPoint y: 57, distance: 44.9
click at [57, 57] on div "Customer ID: 1524220 Credit Available: $0.00 Verified: Medical" at bounding box center [150, 67] width 191 height 35
click at [132, 65] on div "Customer ID: 1524220 Credit Available: $0.00" at bounding box center [150, 68] width 191 height 12
drag, startPoint x: 98, startPoint y: 65, endPoint x: 57, endPoint y: 56, distance: 42.2
click at [57, 56] on div "Customer ID: 1524220 Credit Available: $0.00 Verified: Medical" at bounding box center [150, 67] width 191 height 35
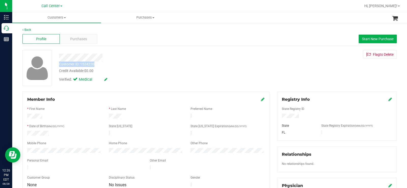
click at [218, 55] on div at bounding box center [150, 58] width 191 height 8
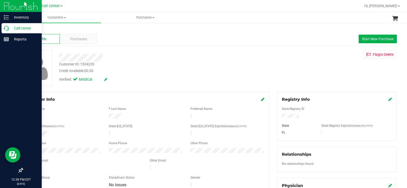
click at [9, 29] on p "Call Center" at bounding box center [24, 28] width 31 height 6
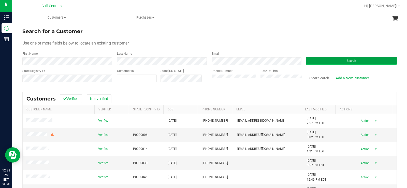
click at [311, 63] on button "Search" at bounding box center [351, 61] width 91 height 8
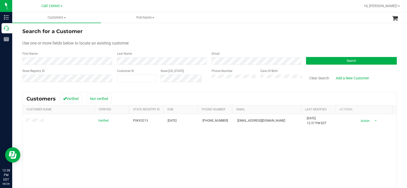
click at [164, 134] on div "Verified P0KX5213 10/13/1950 (850) 826-5648 ablejerry3@gmail.com 9/21/2022 12:3…" at bounding box center [210, 173] width 374 height 119
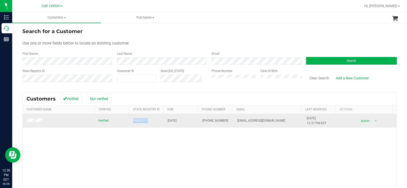
drag, startPoint x: 146, startPoint y: 120, endPoint x: 128, endPoint y: 121, distance: 17.8
click at [130, 121] on td "P0KX5213" at bounding box center [147, 121] width 35 height 14
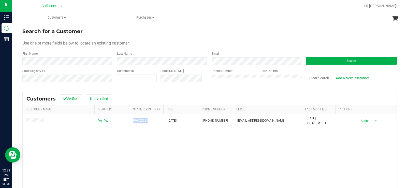
copy span "P0KX5213"
click at [180, 136] on div "Verified P0KX5213 10/13/1950 (850) 826-5648 ablejerry3@gmail.com 9/21/2022 12:3…" at bounding box center [210, 173] width 374 height 119
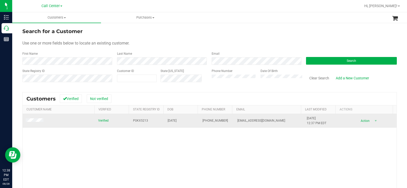
copy tr "10/13/1950"
drag, startPoint x: 182, startPoint y: 120, endPoint x: 161, endPoint y: 121, distance: 21.2
click at [161, 121] on tr "Verified P0KX5213 10/13/1950 (850) 826-5648 ablejerry3@gmail.com 9/21/2022 12:3…" at bounding box center [210, 121] width 374 height 14
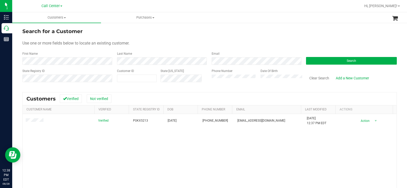
click at [167, 128] on div "Verified P0KX5213 10/13/1950 (850) 826-5648 ablejerry3@gmail.com 9/21/2022 12:3…" at bounding box center [210, 173] width 374 height 119
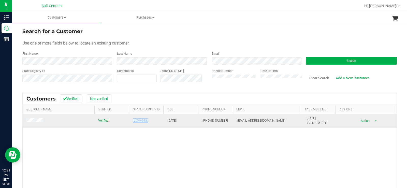
drag, startPoint x: 143, startPoint y: 120, endPoint x: 131, endPoint y: 121, distance: 12.6
click at [131, 121] on td "P0KX5213" at bounding box center [147, 121] width 35 height 14
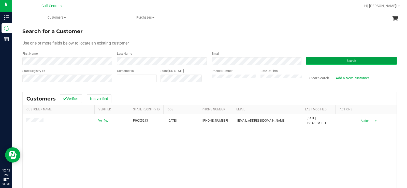
click at [318, 61] on button "Search" at bounding box center [351, 61] width 91 height 8
click at [77, 141] on div "Verified P7TX6389 06/30/1974 (813) 312-2036 koberhaus74@gmail.com 6/28/2024 2:3…" at bounding box center [210, 173] width 374 height 119
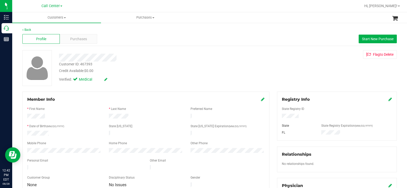
click at [302, 116] on div at bounding box center [337, 117] width 118 height 6
drag, startPoint x: 303, startPoint y: 116, endPoint x: 276, endPoint y: 117, distance: 26.7
click at [278, 117] on div at bounding box center [337, 117] width 118 height 6
click at [72, 143] on div "Mobile Phone" at bounding box center [64, 144] width 82 height 6
drag, startPoint x: 56, startPoint y: 131, endPoint x: 24, endPoint y: 133, distance: 32.4
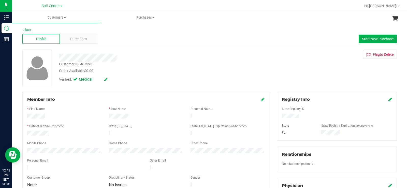
click at [24, 133] on div at bounding box center [64, 134] width 82 height 6
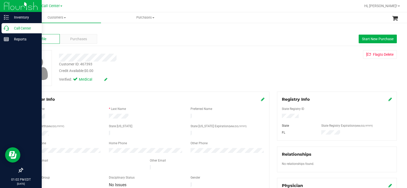
click at [11, 30] on p "Call Center" at bounding box center [24, 28] width 31 height 6
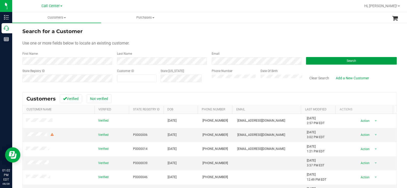
click at [311, 63] on button "Search" at bounding box center [351, 61] width 91 height 8
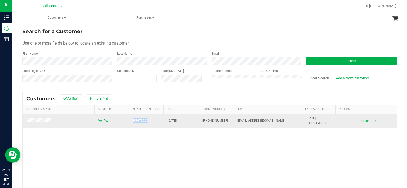
drag, startPoint x: 145, startPoint y: 120, endPoint x: 130, endPoint y: 121, distance: 15.0
click at [130, 121] on td "P5HT5525" at bounding box center [147, 121] width 35 height 14
drag, startPoint x: 183, startPoint y: 119, endPoint x: 164, endPoint y: 122, distance: 19.0
click at [165, 122] on td "12/15/1999" at bounding box center [182, 121] width 35 height 14
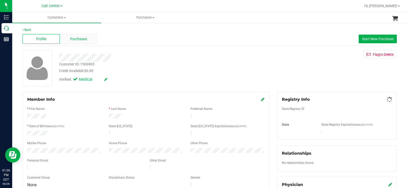
click at [89, 40] on div "Purchases" at bounding box center [78, 39] width 37 height 10
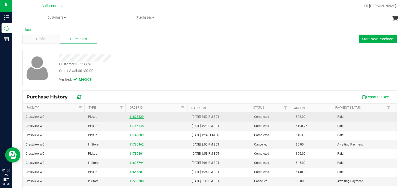
click at [137, 117] on link "11823829" at bounding box center [136, 117] width 14 height 4
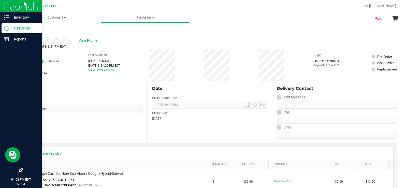
click at [8, 26] on icon at bounding box center [6, 28] width 5 height 5
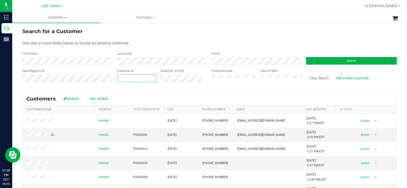
click at [136, 80] on span at bounding box center [137, 79] width 40 height 8
paste input "659380"
type input "659380"
click at [314, 62] on button "Search" at bounding box center [351, 61] width 91 height 8
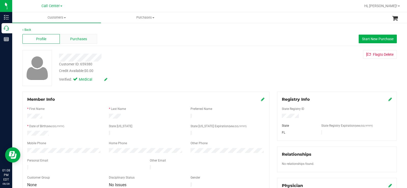
click at [80, 37] on span "Purchases" at bounding box center [78, 38] width 17 height 5
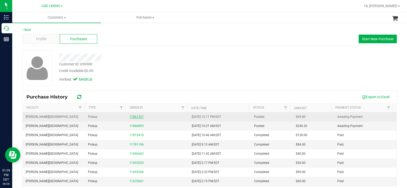
click at [138, 116] on link "11861327" at bounding box center [136, 117] width 14 height 4
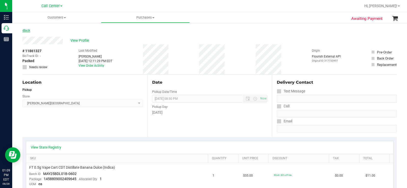
click at [27, 29] on link "Back" at bounding box center [26, 31] width 8 height 4
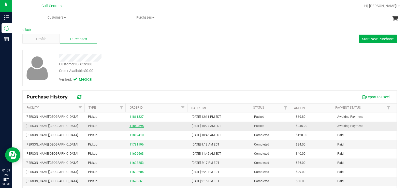
click at [135, 126] on link "11860895" at bounding box center [136, 126] width 14 height 4
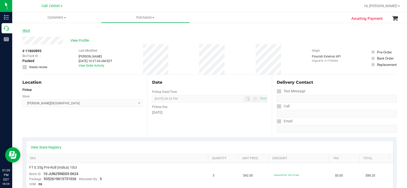
click at [27, 29] on link "Back" at bounding box center [26, 31] width 8 height 4
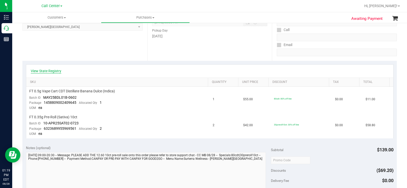
scroll to position [25, 0]
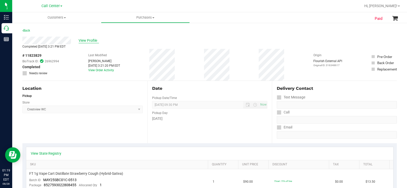
click at [87, 40] on span "View Profile" at bounding box center [89, 40] width 20 height 5
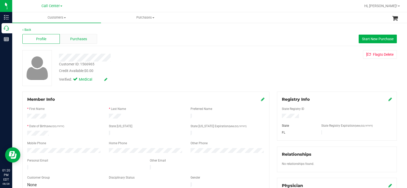
click at [79, 42] on div "Purchases" at bounding box center [78, 39] width 37 height 10
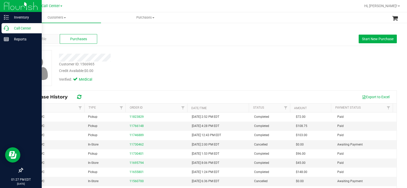
click at [8, 27] on icon at bounding box center [6, 28] width 5 height 5
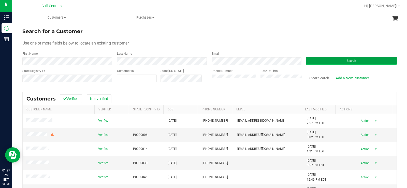
click at [329, 61] on button "Search" at bounding box center [351, 61] width 91 height 8
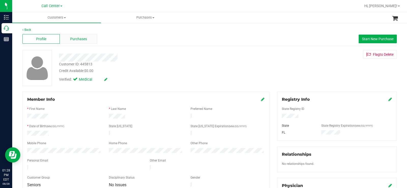
click at [88, 40] on div "Purchases" at bounding box center [78, 39] width 37 height 10
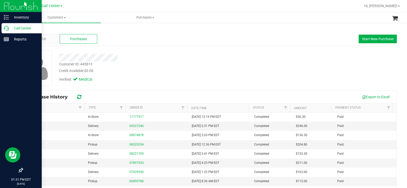
click at [11, 29] on p "Call Center" at bounding box center [24, 28] width 31 height 6
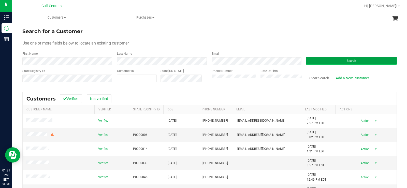
click at [311, 59] on button "Search" at bounding box center [351, 61] width 91 height 8
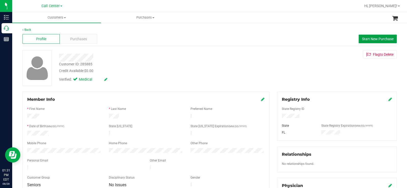
drag, startPoint x: 368, startPoint y: 40, endPoint x: 261, endPoint y: 60, distance: 108.4
click at [368, 40] on span "Start New Purchase" at bounding box center [378, 39] width 32 height 4
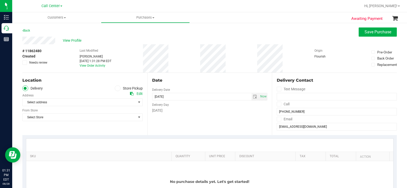
click at [116, 88] on icon at bounding box center [117, 88] width 3 height 0
click at [0, 0] on input "Store Pickup" at bounding box center [0, 0] width 0 height 0
click at [94, 103] on span "Select Store" at bounding box center [79, 102] width 113 height 7
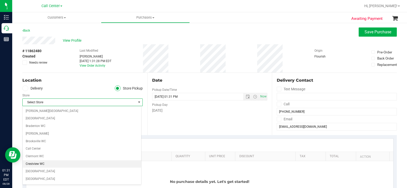
scroll to position [25, 0]
click at [60, 160] on li "Deltona WC" at bounding box center [82, 161] width 119 height 8
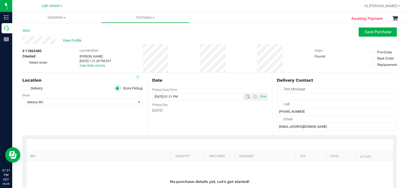
click at [204, 167] on div "No purchase details yet. Let's get started!" at bounding box center [209, 181] width 367 height 41
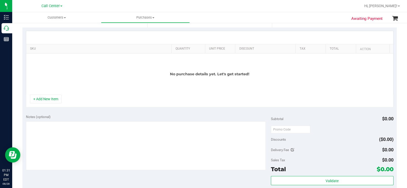
scroll to position [153, 0]
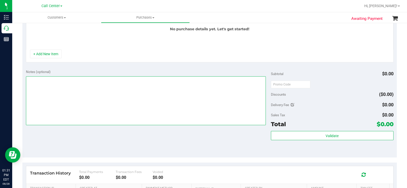
click at [165, 109] on textarea at bounding box center [146, 100] width 240 height 49
type textarea "C"
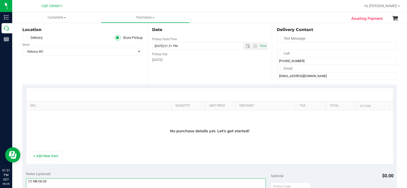
scroll to position [51, 0]
type textarea "CC MB 08/28"
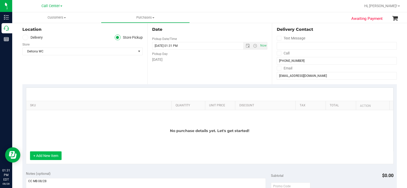
click at [44, 156] on button "+ Add New Item" at bounding box center [46, 155] width 32 height 9
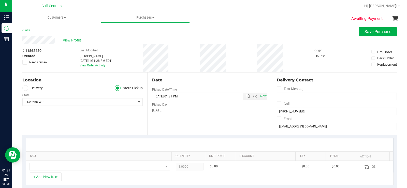
scroll to position [0, 0]
click at [374, 32] on span "Save Purchase" at bounding box center [378, 32] width 27 height 5
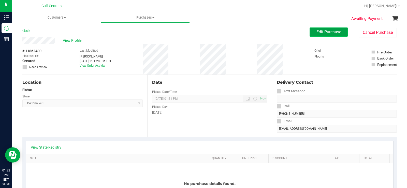
click at [327, 33] on span "Edit Purchase" at bounding box center [328, 32] width 25 height 5
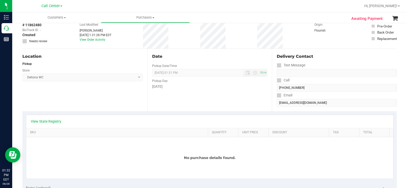
scroll to position [51, 0]
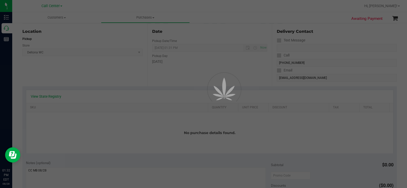
click at [50, 96] on div at bounding box center [203, 94] width 407 height 188
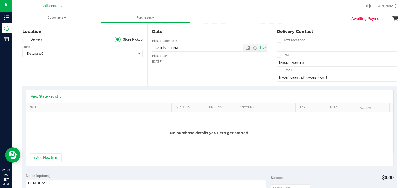
click at [50, 97] on link "View State Registry" at bounding box center [46, 96] width 31 height 5
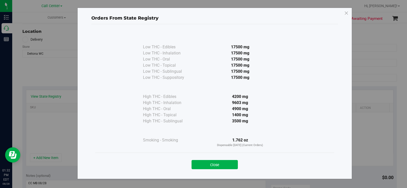
drag, startPoint x: 215, startPoint y: 169, endPoint x: 200, endPoint y: 168, distance: 15.8
click at [214, 169] on button "Close" at bounding box center [215, 164] width 46 height 9
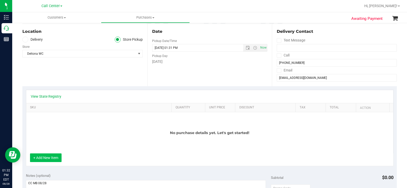
click at [46, 159] on button "+ Add New Item" at bounding box center [46, 157] width 32 height 9
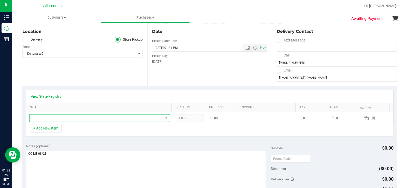
click at [78, 115] on span "NO DATA FOUND" at bounding box center [97, 117] width 134 height 7
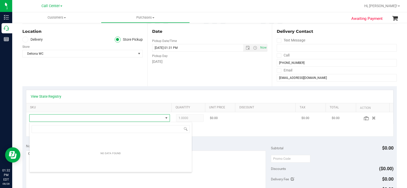
scroll to position [8, 136]
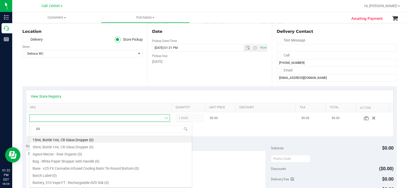
type input "DSC"
click at [113, 141] on li "FT 0.5g Pre-Roll Deluxe Sugar Cane (Indica) 1ct (1)" at bounding box center [111, 139] width 162 height 7
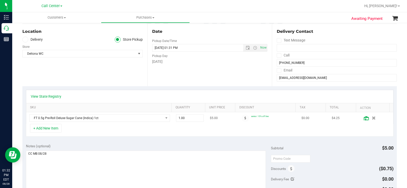
click at [364, 119] on icon at bounding box center [366, 118] width 5 height 4
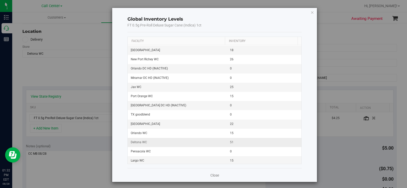
scroll to position [458, 0]
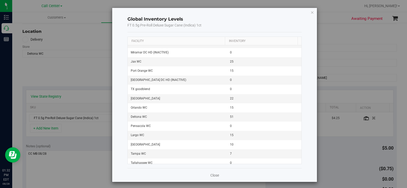
click at [208, 175] on div "Close" at bounding box center [214, 175] width 175 height 14
click at [211, 177] on link "Close" at bounding box center [214, 175] width 9 height 5
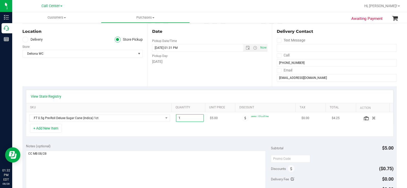
click at [191, 121] on span "1.00 1" at bounding box center [190, 118] width 28 height 8
click at [191, 121] on input "1" at bounding box center [189, 117] width 27 height 7
type input "5"
type input "5.00"
click at [197, 141] on div "Notes (optional) Subtotal $5.00 Discounts ($0.75) Delivery Fee $0.00 Sales Tax …" at bounding box center [209, 186] width 375 height 92
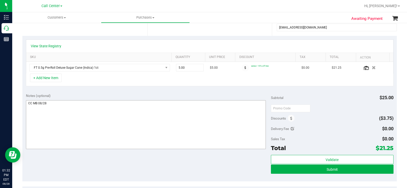
scroll to position [102, 0]
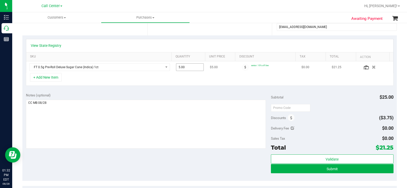
click at [189, 69] on span "5.00 5" at bounding box center [190, 67] width 28 height 8
click at [189, 69] on input "5" at bounding box center [189, 67] width 27 height 7
type input "6"
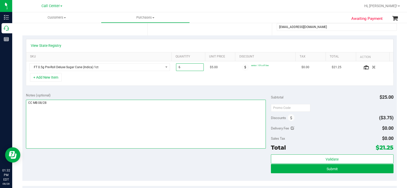
type input "6.00"
click at [182, 124] on textarea at bounding box center [146, 124] width 240 height 49
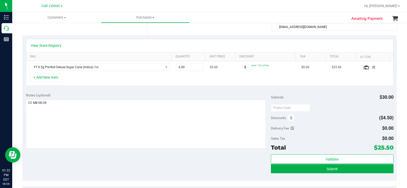
drag, startPoint x: 182, startPoint y: 92, endPoint x: 176, endPoint y: 91, distance: 5.9
click at [182, 92] on div "Notes (optional) Subtotal $30.00 Discounts ($4.50) Delivery Fee $0.00 Sales Tax…" at bounding box center [209, 135] width 375 height 92
drag, startPoint x: 369, startPoint y: 149, endPoint x: 388, endPoint y: 147, distance: 19.1
click at [388, 147] on div "Total $25.50" at bounding box center [332, 147] width 123 height 9
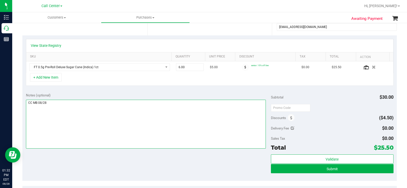
click at [197, 128] on textarea at bounding box center [146, 124] width 240 height 49
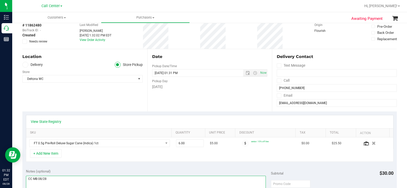
scroll to position [25, 0]
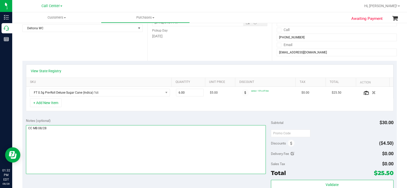
click at [202, 137] on textarea at bounding box center [146, 149] width 240 height 49
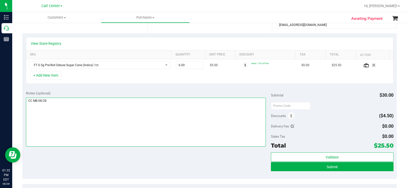
scroll to position [127, 0]
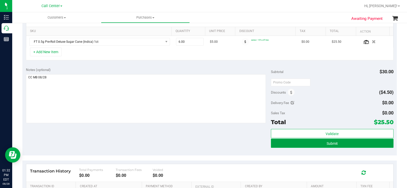
click at [312, 141] on button "Submit" at bounding box center [332, 143] width 123 height 9
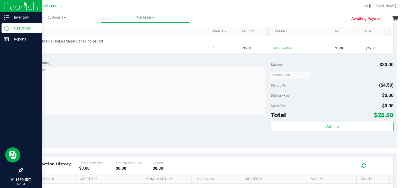
click at [7, 26] on icon at bounding box center [6, 28] width 5 height 5
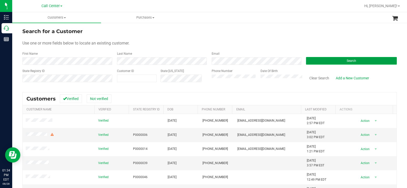
click at [331, 60] on button "Search" at bounding box center [351, 61] width 91 height 8
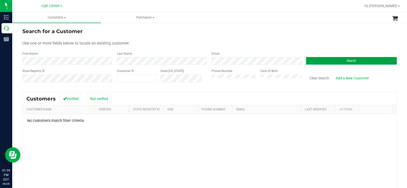
click at [324, 57] on button "Search" at bounding box center [351, 61] width 91 height 8
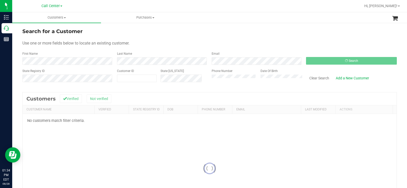
click at [209, 36] on form "Search for a Customer Use one or more fields below to locate an existing custom…" at bounding box center [209, 56] width 375 height 59
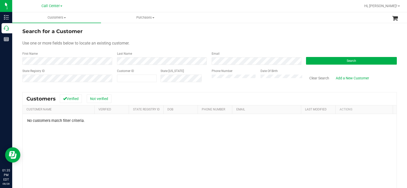
click at [349, 56] on div "Search" at bounding box center [349, 57] width 95 height 13
click at [203, 80] on div "State Registry ID Customer ID State ID Phone Number Date Of Birth Clear Search …" at bounding box center [209, 78] width 375 height 18
click at [158, 45] on div "Use one or more fields below to locate an existing customer." at bounding box center [209, 43] width 375 height 6
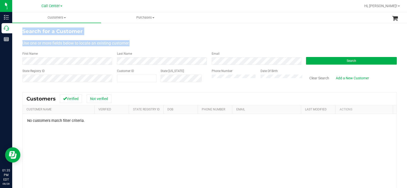
drag, startPoint x: 132, startPoint y: 46, endPoint x: 56, endPoint y: 38, distance: 76.2
click at [21, 29] on div "Search for a Customer Use one or more fields below to locate an existing custom…" at bounding box center [209, 135] width 395 height 227
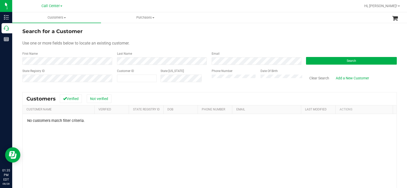
click at [211, 34] on div "Search for a Customer" at bounding box center [209, 31] width 375 height 8
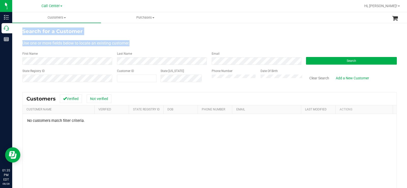
drag, startPoint x: 134, startPoint y: 43, endPoint x: 23, endPoint y: 31, distance: 111.6
click at [23, 31] on form "Search for a Customer Use one or more fields below to locate an existing custom…" at bounding box center [209, 56] width 375 height 59
click at [175, 42] on div "Use one or more fields below to locate an existing customer." at bounding box center [209, 43] width 375 height 6
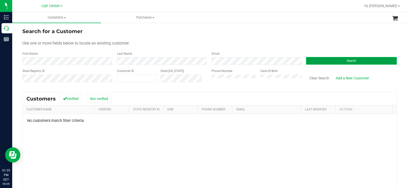
click at [323, 64] on button "Search" at bounding box center [351, 61] width 91 height 8
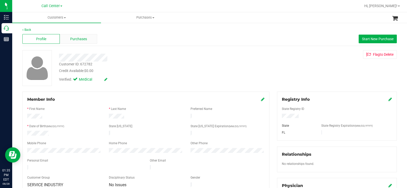
click at [87, 40] on div "Purchases" at bounding box center [78, 39] width 37 height 10
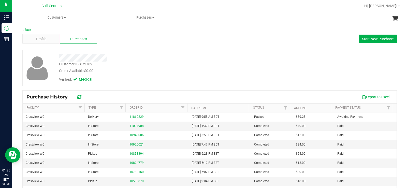
click at [213, 61] on div at bounding box center [150, 58] width 191 height 8
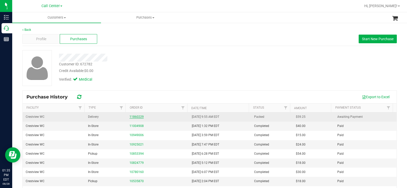
click at [135, 117] on link "11860229" at bounding box center [136, 117] width 14 height 4
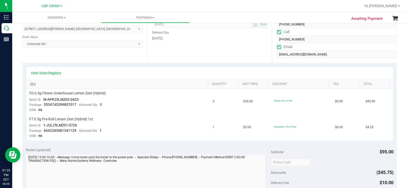
scroll to position [76, 0]
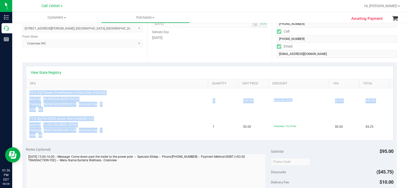
drag, startPoint x: 45, startPoint y: 137, endPoint x: 29, endPoint y: 92, distance: 47.8
click at [29, 92] on tbody "FD 3.5g Flower Greenhouse Lemon Zest (Hybrid) Batch ID W-APR25LMZ03-0423 Packag…" at bounding box center [209, 114] width 367 height 52
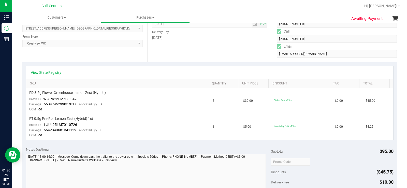
click at [48, 143] on div "View State Registry SKU Quantity Unit Price Discount Tax Total FD 3.5g Flower G…" at bounding box center [209, 102] width 375 height 81
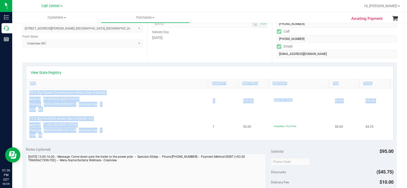
drag, startPoint x: 43, startPoint y: 136, endPoint x: 82, endPoint y: 133, distance: 39.3
click at [23, 83] on div "View State Registry SKU Quantity Unit Price Discount Tax Total FD 3.5g Flower G…" at bounding box center [209, 102] width 375 height 81
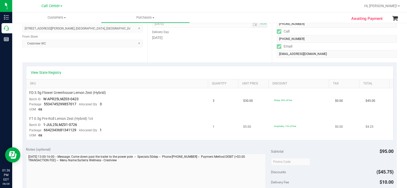
click at [89, 139] on td "FT 0.5g Pre-Roll Lemon Zest (Hybrid) 1ct Batch ID 1-JUL25LMZ01-0726 Package 664…" at bounding box center [118, 127] width 184 height 26
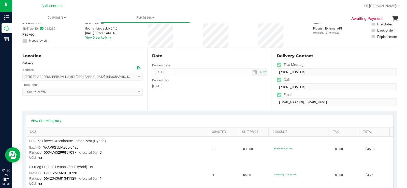
scroll to position [0, 0]
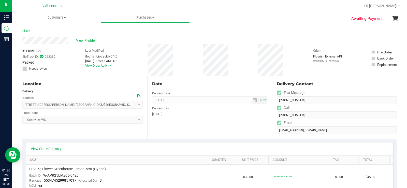
click at [25, 32] on link "Back" at bounding box center [26, 31] width 8 height 4
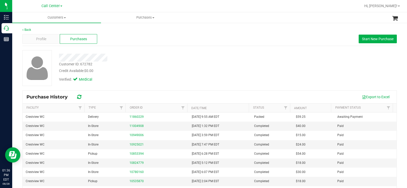
click at [156, 80] on div "Verified: Medical" at bounding box center [150, 79] width 191 height 11
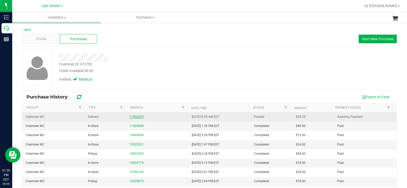
click at [135, 116] on link "11860229" at bounding box center [136, 117] width 14 height 4
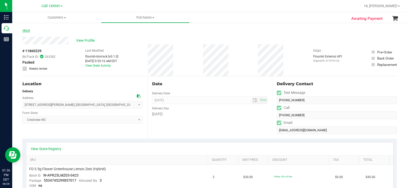
click at [30, 31] on link "Back" at bounding box center [26, 31] width 8 height 4
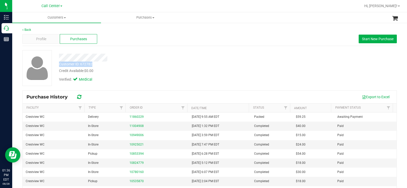
drag, startPoint x: 73, startPoint y: 65, endPoint x: 59, endPoint y: 63, distance: 14.1
click at [59, 63] on div "Customer ID: 672782 Credit Available: $0.00" at bounding box center [150, 68] width 191 height 12
click at [226, 66] on div "Customer ID: 672782 Credit Available: $0.00" at bounding box center [150, 68] width 191 height 12
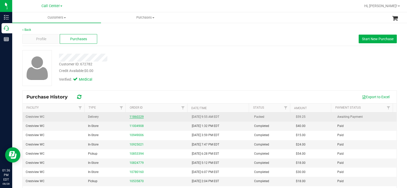
click at [130, 117] on link "11860229" at bounding box center [136, 117] width 14 height 4
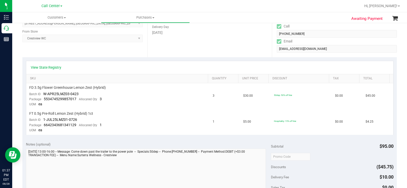
scroll to position [102, 0]
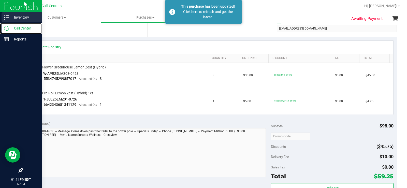
click at [6, 28] on icon at bounding box center [6, 28] width 5 height 5
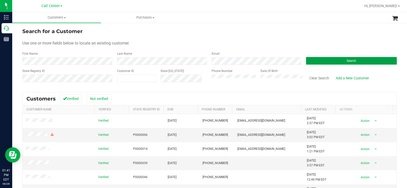
click at [311, 60] on button "Search" at bounding box center [351, 61] width 91 height 8
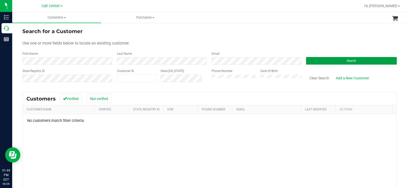
click at [331, 58] on button "Search" at bounding box center [351, 61] width 91 height 8
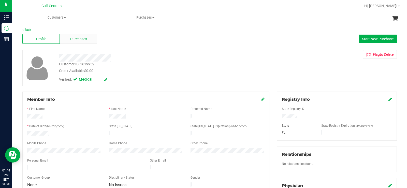
click at [89, 40] on div "Purchases" at bounding box center [78, 39] width 37 height 10
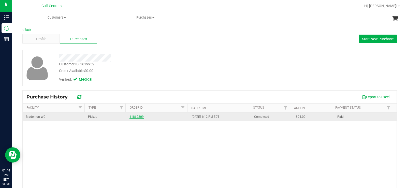
click at [136, 118] on link "11862309" at bounding box center [136, 117] width 14 height 4
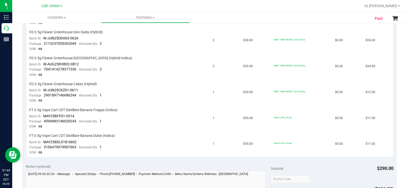
scroll to position [178, 0]
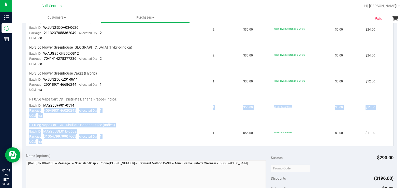
drag, startPoint x: 38, startPoint y: 143, endPoint x: 26, endPoint y: 113, distance: 31.9
click at [26, 113] on tbody "FD 3.5g Flower Greenhouse Hot Mess (Hybrid) Batch ID W-JUL25HTM03-0805 Package …" at bounding box center [209, 68] width 367 height 155
drag, startPoint x: 28, startPoint y: 99, endPoint x: 108, endPoint y: 142, distance: 91.0
click at [108, 142] on tbody "FD 3.5g Flower Greenhouse Hot Mess (Hybrid) Batch ID W-JUL25HTM03-0805 Package …" at bounding box center [209, 68] width 367 height 155
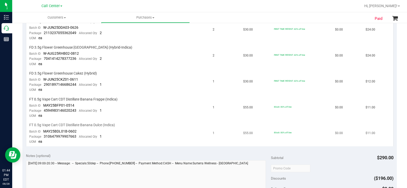
click at [108, 142] on td "FT 0.5g Vape Cart CDT Distillate Banana Dulce (Indica) Batch ID MAY25BDL01B-060…" at bounding box center [118, 134] width 184 height 26
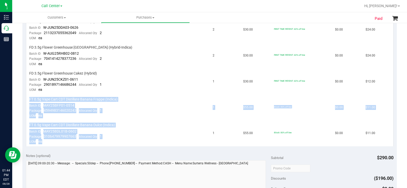
drag, startPoint x: 47, startPoint y: 141, endPoint x: 29, endPoint y: 102, distance: 43.1
click at [29, 100] on tbody "FD 3.5g Flower Greenhouse Hot Mess (Hybrid) Batch ID W-JUL25HTM03-0805 Package …" at bounding box center [209, 68] width 367 height 155
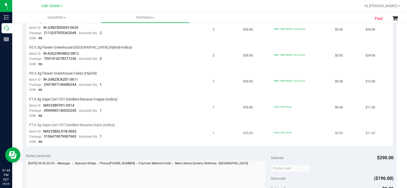
click at [46, 143] on td "FT 0.5g Vape Cart CDT Distillate Banana Dulce (Indica) Batch ID MAY25BDL01B-060…" at bounding box center [118, 134] width 184 height 26
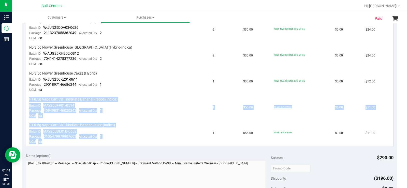
drag, startPoint x: 44, startPoint y: 142, endPoint x: 26, endPoint y: 100, distance: 45.7
click at [26, 100] on tbody "FD 3.5g Flower Greenhouse Hot Mess (Hybrid) Batch ID W-JUL25HTM03-0805 Package …" at bounding box center [209, 68] width 367 height 155
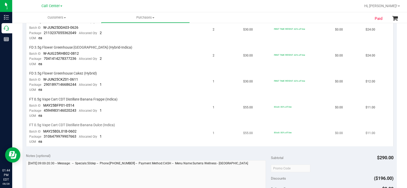
click at [45, 141] on td "FT 0.5g Vape Cart CDT Distillate Banana Dulce (Indica) Batch ID MAY25BDL01B-060…" at bounding box center [118, 134] width 184 height 26
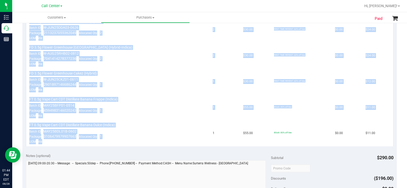
drag, startPoint x: 43, startPoint y: 146, endPoint x: 25, endPoint y: 104, distance: 45.9
click at [25, 104] on div "View State Registry SKU Quantity Unit Price Discount Tax Total FD 3.5g Flower G…" at bounding box center [209, 57] width 375 height 185
click at [66, 122] on td "FT 0.5g Vape Cart CDT Distillate Banana Dulce (Indica) Batch ID MAY25BDL01B-060…" at bounding box center [118, 134] width 184 height 26
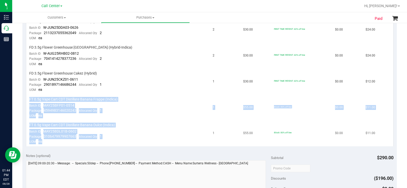
drag, startPoint x: 46, startPoint y: 141, endPoint x: 74, endPoint y: 144, distance: 28.6
click at [28, 97] on tbody "FD 3.5g Flower Greenhouse Hot Mess (Hybrid) Batch ID W-JUL25HTM03-0805 Package …" at bounding box center [209, 68] width 367 height 155
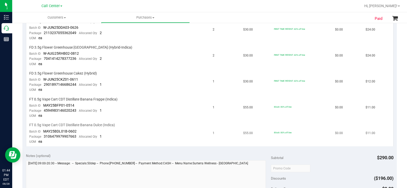
click at [68, 141] on td "FT 0.5g Vape Cart CDT Distillate Banana Dulce (Indica) Batch ID MAY25BDL01B-060…" at bounding box center [118, 134] width 184 height 26
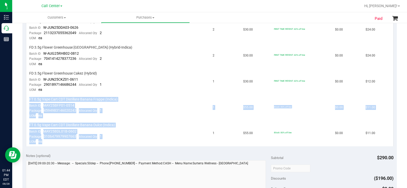
drag, startPoint x: 55, startPoint y: 142, endPoint x: 28, endPoint y: 101, distance: 49.3
click at [28, 101] on tbody "FD 3.5g Flower Greenhouse Hot Mess (Hybrid) Batch ID W-JUL25HTM03-0805 Package …" at bounding box center [209, 68] width 367 height 155
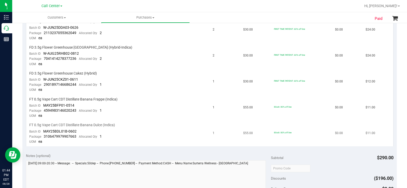
click at [64, 145] on td "FT 0.5g Vape Cart CDT Distillate Banana Dulce (Indica) Batch ID MAY25BDL01B-060…" at bounding box center [118, 134] width 184 height 26
click at [44, 142] on td "FT 0.5g Vape Cart CDT Distillate Banana Dulce (Indica) Batch ID MAY25BDL01B-060…" at bounding box center [118, 134] width 184 height 26
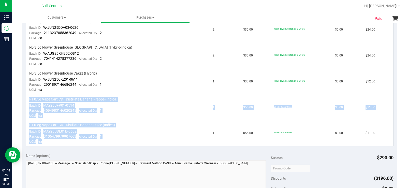
drag, startPoint x: 44, startPoint y: 142, endPoint x: 28, endPoint y: 98, distance: 46.8
click at [28, 98] on tbody "FD 3.5g Flower Greenhouse Hot Mess (Hybrid) Batch ID W-JUL25HTM03-0805 Package …" at bounding box center [209, 68] width 367 height 155
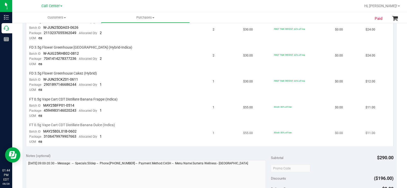
click at [45, 145] on td "FT 0.5g Vape Cart CDT Distillate Banana Dulce (Indica) Batch ID MAY25BDL01B-060…" at bounding box center [118, 134] width 184 height 26
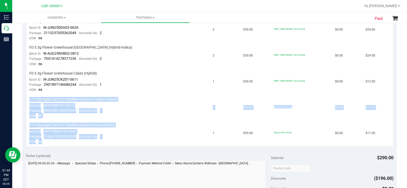
drag, startPoint x: 45, startPoint y: 140, endPoint x: 29, endPoint y: 95, distance: 47.7
click at [29, 95] on tbody "FD 3.5g Flower Greenhouse Hot Mess (Hybrid) Batch ID W-JUL25HTM03-0805 Package …" at bounding box center [209, 68] width 367 height 155
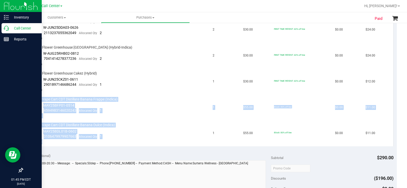
click at [10, 25] on div "Call Center" at bounding box center [22, 28] width 40 height 10
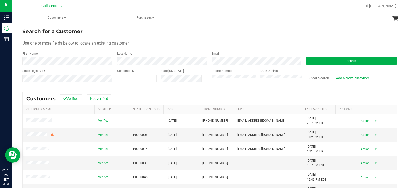
click at [334, 56] on div "Search" at bounding box center [349, 57] width 95 height 13
click at [333, 60] on button "Search" at bounding box center [351, 61] width 91 height 8
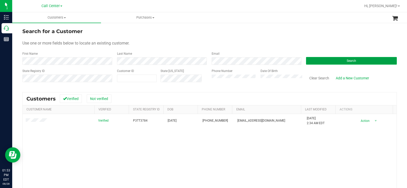
click at [328, 57] on button "Search" at bounding box center [351, 61] width 91 height 8
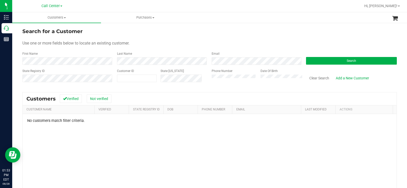
click at [208, 78] on div "Phone Number Date Of Birth" at bounding box center [255, 78] width 95 height 18
click at [328, 60] on button "Search" at bounding box center [351, 61] width 91 height 8
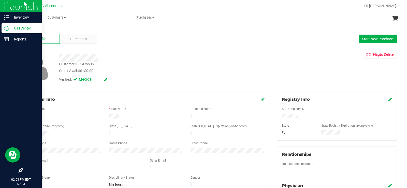
click at [6, 30] on icon at bounding box center [6, 28] width 5 height 5
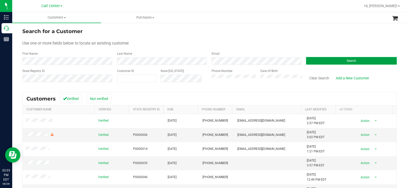
click at [334, 63] on button "Search" at bounding box center [351, 61] width 91 height 8
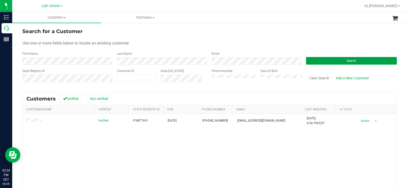
click at [332, 60] on button "Search" at bounding box center [351, 61] width 91 height 8
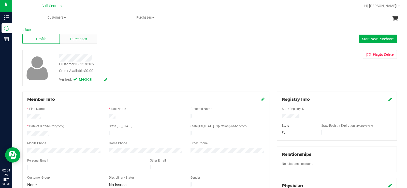
click at [84, 38] on span "Purchases" at bounding box center [78, 38] width 17 height 5
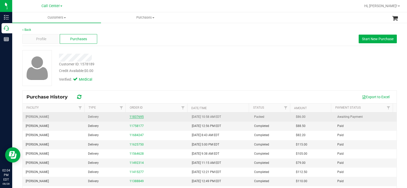
click at [132, 118] on link "11837695" at bounding box center [136, 117] width 14 height 4
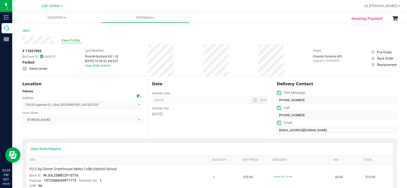
click at [68, 41] on span "View Profile" at bounding box center [71, 40] width 20 height 5
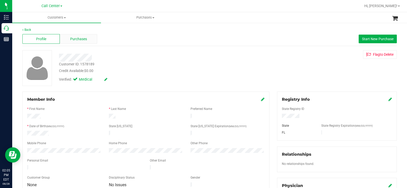
click at [83, 39] on span "Purchases" at bounding box center [78, 38] width 17 height 5
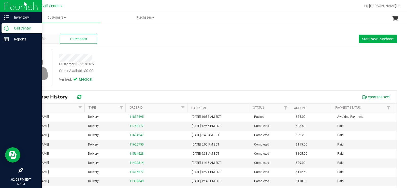
click at [7, 26] on icon at bounding box center [6, 28] width 5 height 5
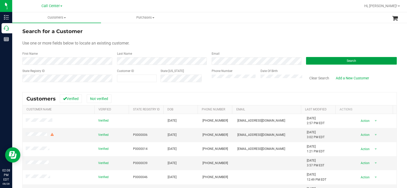
click at [342, 63] on button "Search" at bounding box center [351, 61] width 91 height 8
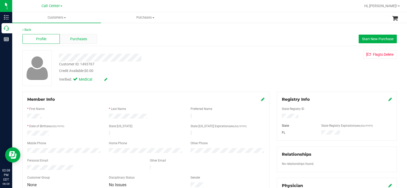
click at [76, 39] on span "Purchases" at bounding box center [78, 38] width 17 height 5
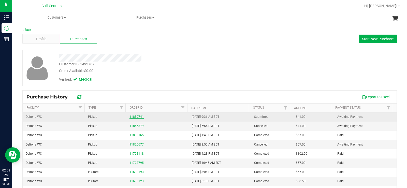
click at [133, 116] on link "11859741" at bounding box center [136, 117] width 14 height 4
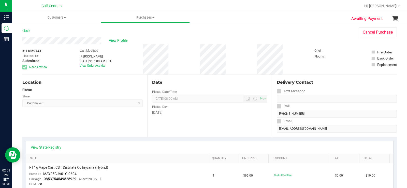
scroll to position [25, 0]
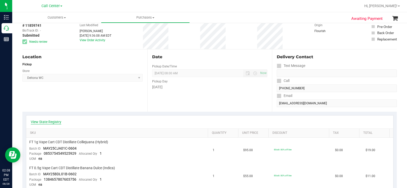
click at [56, 121] on link "View State Registry" at bounding box center [46, 121] width 31 height 5
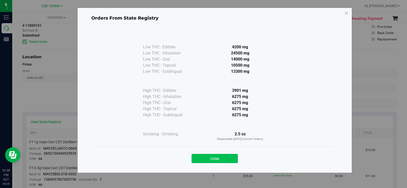
click at [226, 156] on button "Close" at bounding box center [215, 158] width 46 height 9
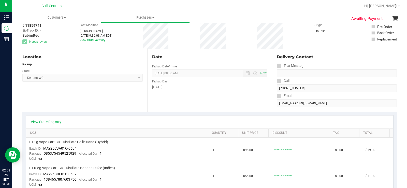
scroll to position [0, 0]
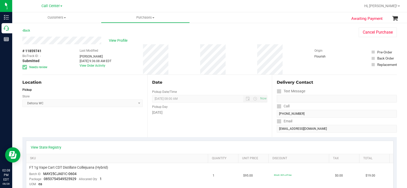
click at [23, 41] on div "View Profile" at bounding box center [185, 41] width 326 height 8
click at [23, 30] on icon at bounding box center [22, 30] width 1 height 3
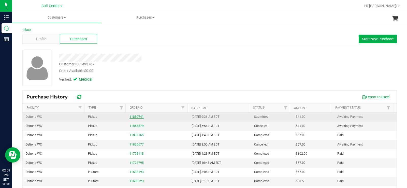
click at [137, 117] on link "11859741" at bounding box center [136, 117] width 14 height 4
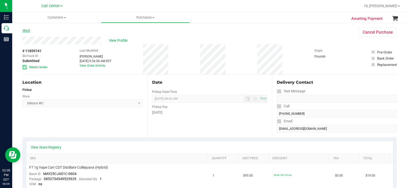
click at [27, 32] on link "Back" at bounding box center [26, 31] width 8 height 4
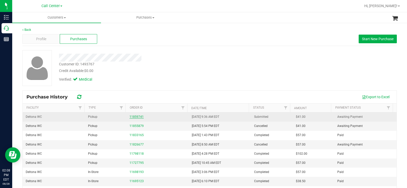
click at [133, 116] on link "11859741" at bounding box center [136, 117] width 14 height 4
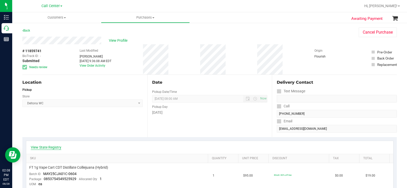
click at [51, 146] on link "View State Registry" at bounding box center [46, 147] width 31 height 5
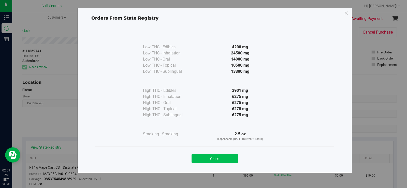
click at [223, 162] on button "Close" at bounding box center [215, 158] width 46 height 9
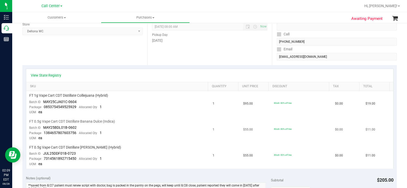
scroll to position [76, 0]
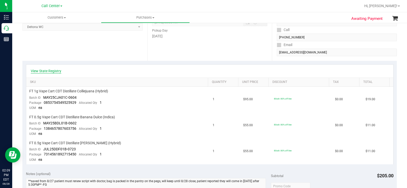
click at [56, 70] on link "View State Registry" at bounding box center [46, 70] width 31 height 5
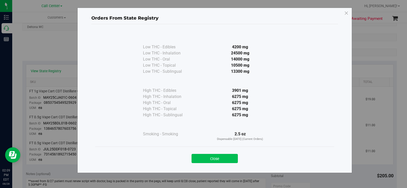
click at [216, 159] on button "Close" at bounding box center [215, 158] width 46 height 9
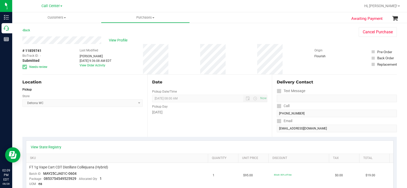
scroll to position [0, 0]
click at [28, 31] on link "Back" at bounding box center [26, 31] width 8 height 4
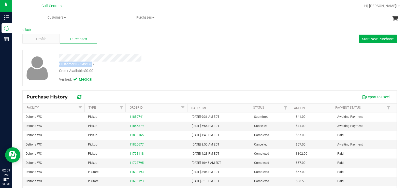
drag, startPoint x: 93, startPoint y: 63, endPoint x: 84, endPoint y: 64, distance: 8.9
click at [60, 64] on div "Customer ID: 1493767" at bounding box center [76, 64] width 35 height 5
click at [84, 64] on div "Customer ID: 1493767" at bounding box center [76, 64] width 35 height 5
drag, startPoint x: 94, startPoint y: 62, endPoint x: 59, endPoint y: 65, distance: 35.3
click at [59, 65] on div "Customer ID: 1493767" at bounding box center [76, 64] width 35 height 5
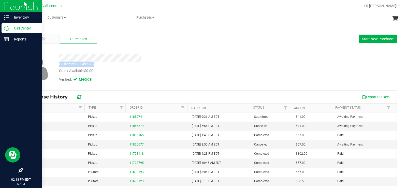
click at [3, 27] on div "Call Center" at bounding box center [22, 28] width 40 height 10
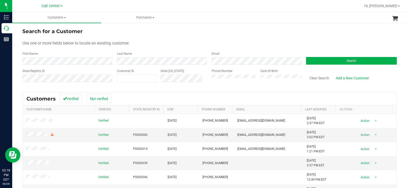
click at [330, 57] on div "Search" at bounding box center [349, 57] width 95 height 13
click at [327, 61] on button "Search" at bounding box center [351, 61] width 91 height 8
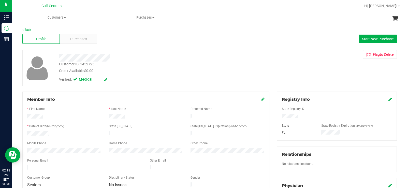
click at [297, 117] on div at bounding box center [337, 117] width 118 height 6
click at [280, 116] on div at bounding box center [337, 117] width 118 height 6
click at [52, 135] on div at bounding box center [64, 134] width 82 height 6
drag, startPoint x: 51, startPoint y: 132, endPoint x: 26, endPoint y: 134, distance: 25.2
click at [26, 134] on div at bounding box center [64, 134] width 82 height 6
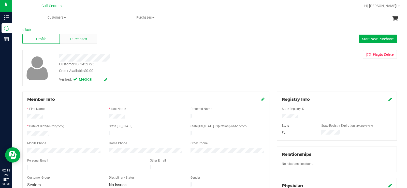
click at [84, 39] on span "Purchases" at bounding box center [78, 38] width 17 height 5
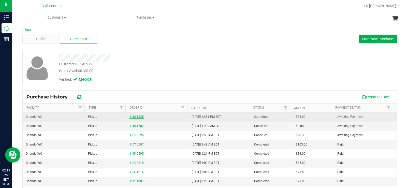
click at [139, 118] on link "11861935" at bounding box center [136, 117] width 14 height 4
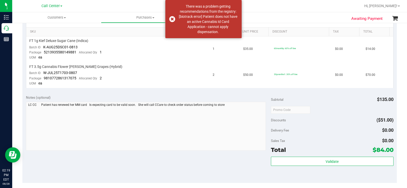
scroll to position [127, 0]
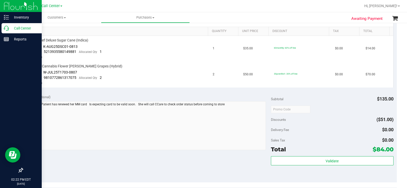
click at [7, 31] on div "Call Center" at bounding box center [22, 28] width 40 height 10
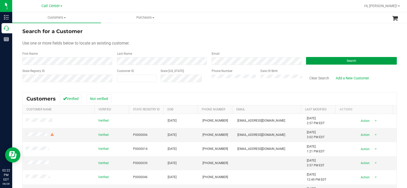
drag, startPoint x: 333, startPoint y: 62, endPoint x: 314, endPoint y: 65, distance: 19.5
click at [333, 62] on button "Search" at bounding box center [351, 61] width 91 height 8
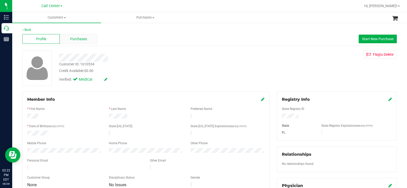
click at [87, 38] on div "Purchases" at bounding box center [78, 39] width 37 height 10
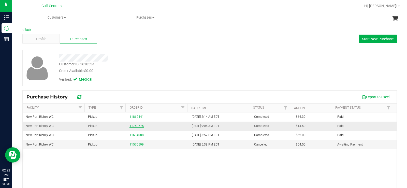
click at [135, 125] on link "11750775" at bounding box center [136, 126] width 14 height 4
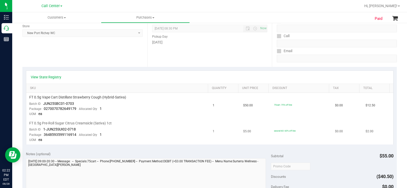
scroll to position [109, 0]
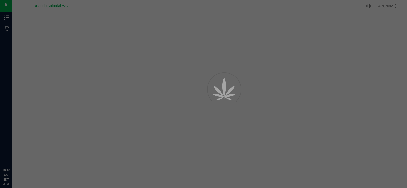
click at [53, 4] on div at bounding box center [203, 94] width 407 height 188
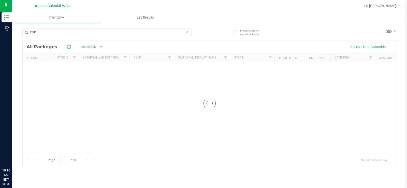
click at [54, 9] on div "Orlando Colonial WC" at bounding box center [52, 6] width 37 height 6
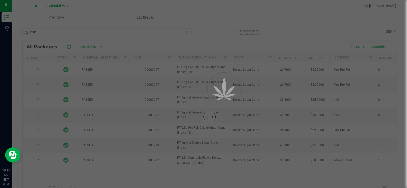
drag, startPoint x: 54, startPoint y: 9, endPoint x: 55, endPoint y: 7, distance: 2.9
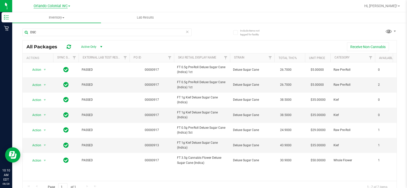
click at [60, 6] on span "Orlando Colonial WC" at bounding box center [51, 6] width 34 height 5
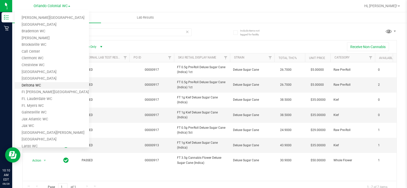
click at [36, 87] on link "Deltona WC" at bounding box center [52, 85] width 74 height 7
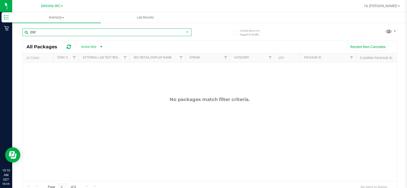
click at [88, 32] on input "DSC" at bounding box center [106, 32] width 169 height 8
type input "dsc"
click at [88, 32] on input "dsc" at bounding box center [106, 32] width 169 height 8
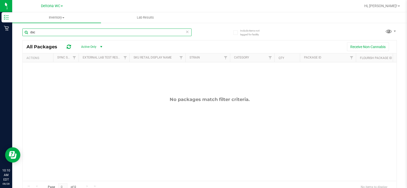
click at [88, 32] on input "dsc" at bounding box center [106, 32] width 169 height 8
click at [185, 30] on icon at bounding box center [187, 31] width 4 height 6
click at [204, 32] on div at bounding box center [115, 32] width 187 height 16
drag, startPoint x: 266, startPoint y: 36, endPoint x: 226, endPoint y: 27, distance: 40.4
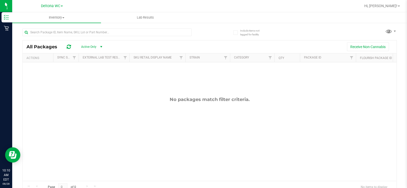
click at [227, 27] on div "All Packages Active Only Active Only Lab Samples Locked All External Internal R…" at bounding box center [209, 108] width 375 height 169
click at [211, 31] on div "All Packages Active Only Active Only Lab Samples Locked All External Internal R…" at bounding box center [209, 108] width 375 height 169
click at [209, 30] on div "All Packages Active Only Active Only Lab Samples Locked All External Internal R…" at bounding box center [209, 108] width 375 height 169
click at [209, 32] on div "All Packages Active Only Active Only Lab Samples Locked All External Internal R…" at bounding box center [209, 108] width 375 height 169
click at [50, 4] on span "Deltona WC" at bounding box center [50, 6] width 19 height 5
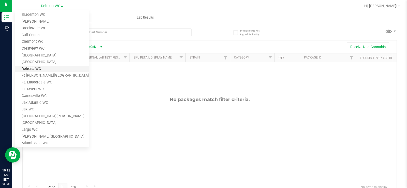
scroll to position [25, 0]
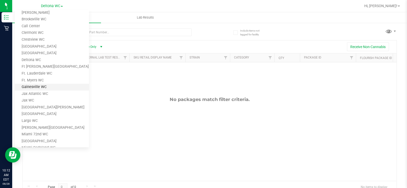
click at [40, 88] on link "Gainesville WC" at bounding box center [52, 87] width 74 height 7
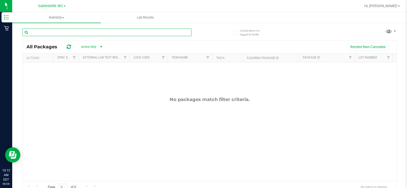
click at [114, 35] on input "text" at bounding box center [106, 32] width 169 height 8
type input "DSC"
click at [185, 33] on icon at bounding box center [187, 31] width 4 height 6
click at [48, 5] on span "Gainesville WC" at bounding box center [50, 6] width 25 height 5
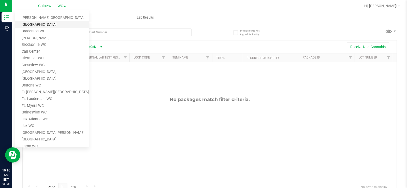
click at [52, 24] on link "[GEOGRAPHIC_DATA]" at bounding box center [52, 24] width 74 height 7
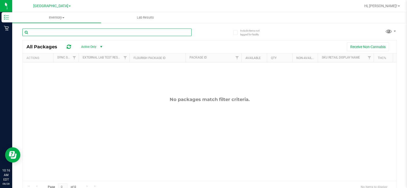
click at [82, 33] on input "text" at bounding box center [106, 32] width 169 height 8
click at [81, 33] on input "text" at bounding box center [106, 32] width 169 height 8
click at [73, 36] on input "truf" at bounding box center [106, 32] width 169 height 8
paste input "Truffle Two Step"
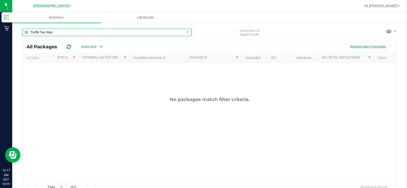
click at [73, 36] on input "Truffle Two Step" at bounding box center [106, 32] width 169 height 8
type input "Truffle Two Step"
click at [185, 34] on icon at bounding box center [187, 31] width 4 height 6
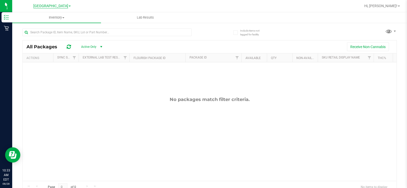
click at [50, 5] on span "[GEOGRAPHIC_DATA]" at bounding box center [50, 6] width 35 height 5
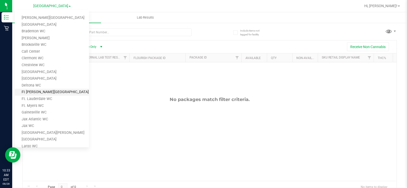
click at [47, 92] on link "Ft [PERSON_NAME][GEOGRAPHIC_DATA]" at bounding box center [52, 92] width 74 height 7
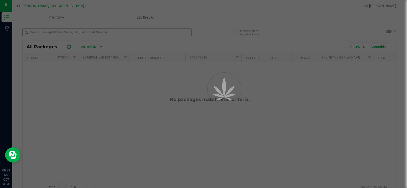
click at [109, 33] on div at bounding box center [203, 94] width 407 height 188
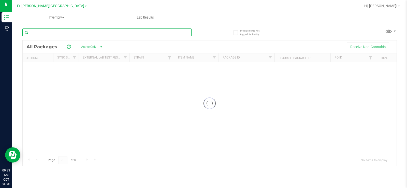
click at [109, 33] on input "text" at bounding box center [106, 32] width 169 height 8
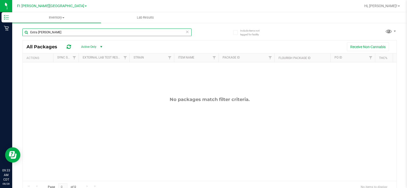
click at [62, 31] on input "Extra [PERSON_NAME]" at bounding box center [106, 32] width 169 height 8
click at [62, 31] on input "Extra str" at bounding box center [106, 32] width 169 height 8
type input "Extra str"
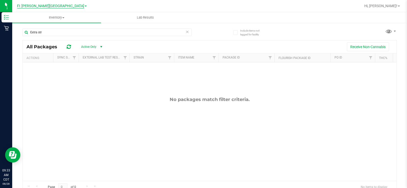
click at [67, 8] on span "Ft [PERSON_NAME][GEOGRAPHIC_DATA]" at bounding box center [50, 6] width 67 height 5
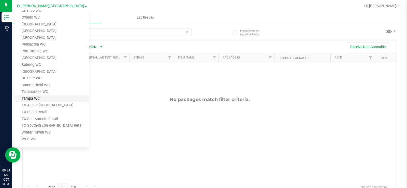
scroll to position [184, 0]
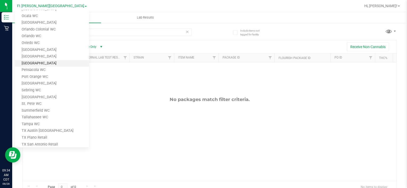
click at [55, 64] on link "[GEOGRAPHIC_DATA]" at bounding box center [52, 63] width 74 height 7
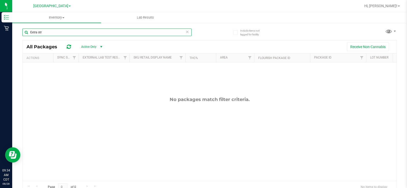
click at [94, 35] on input "Extra str" at bounding box center [106, 32] width 169 height 8
click at [61, 4] on span "[GEOGRAPHIC_DATA]" at bounding box center [50, 6] width 35 height 5
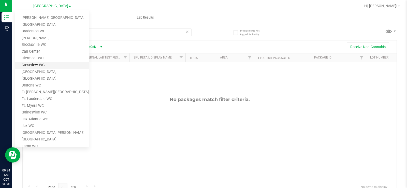
click at [51, 64] on link "Crestview WC" at bounding box center [52, 65] width 74 height 7
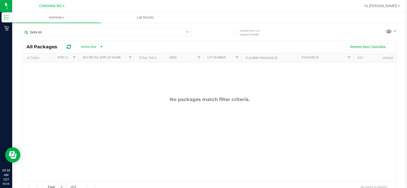
click at [185, 33] on icon at bounding box center [187, 31] width 4 height 6
drag, startPoint x: 208, startPoint y: 33, endPoint x: 203, endPoint y: 34, distance: 4.9
click at [209, 33] on div "All Packages Active Only Active Only Lab Samples Locked All External Internal R…" at bounding box center [209, 108] width 375 height 169
